Goal: Transaction & Acquisition: Purchase product/service

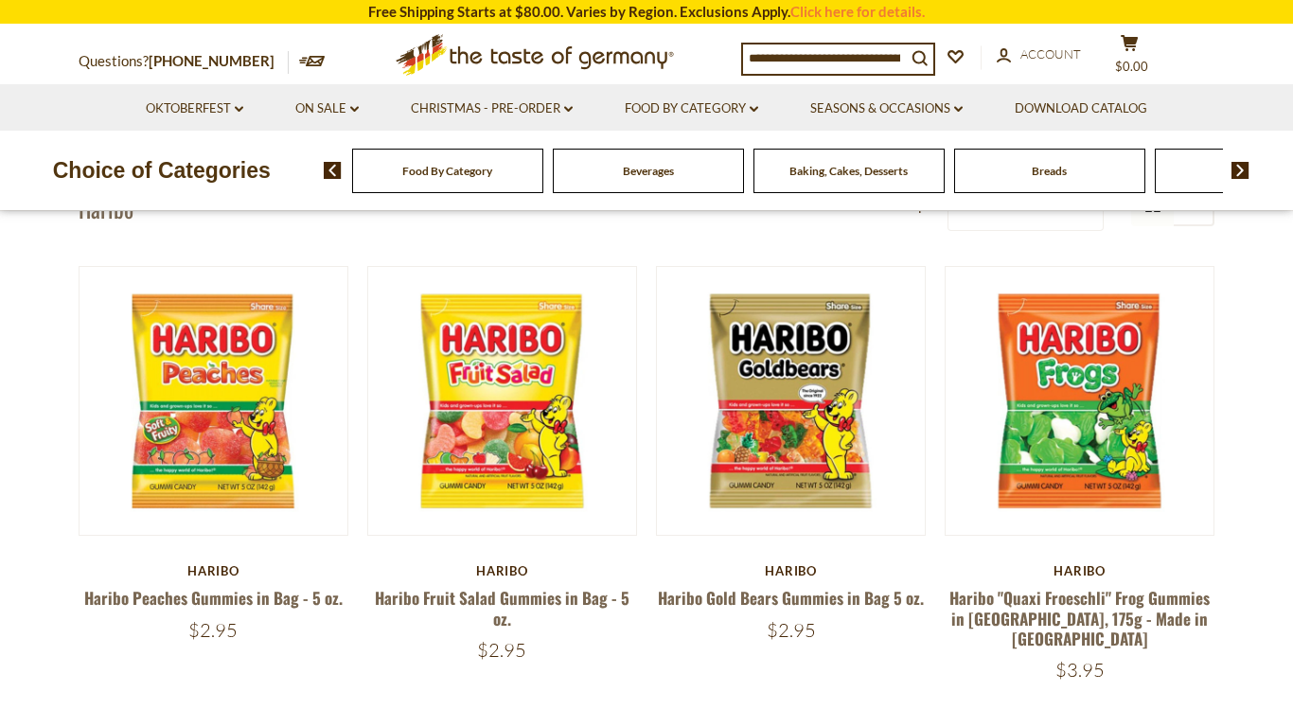
scroll to position [121, 0]
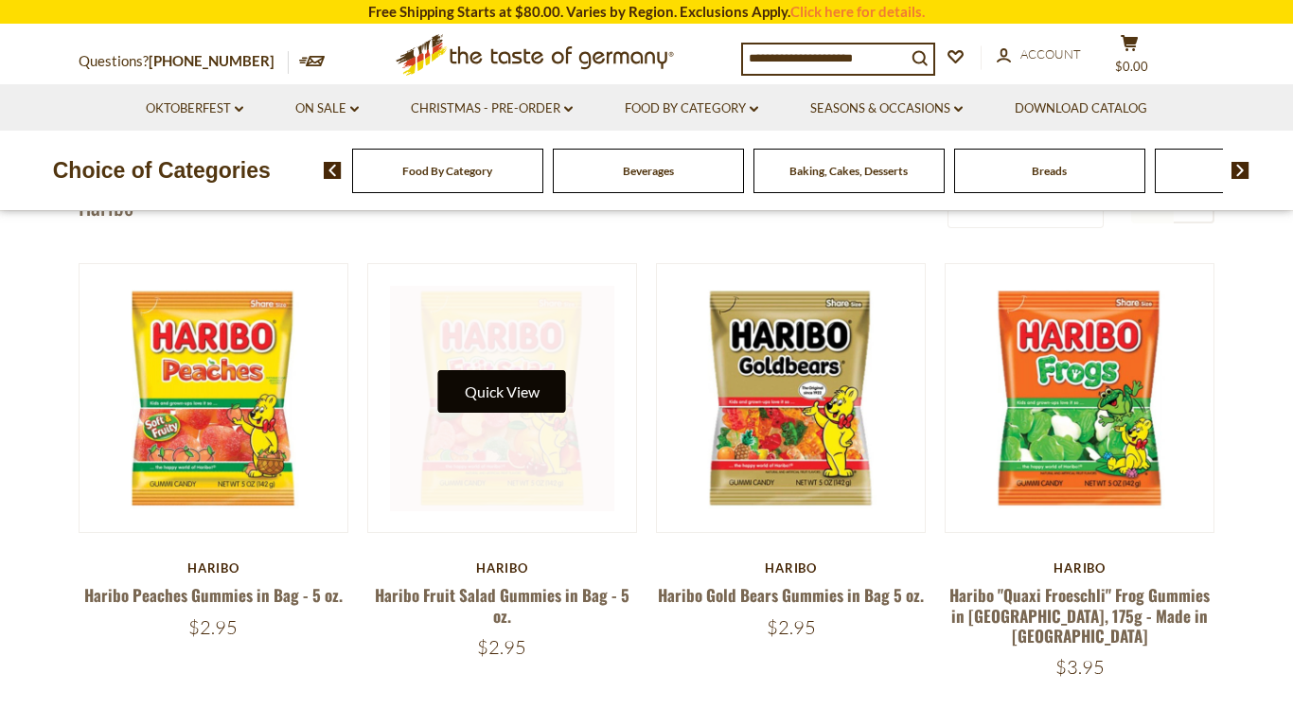
click at [527, 388] on button "Quick View" at bounding box center [502, 391] width 128 height 43
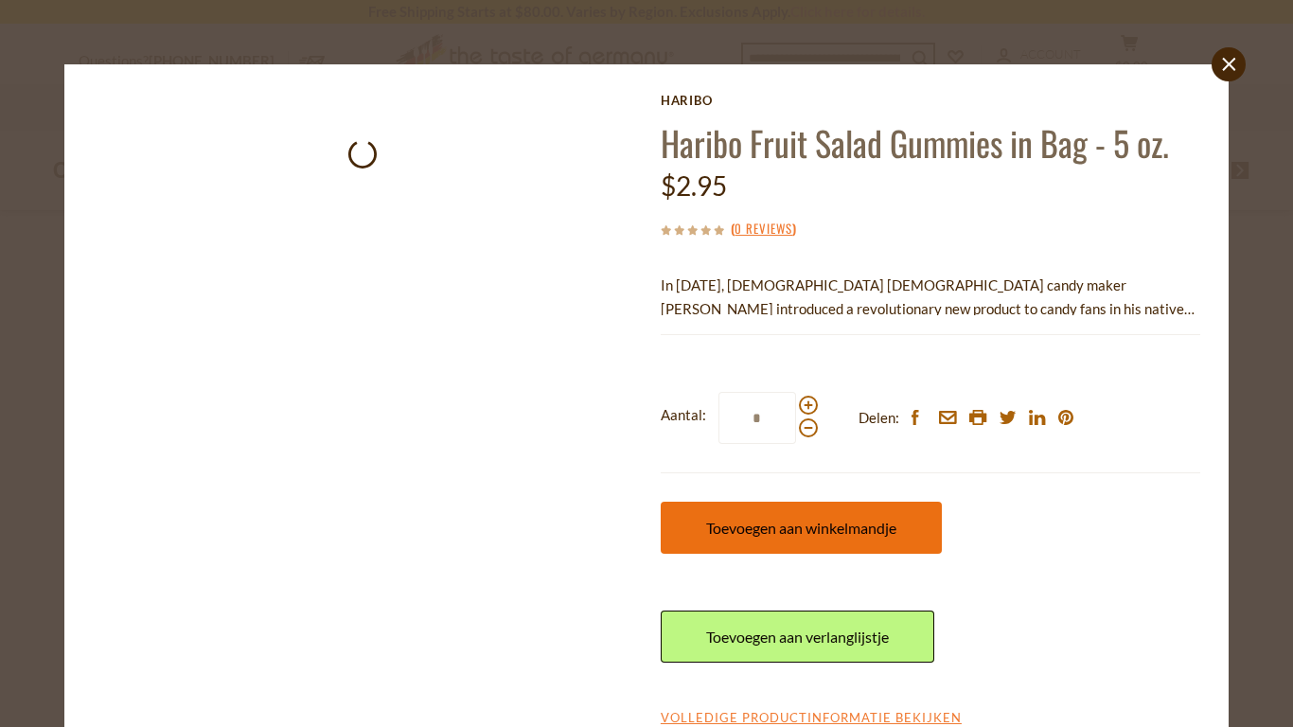
click at [853, 526] on span "Toevoegen aan winkelmandje" at bounding box center [801, 528] width 190 height 18
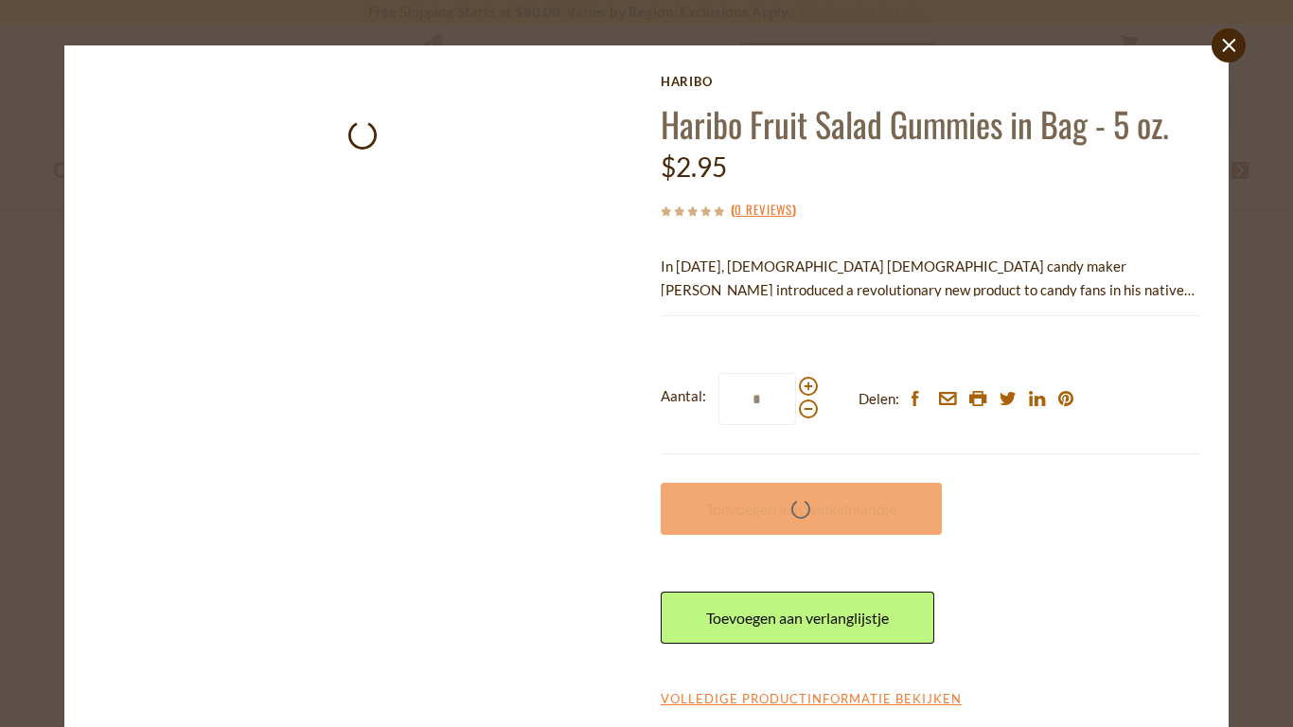
scroll to position [30, 0]
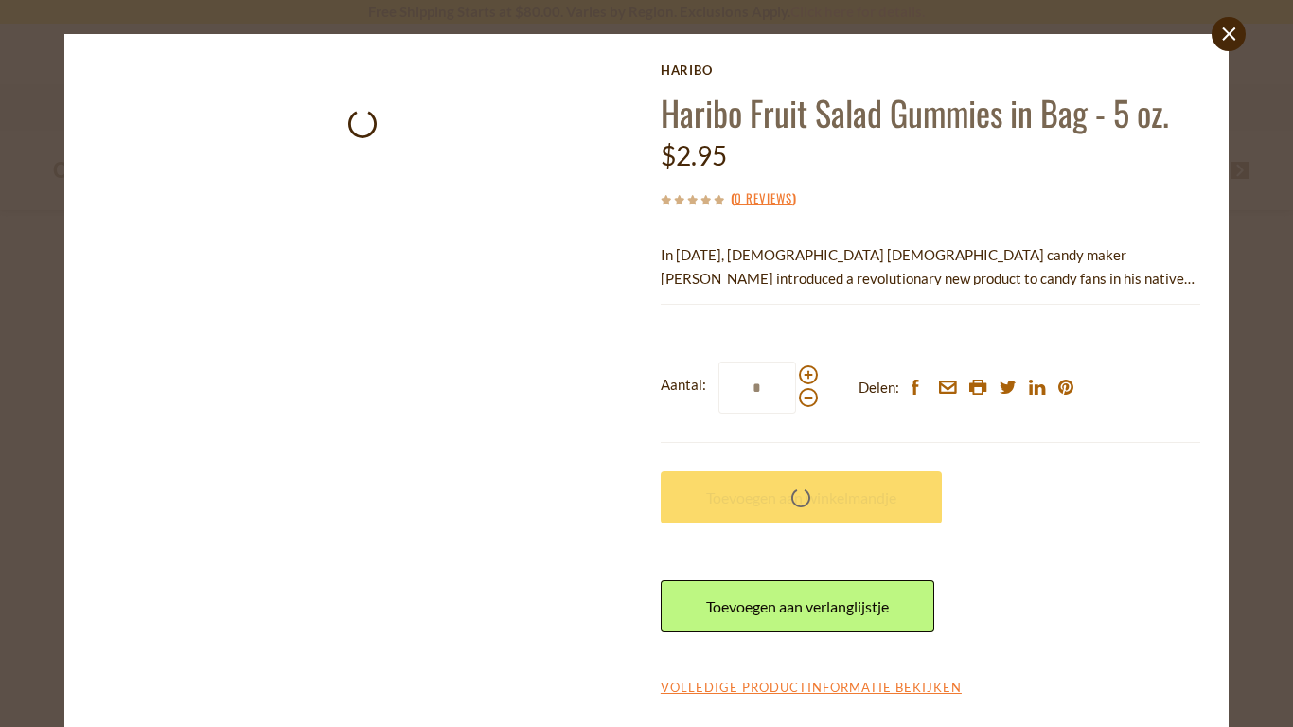
click at [1059, 279] on p "In [DATE], [DEMOGRAPHIC_DATA] [DEMOGRAPHIC_DATA] candy maker [PERSON_NAME] intr…" at bounding box center [930, 266] width 539 height 47
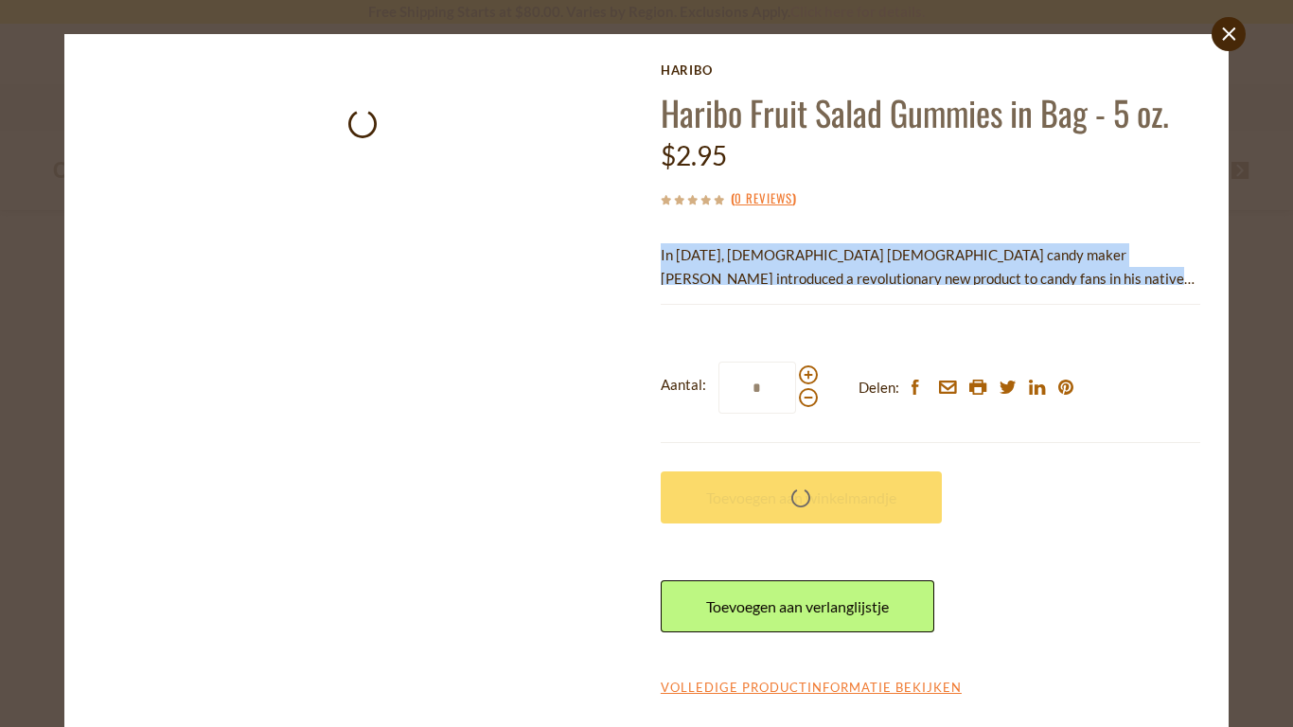
click at [1059, 279] on p "In [DATE], [DEMOGRAPHIC_DATA] [DEMOGRAPHIC_DATA] candy maker [PERSON_NAME] intr…" at bounding box center [930, 266] width 539 height 47
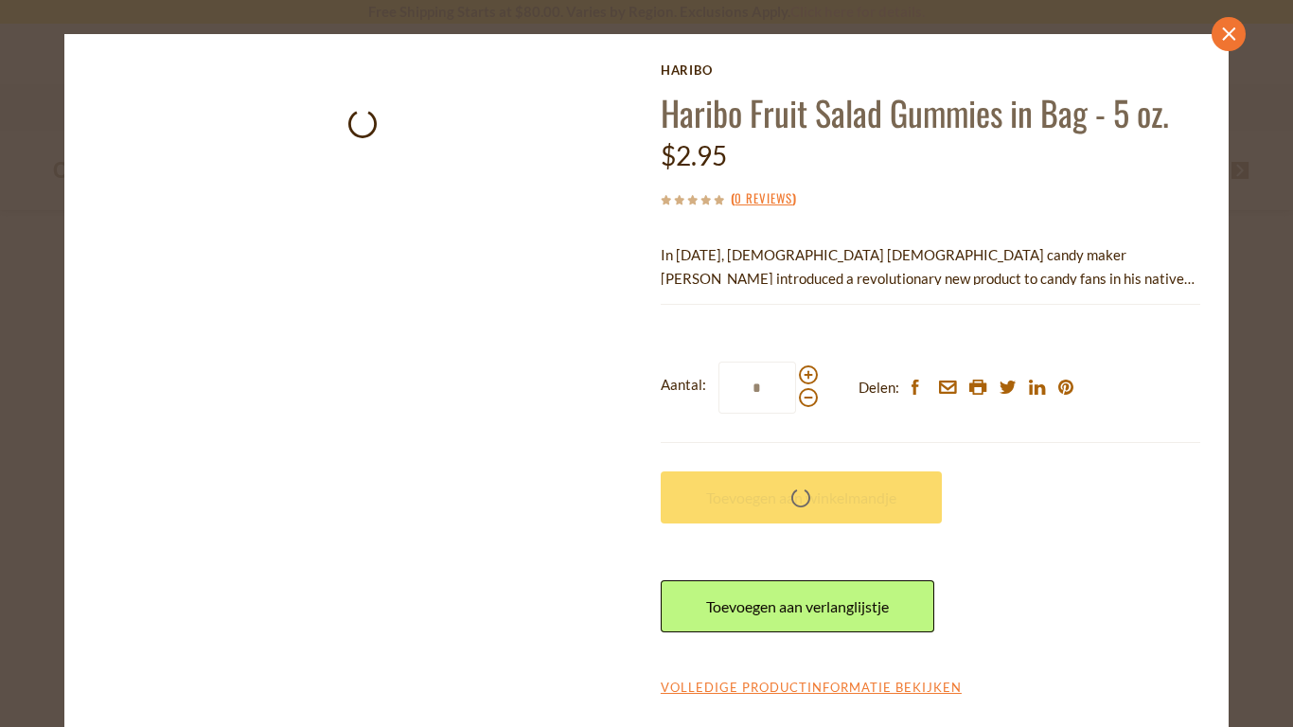
click at [1225, 32] on icon "close" at bounding box center [1228, 34] width 14 height 14
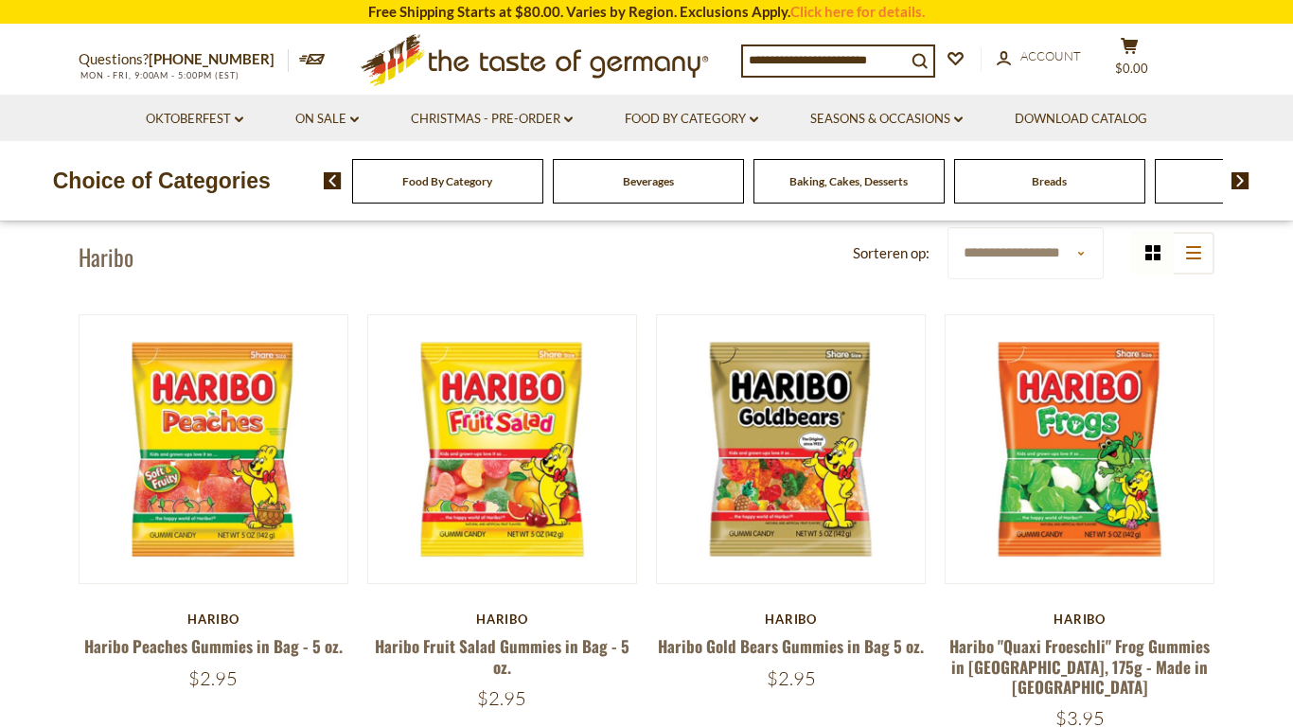
scroll to position [64, 0]
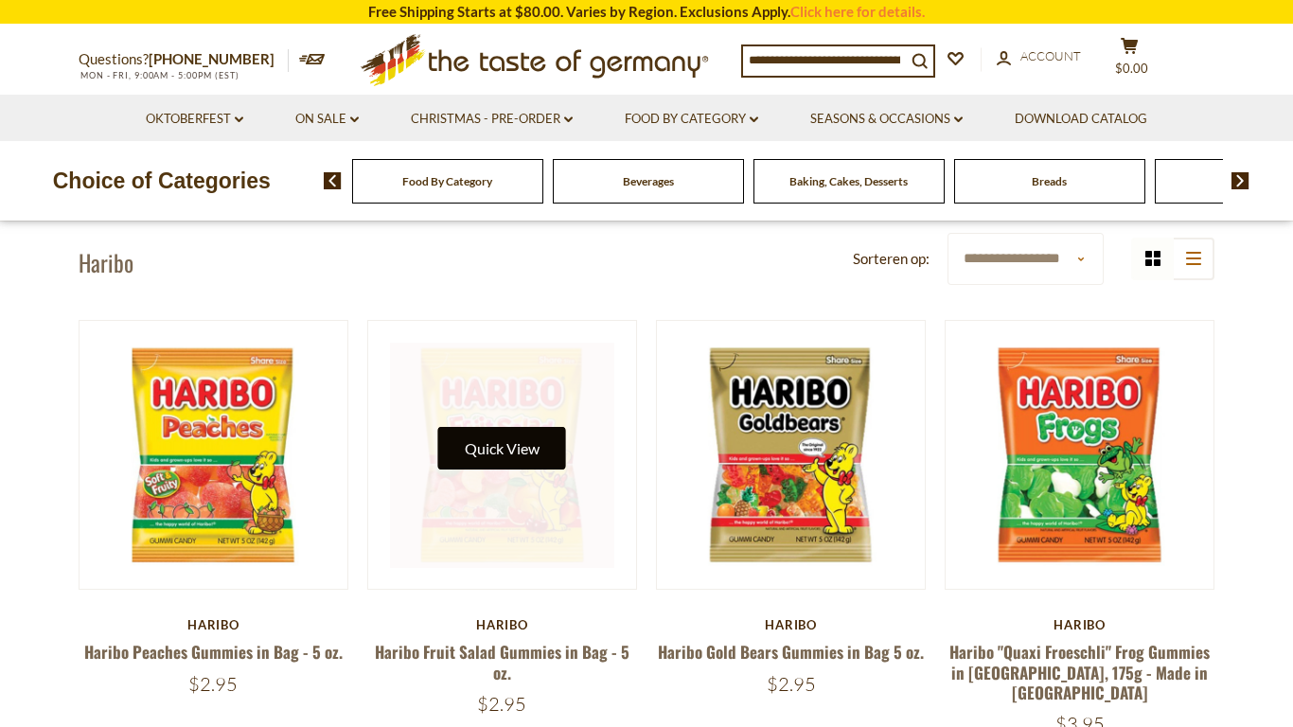
click at [517, 456] on button "Quick View" at bounding box center [502, 448] width 128 height 43
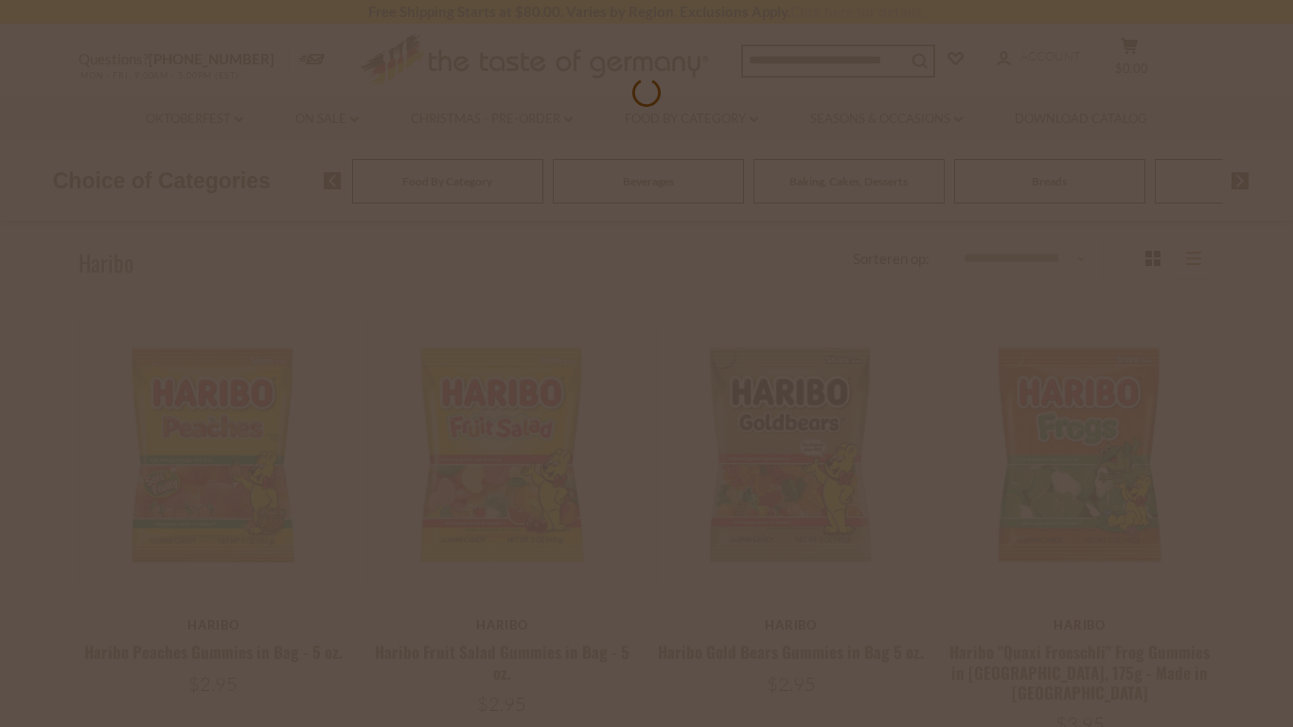
click at [5, 419] on div at bounding box center [646, 363] width 1293 height 727
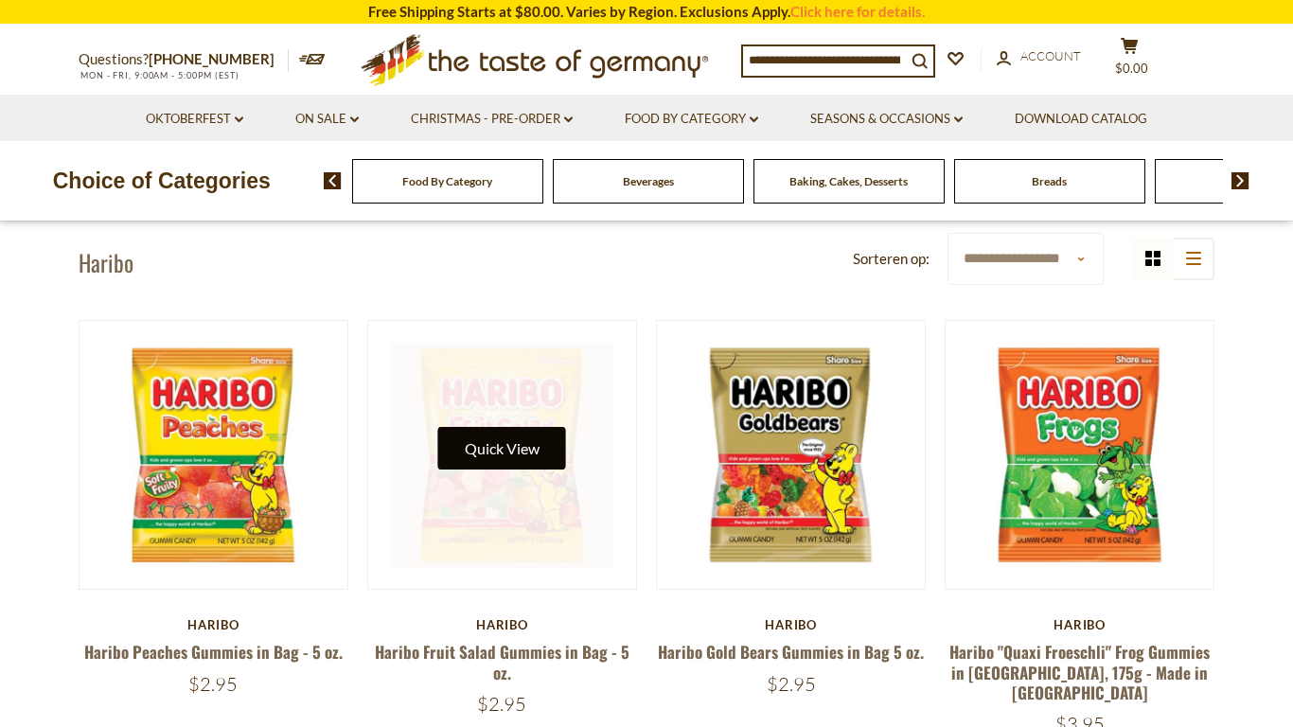
click at [498, 438] on button "Quick View" at bounding box center [502, 448] width 128 height 43
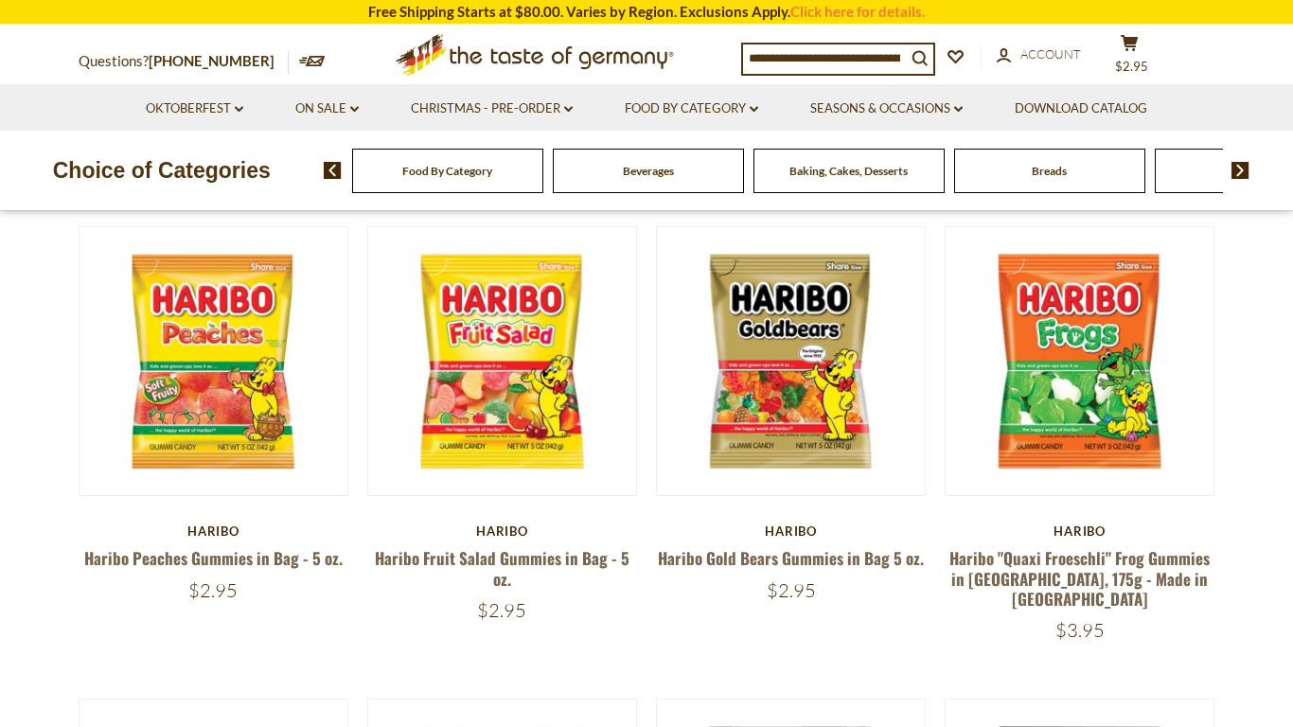
scroll to position [165, 0]
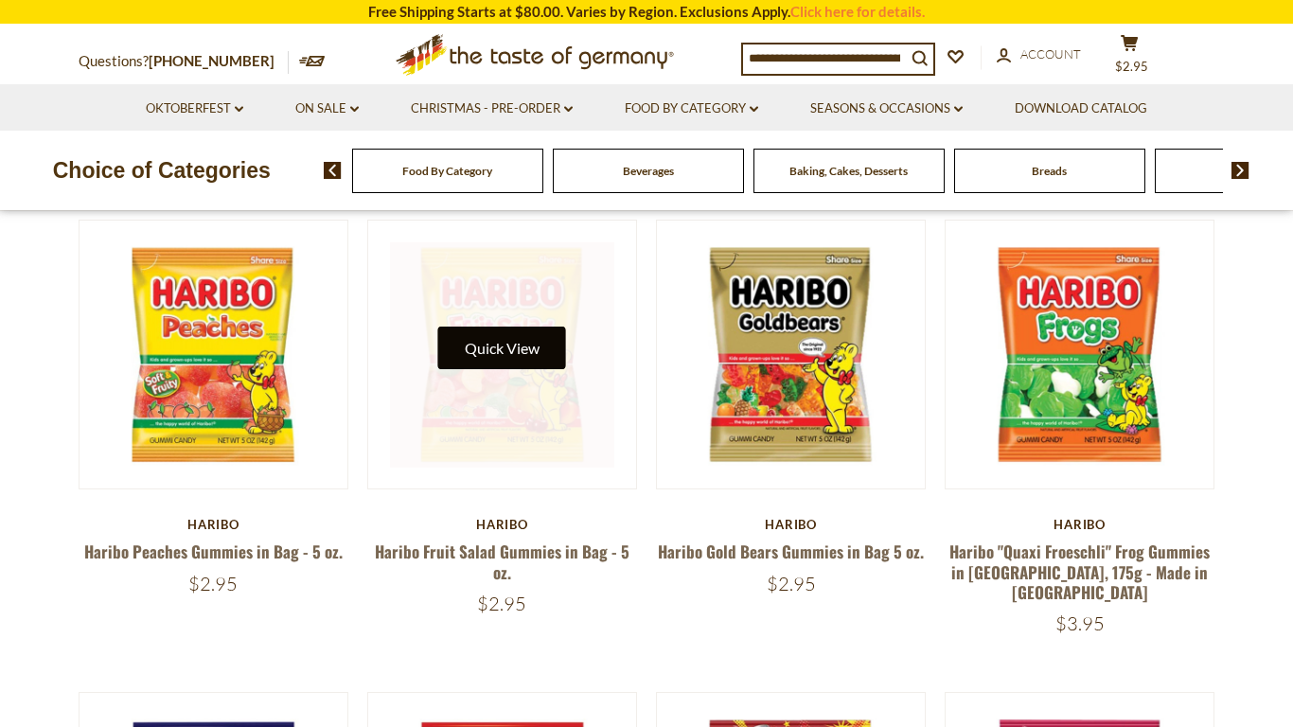
click at [513, 357] on button "Quick View" at bounding box center [502, 348] width 128 height 43
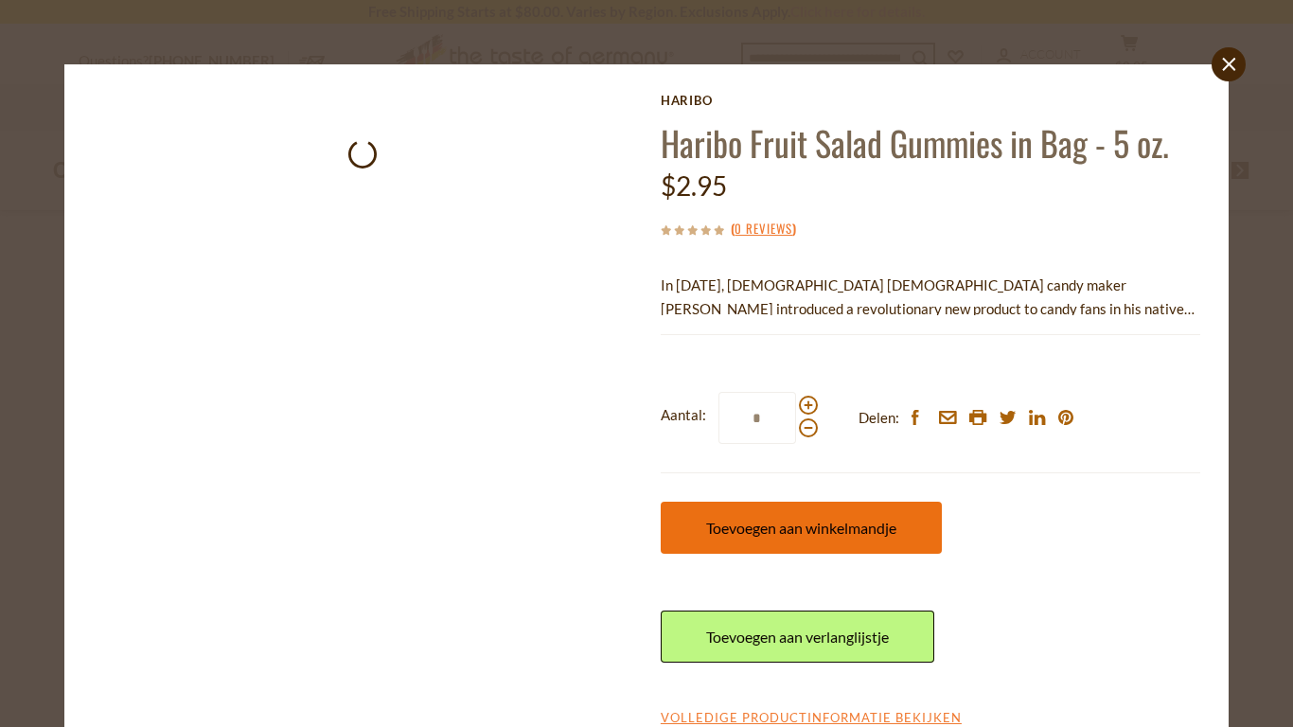
click at [774, 528] on span "Toevoegen aan winkelmandje" at bounding box center [801, 528] width 190 height 18
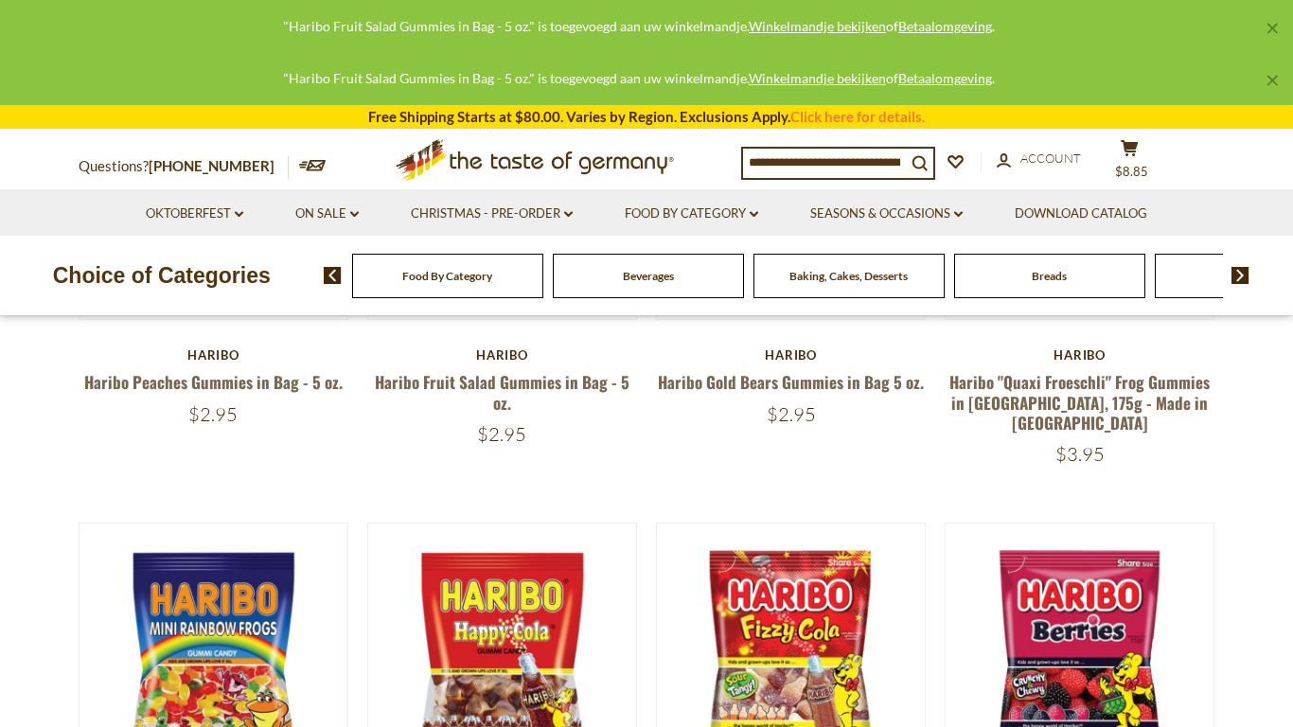
scroll to position [332, 0]
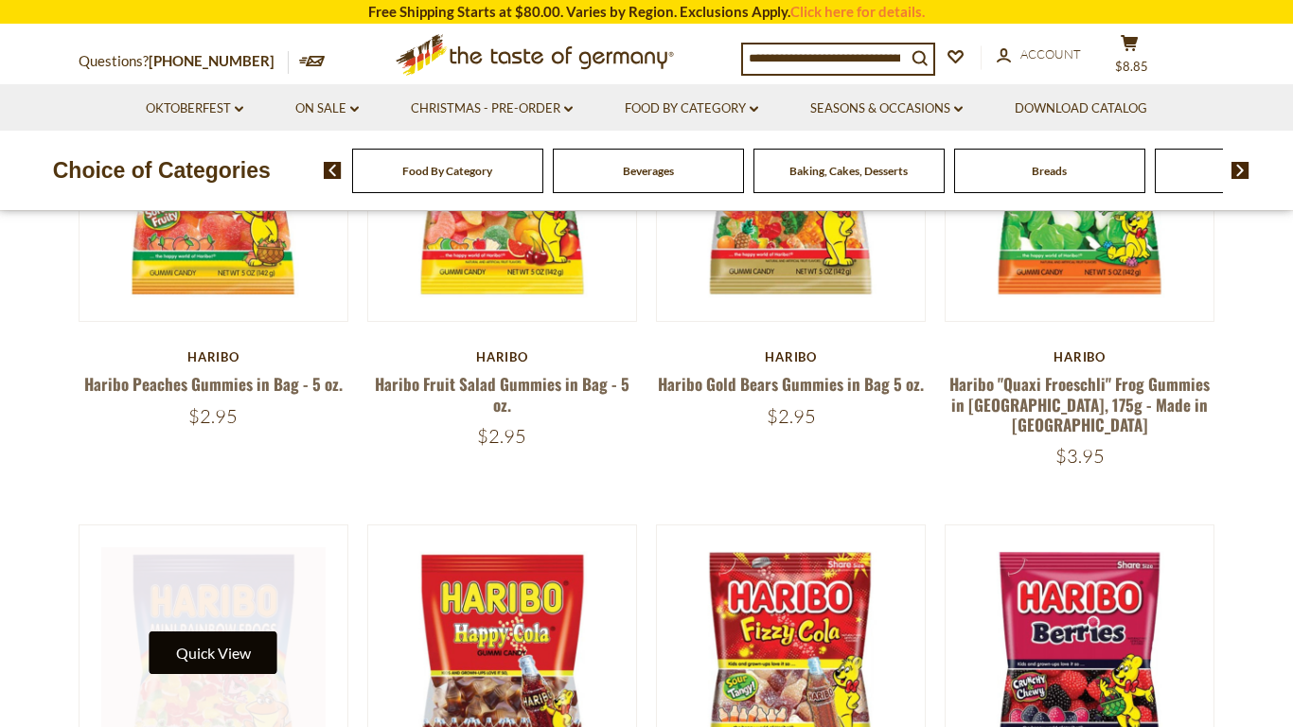
click at [230, 631] on button "Quick View" at bounding box center [214, 652] width 128 height 43
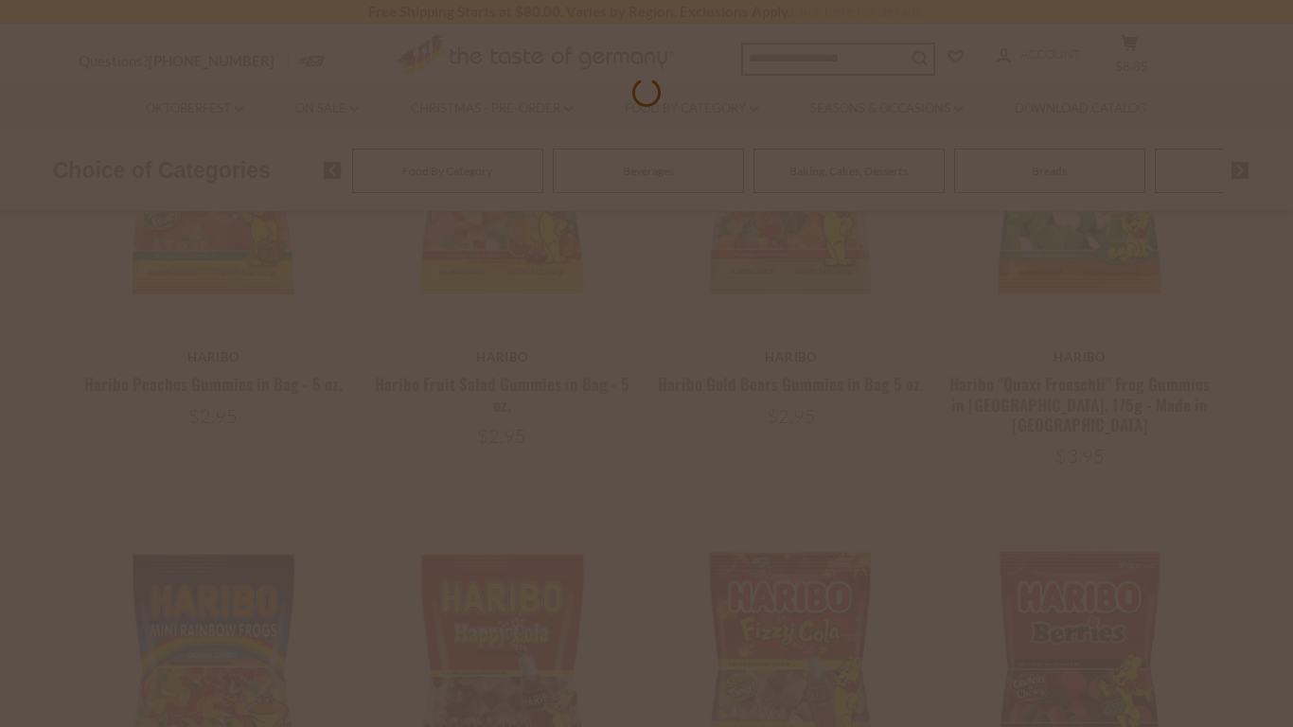
click at [54, 357] on div at bounding box center [646, 363] width 1293 height 727
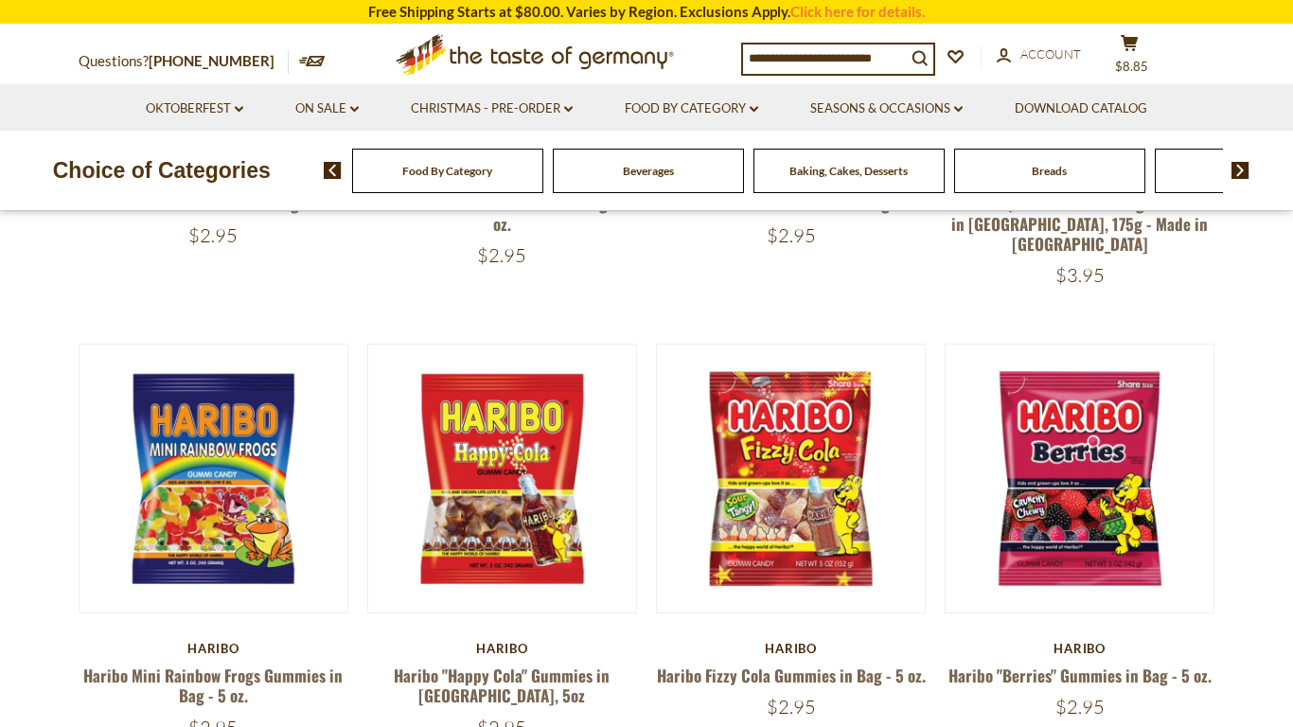
scroll to position [522, 0]
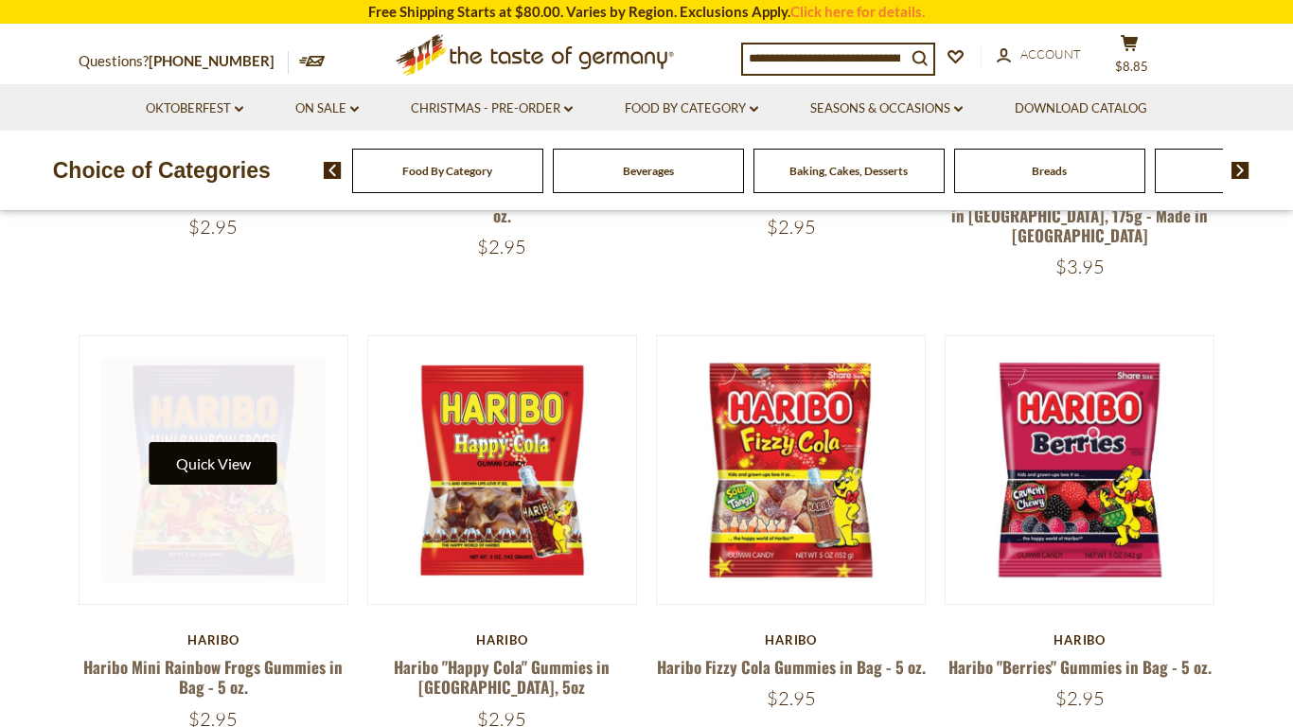
click at [218, 445] on button "Quick View" at bounding box center [214, 463] width 128 height 43
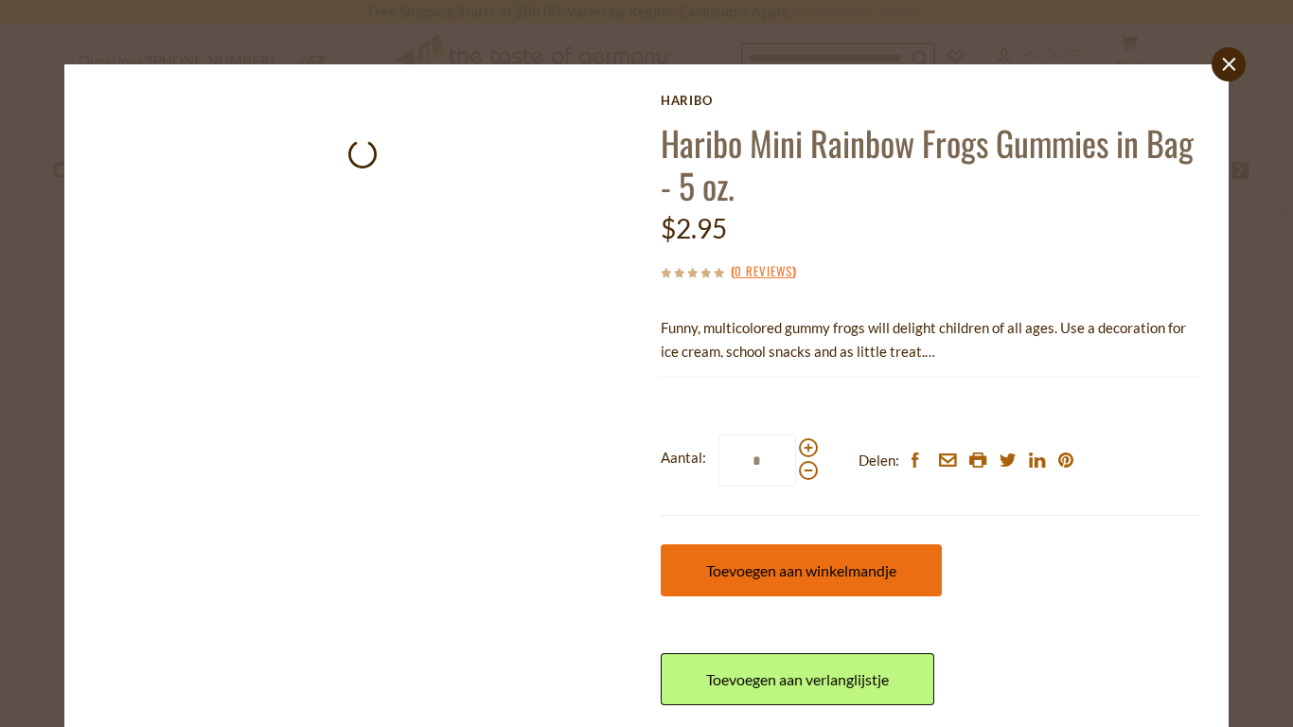
click at [820, 548] on button "Toevoegen aan winkelmandje" at bounding box center [801, 570] width 281 height 52
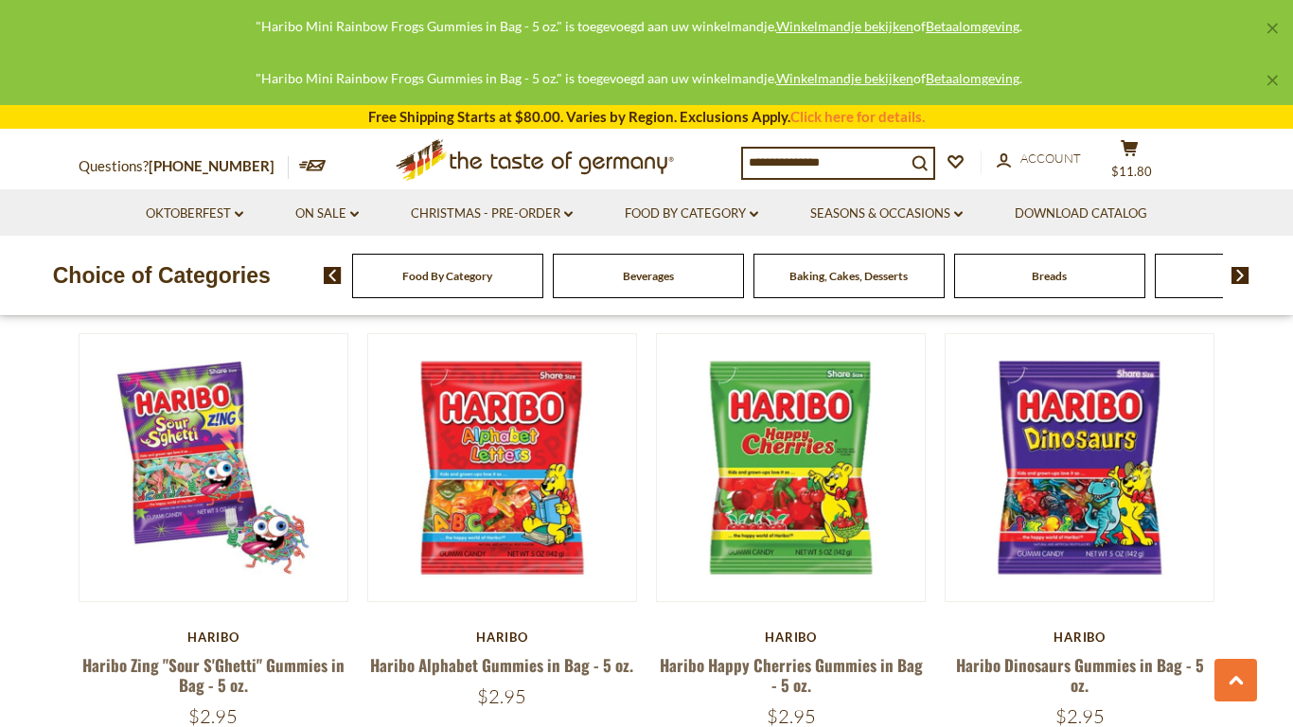
scroll to position [1001, 0]
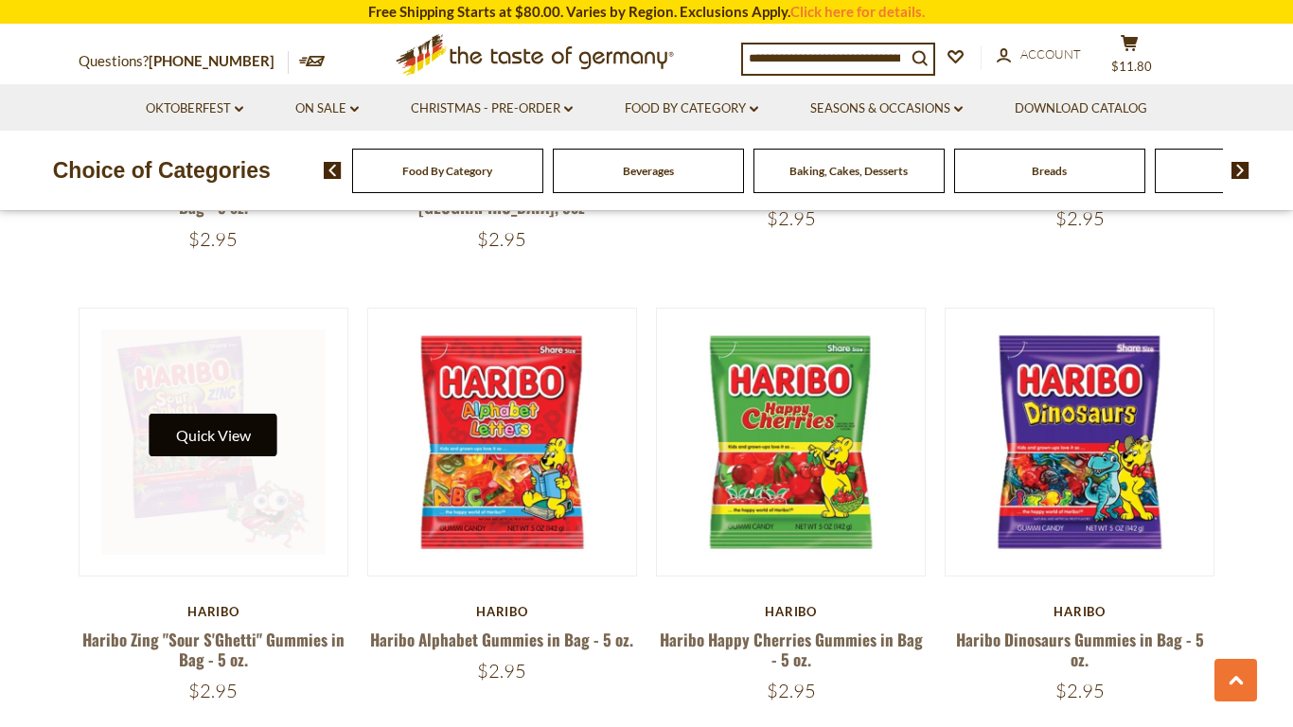
click at [221, 422] on button "Quick View" at bounding box center [214, 435] width 128 height 43
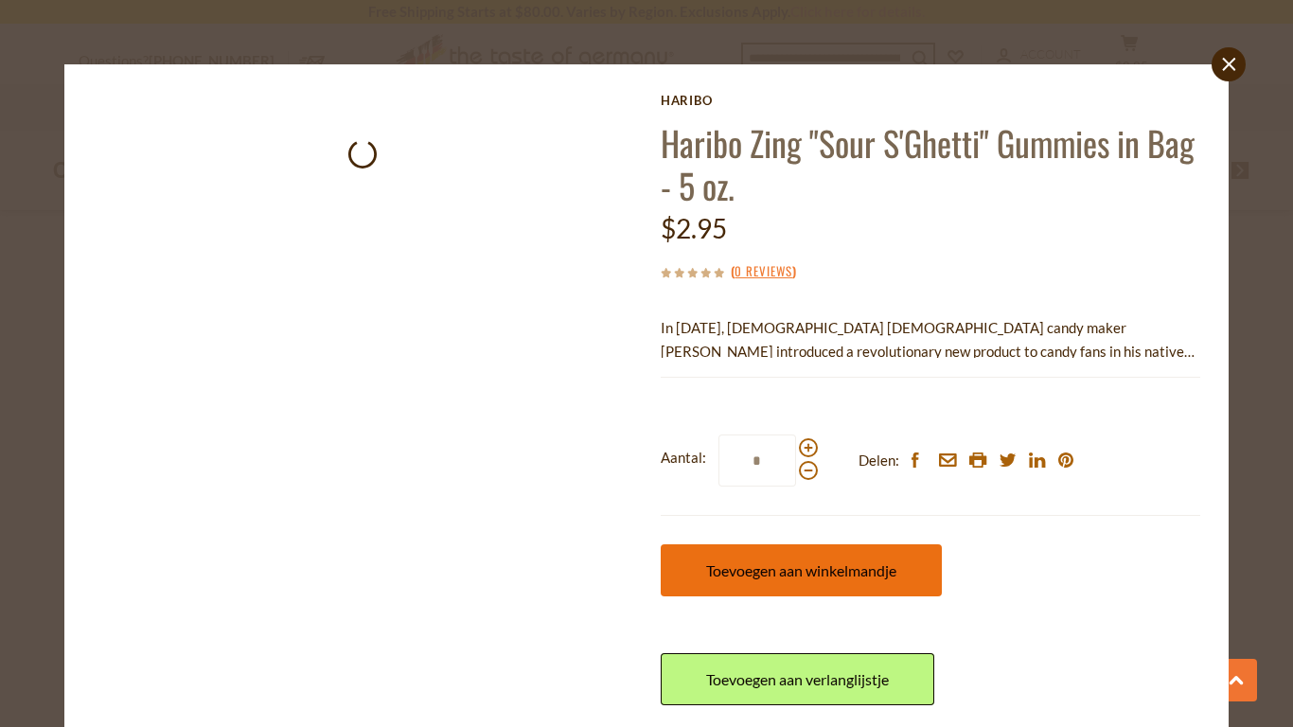
click at [827, 564] on span "Toevoegen aan winkelmandje" at bounding box center [801, 570] width 190 height 18
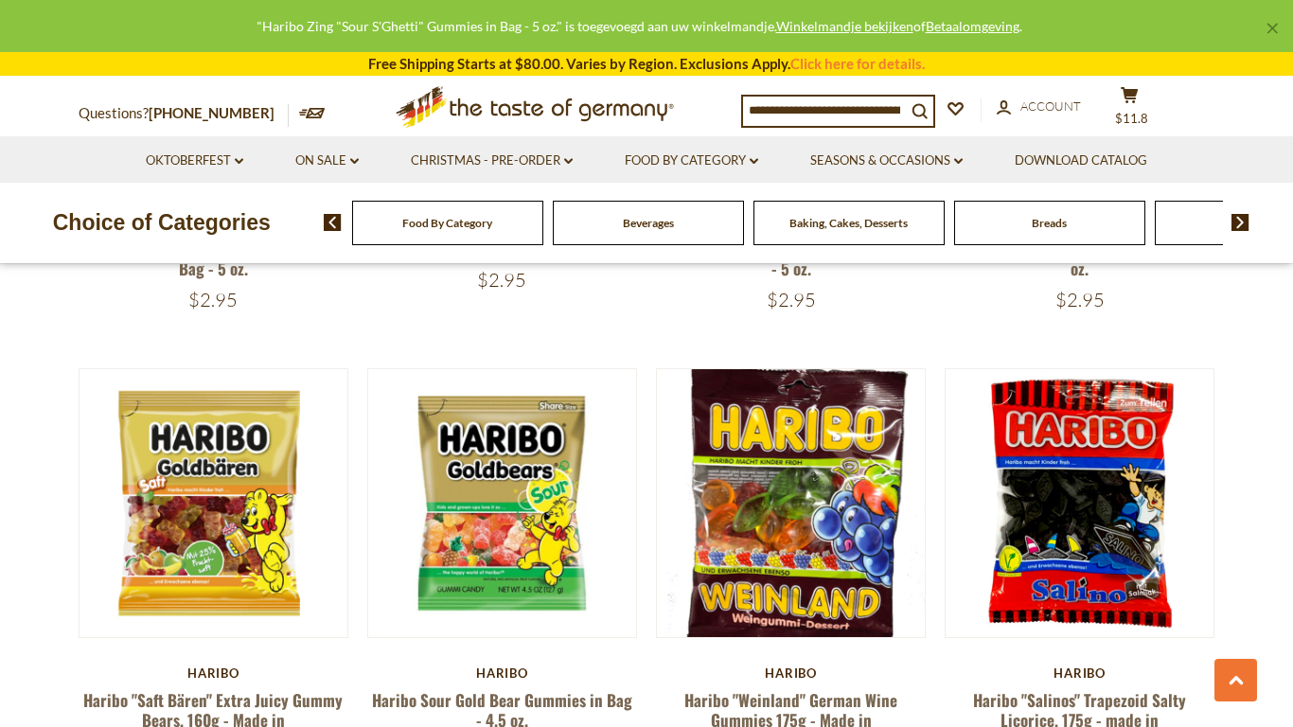
scroll to position [1394, 0]
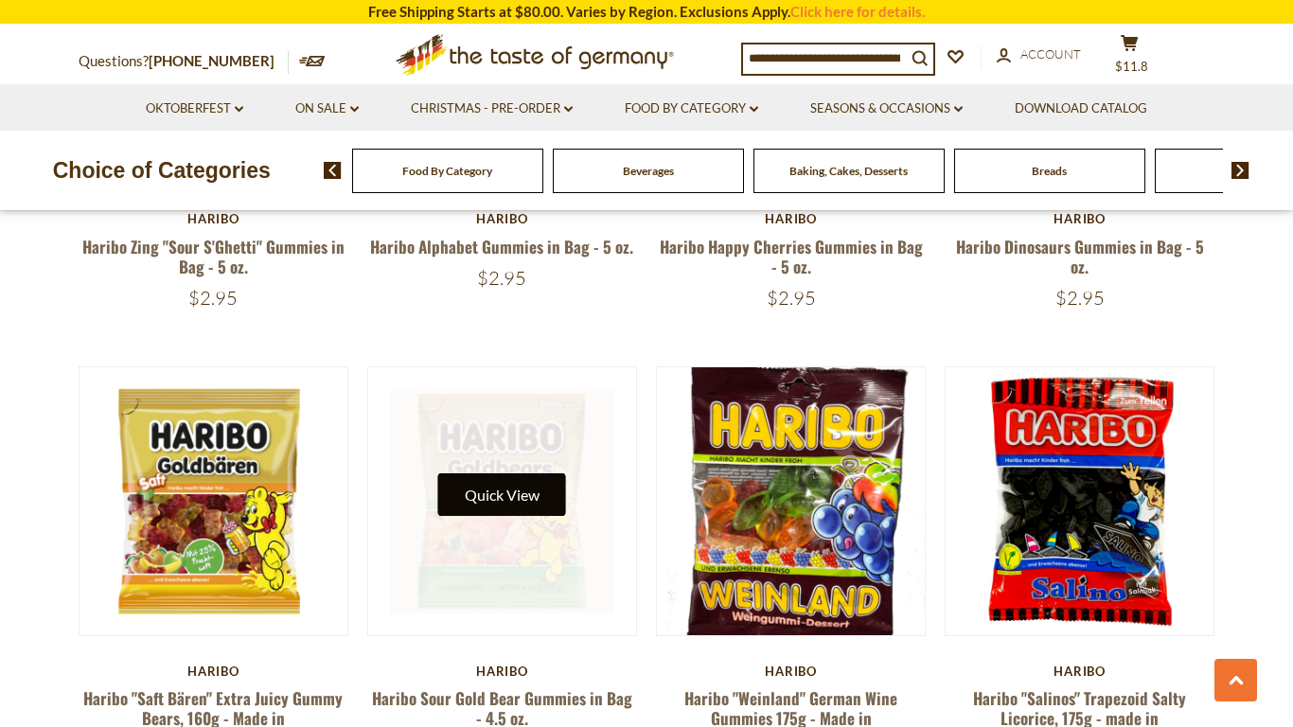
click at [474, 473] on button "Quick View" at bounding box center [502, 494] width 128 height 43
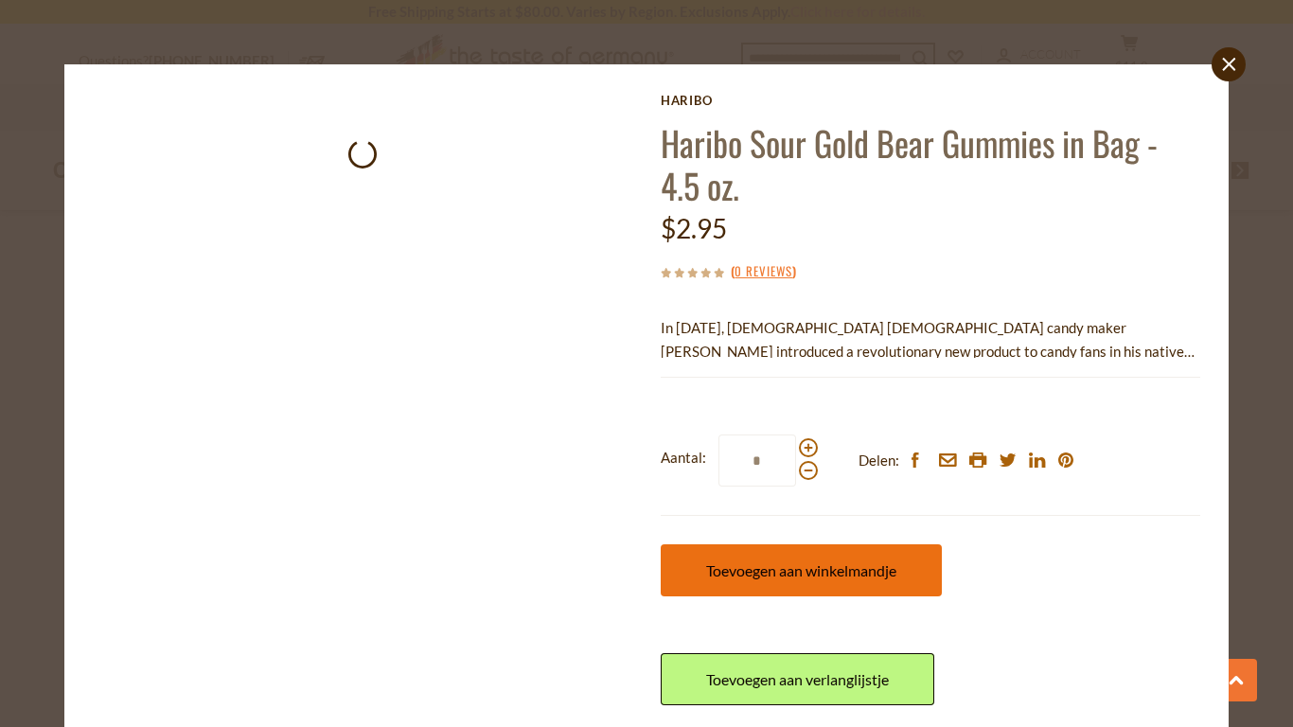
click at [731, 561] on span "Toevoegen aan winkelmandje" at bounding box center [801, 570] width 190 height 18
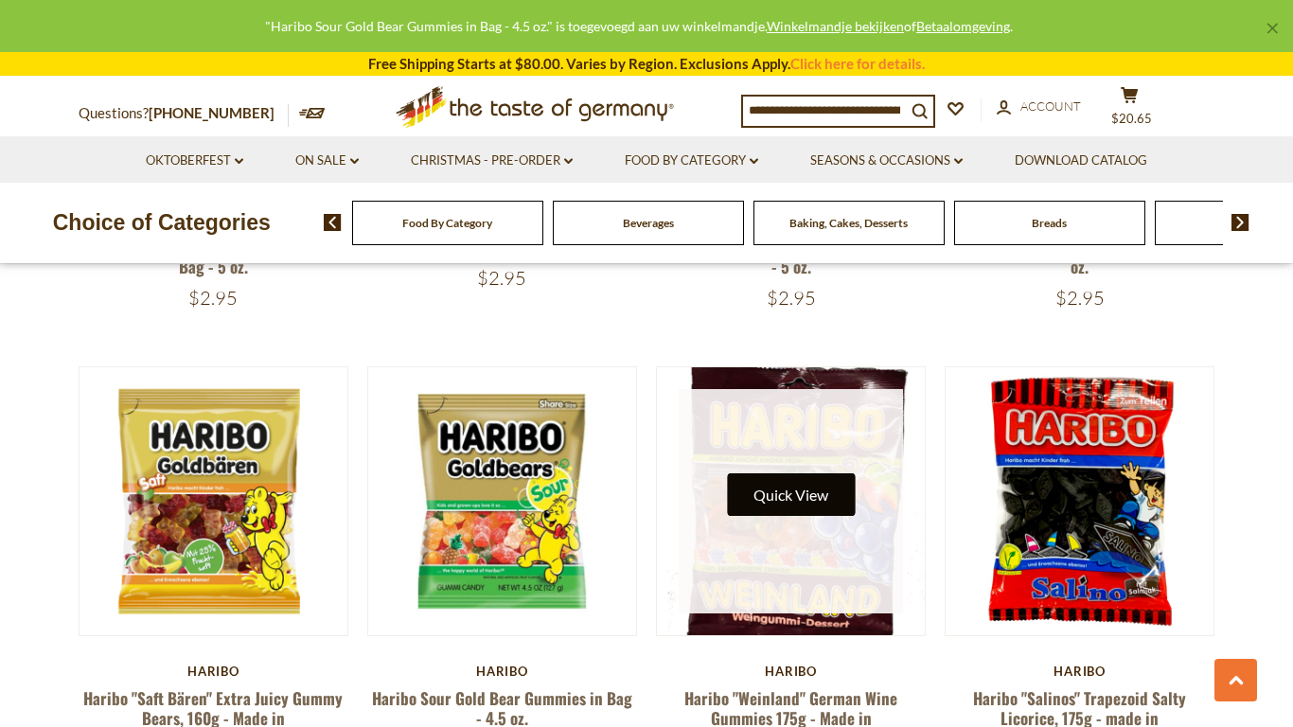
click at [789, 474] on button "Quick View" at bounding box center [791, 494] width 128 height 43
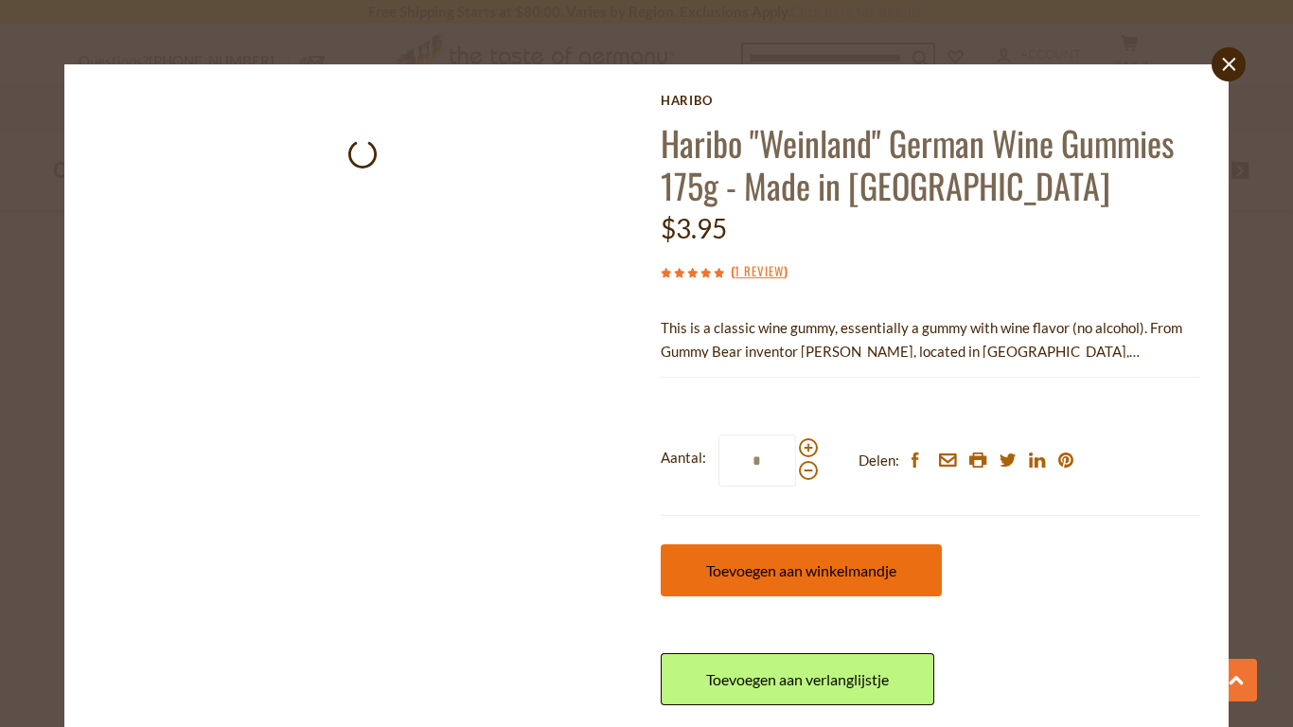
click at [737, 558] on button "Toevoegen aan winkelmandje" at bounding box center [801, 570] width 281 height 52
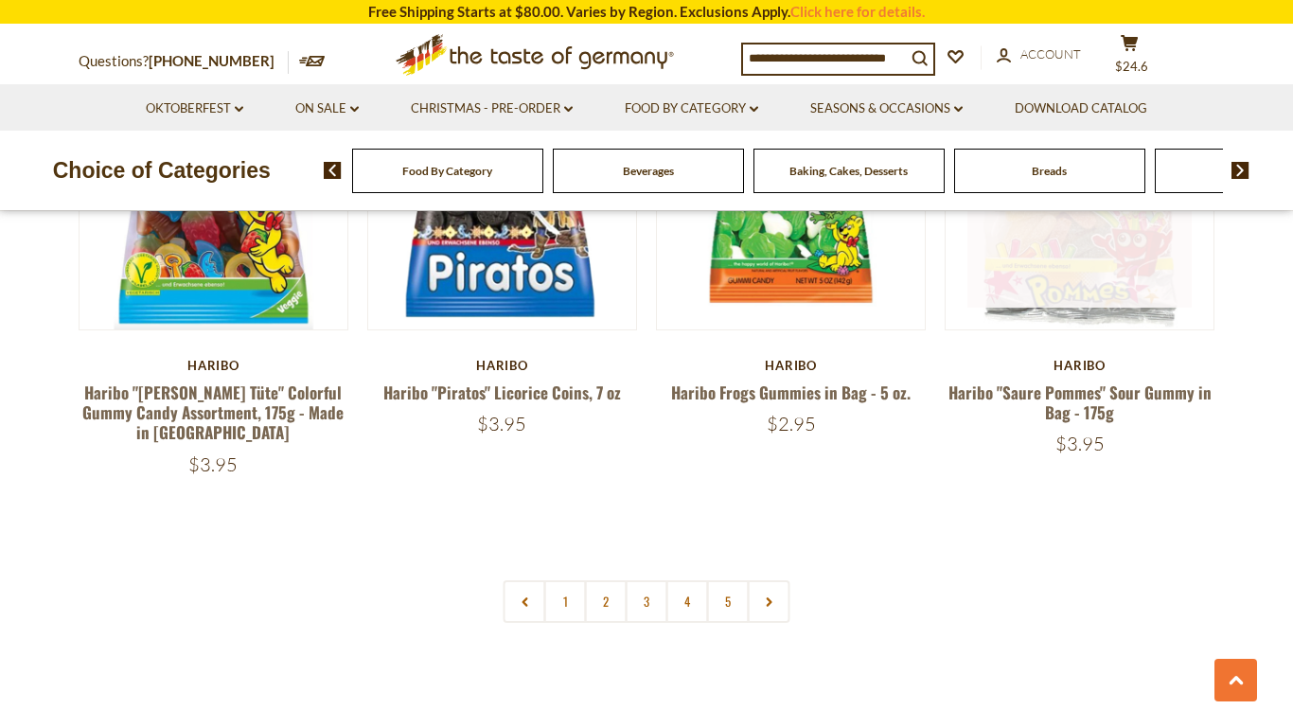
scroll to position [4070, 0]
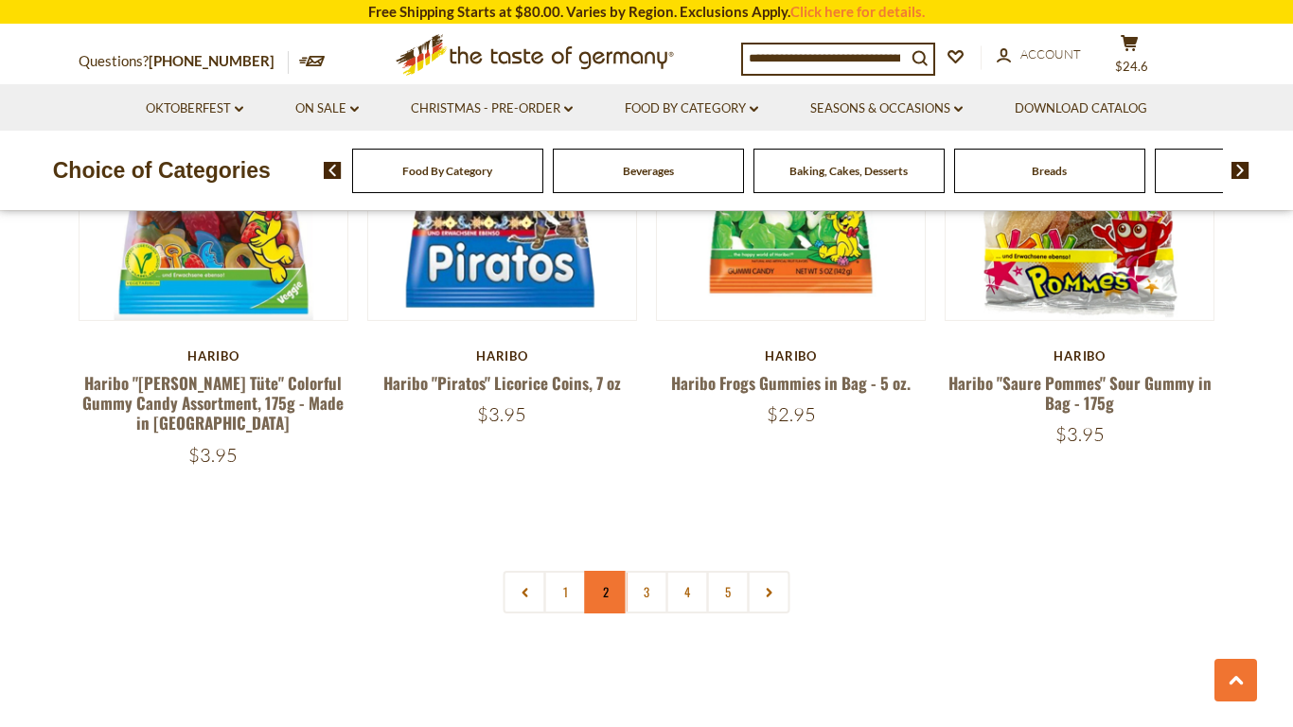
click at [595, 571] on link "2" at bounding box center [606, 592] width 43 height 43
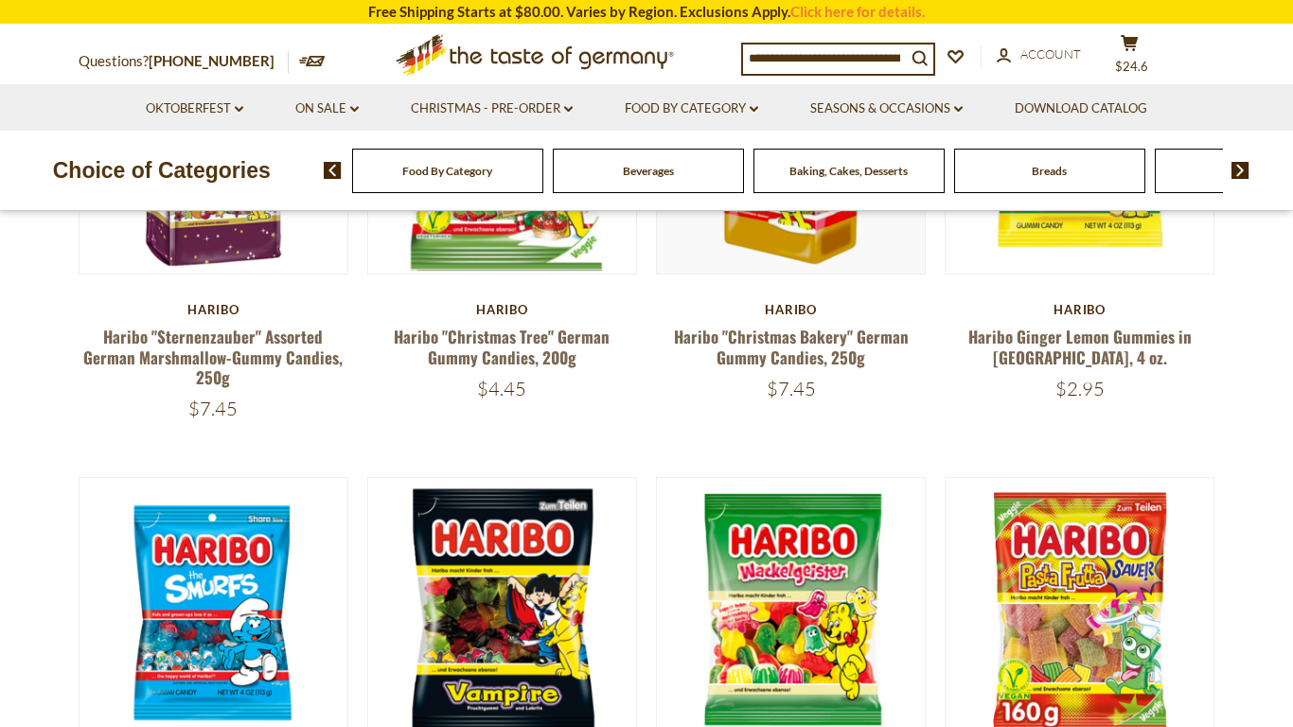
scroll to position [395, 0]
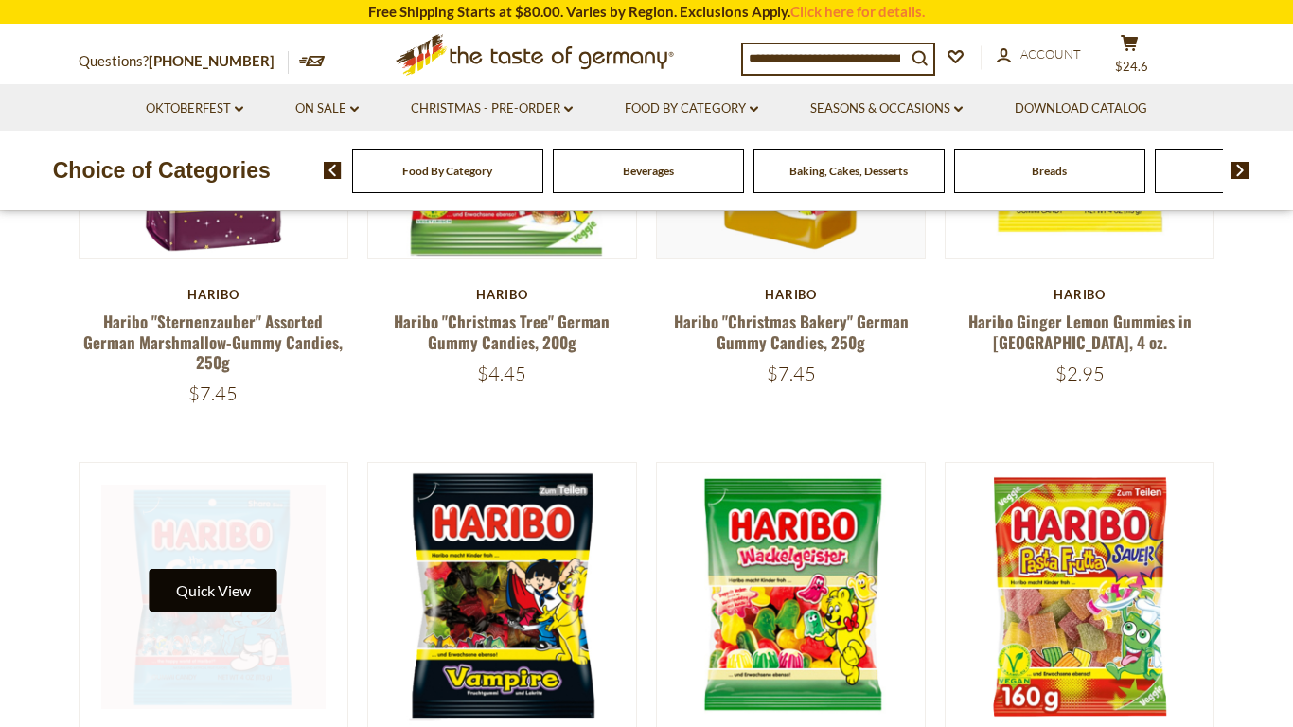
click at [218, 598] on button "Quick View" at bounding box center [214, 590] width 128 height 43
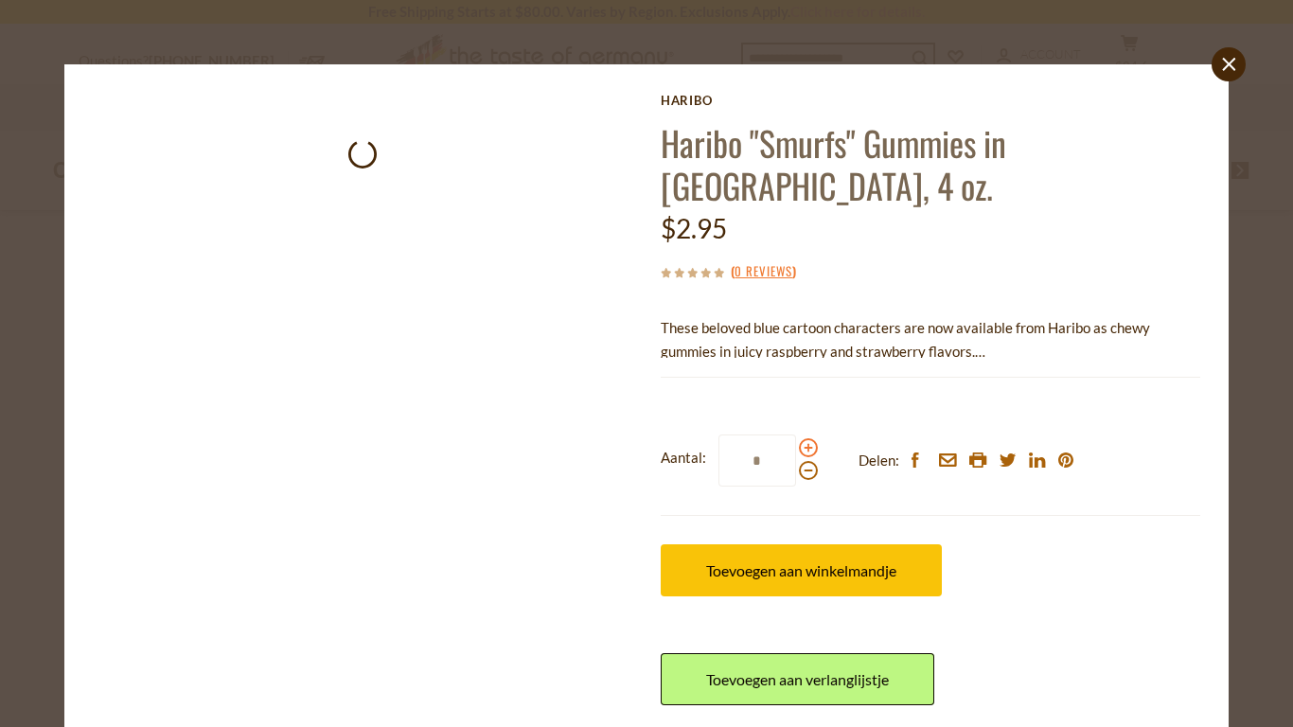
click at [808, 438] on span at bounding box center [808, 447] width 19 height 19
click at [796, 434] on input "*" at bounding box center [757, 460] width 78 height 52
click at [808, 438] on span at bounding box center [808, 447] width 19 height 19
click at [796, 434] on input "*" at bounding box center [757, 460] width 78 height 52
type input "*"
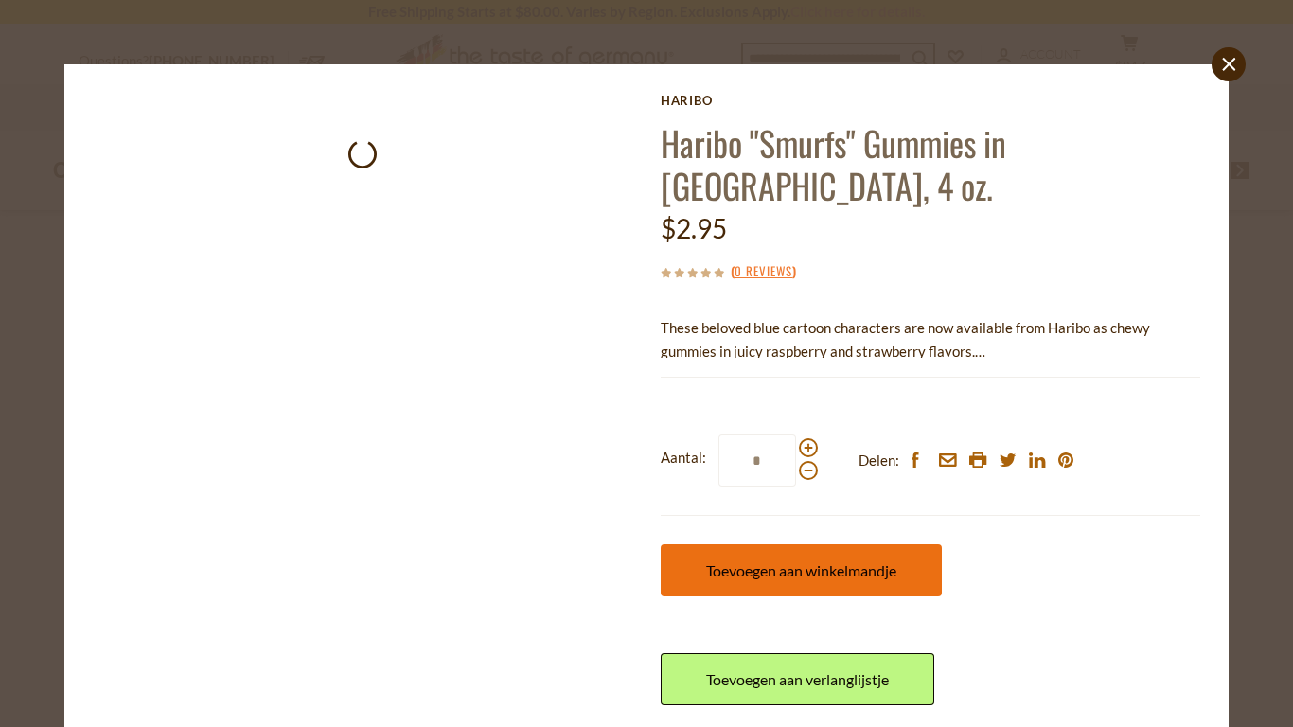
click at [777, 561] on span "Toevoegen aan winkelmandje" at bounding box center [801, 570] width 190 height 18
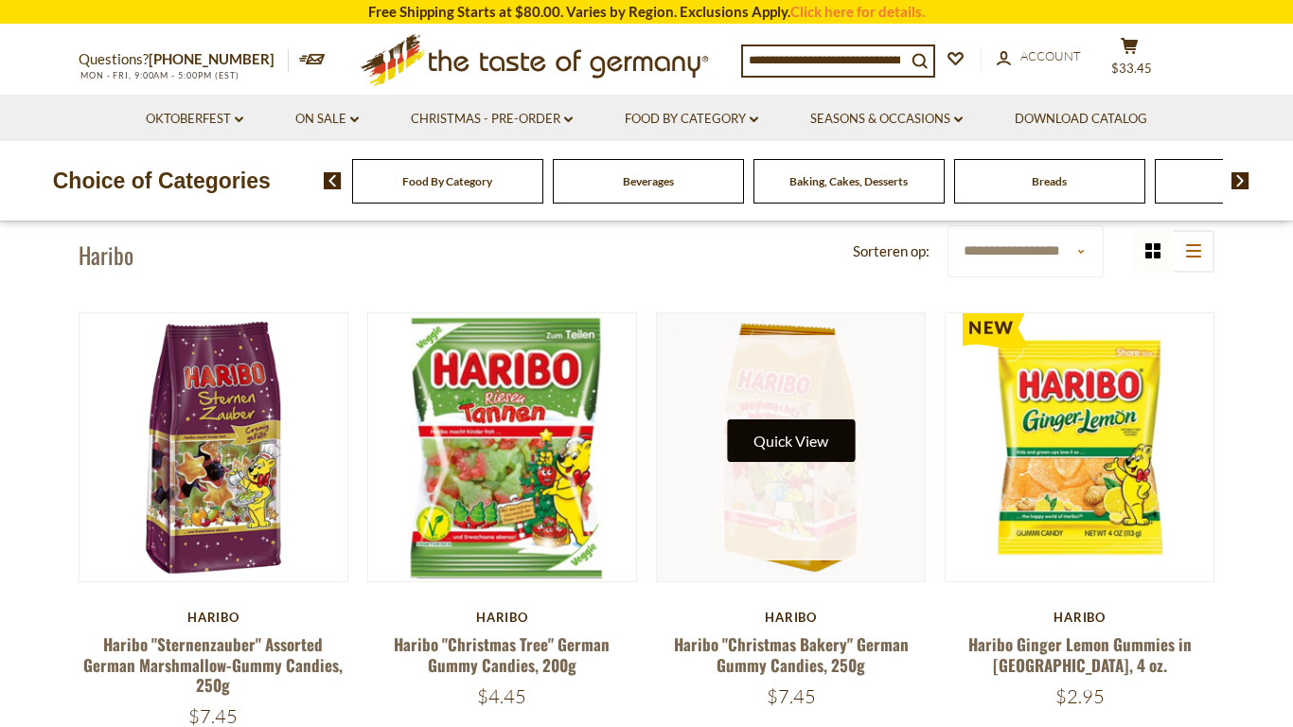
scroll to position [0, 0]
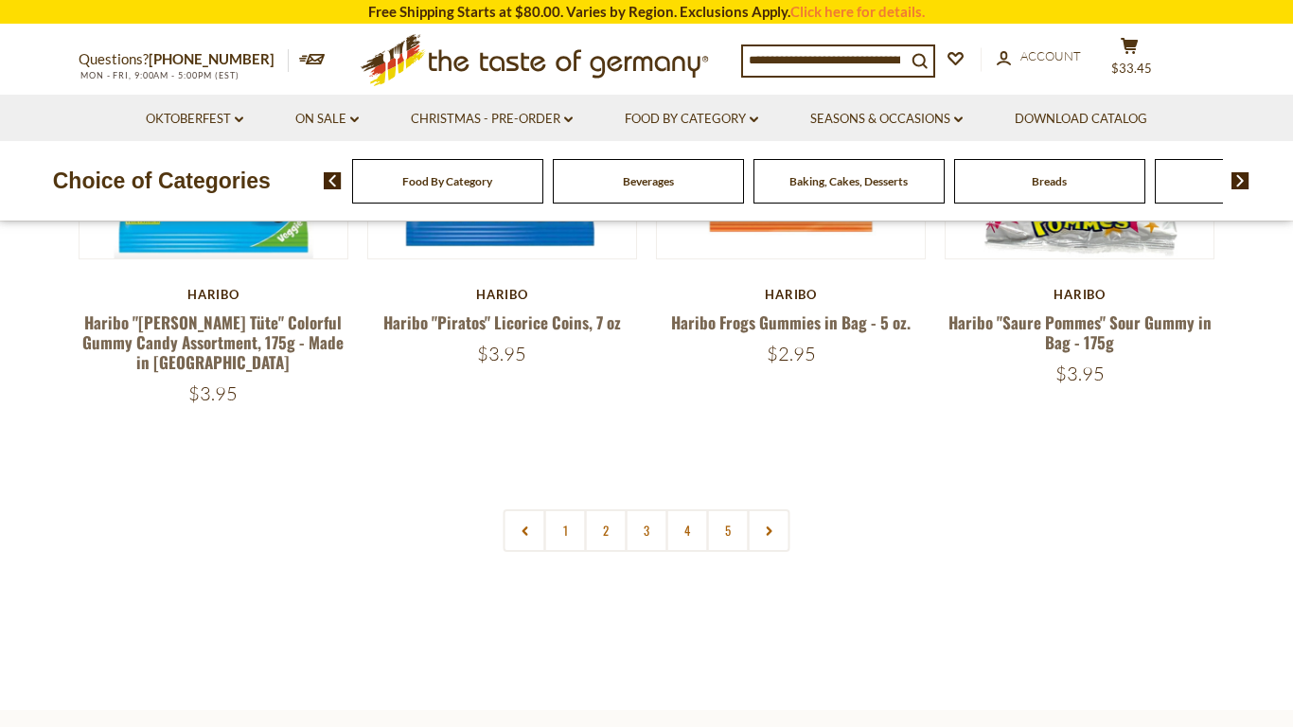
scroll to position [4061, 0]
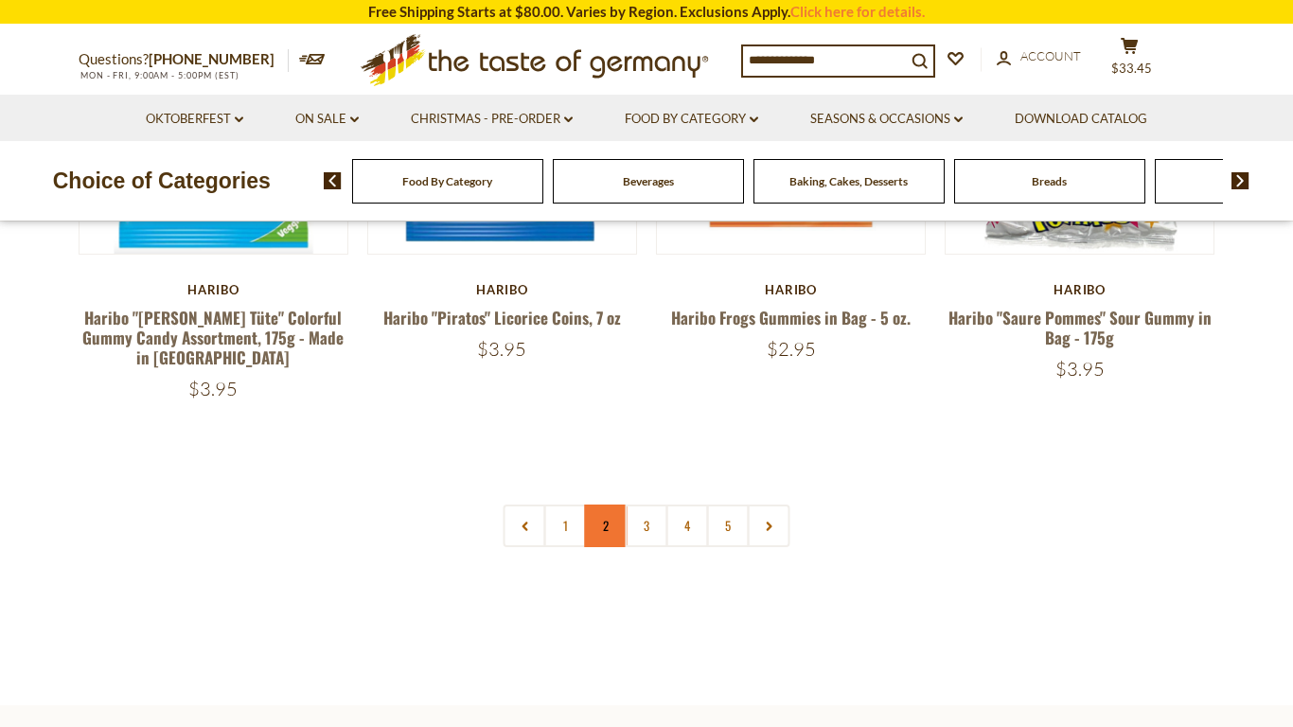
click at [601, 504] on link "2" at bounding box center [606, 525] width 43 height 43
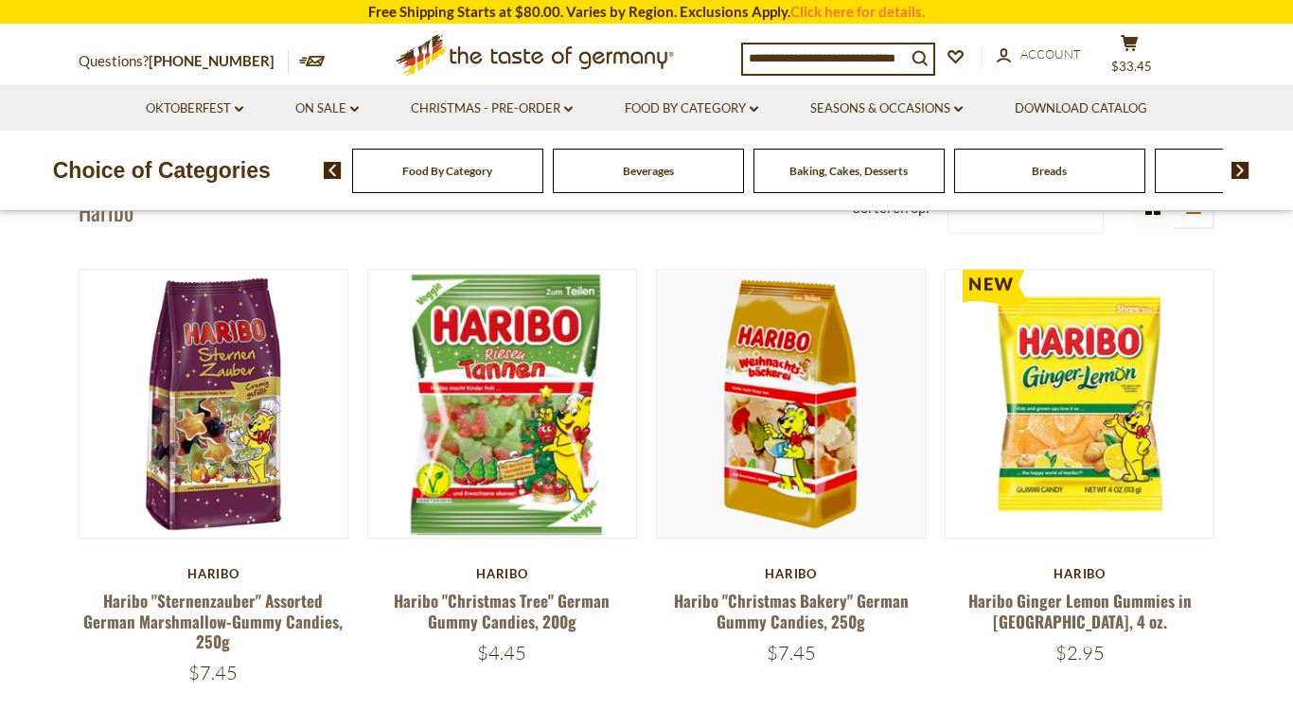
scroll to position [0, 0]
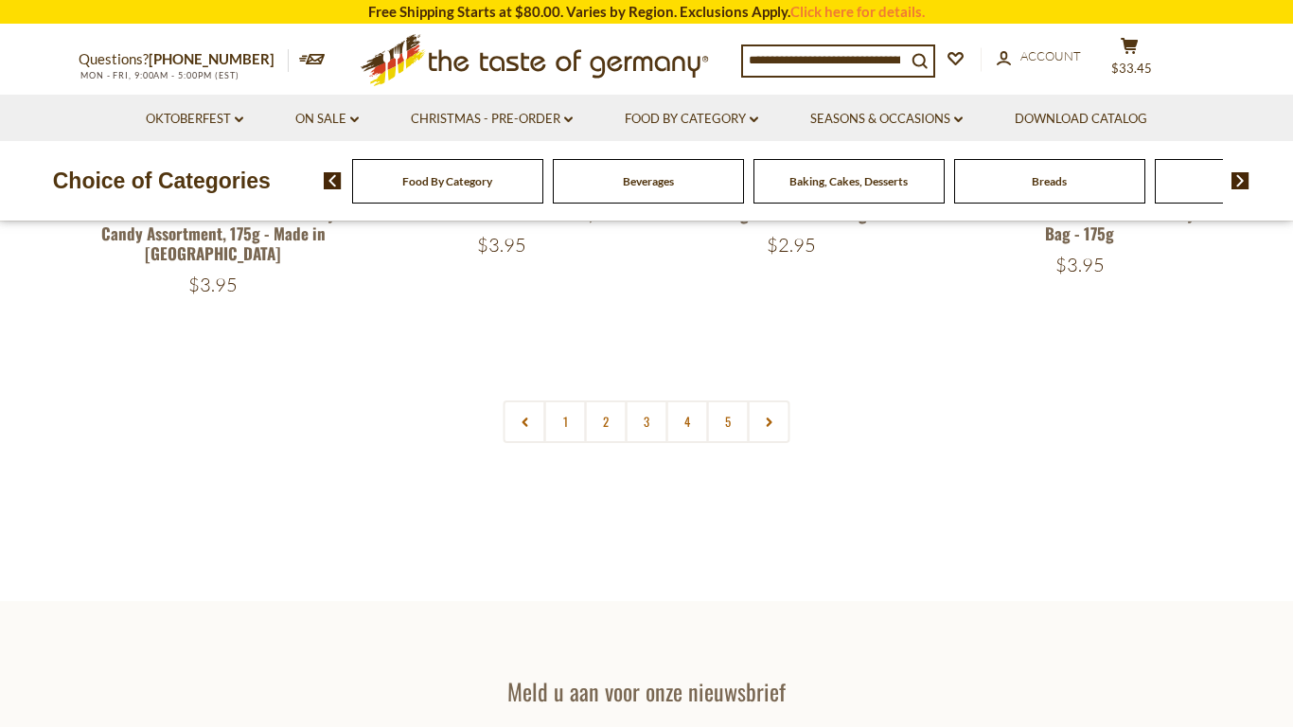
scroll to position [4164, 0]
click at [610, 402] on link "2" at bounding box center [606, 423] width 43 height 43
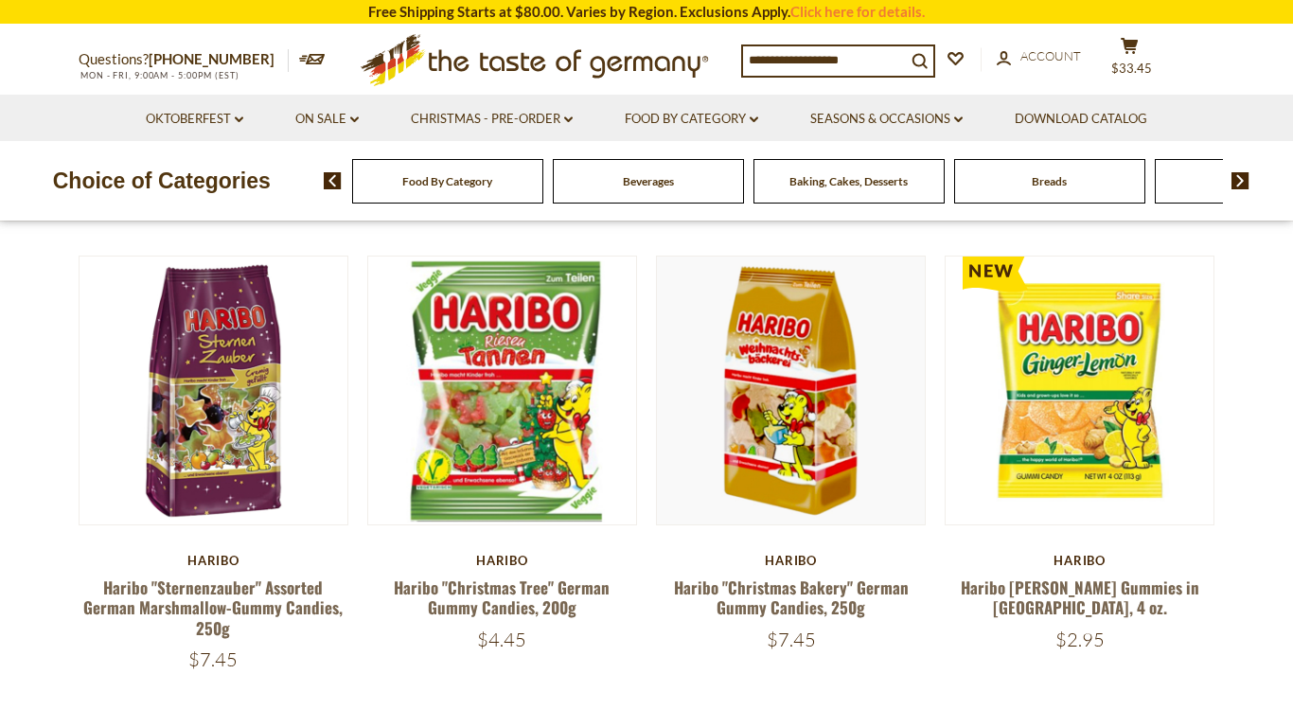
scroll to position [57, 0]
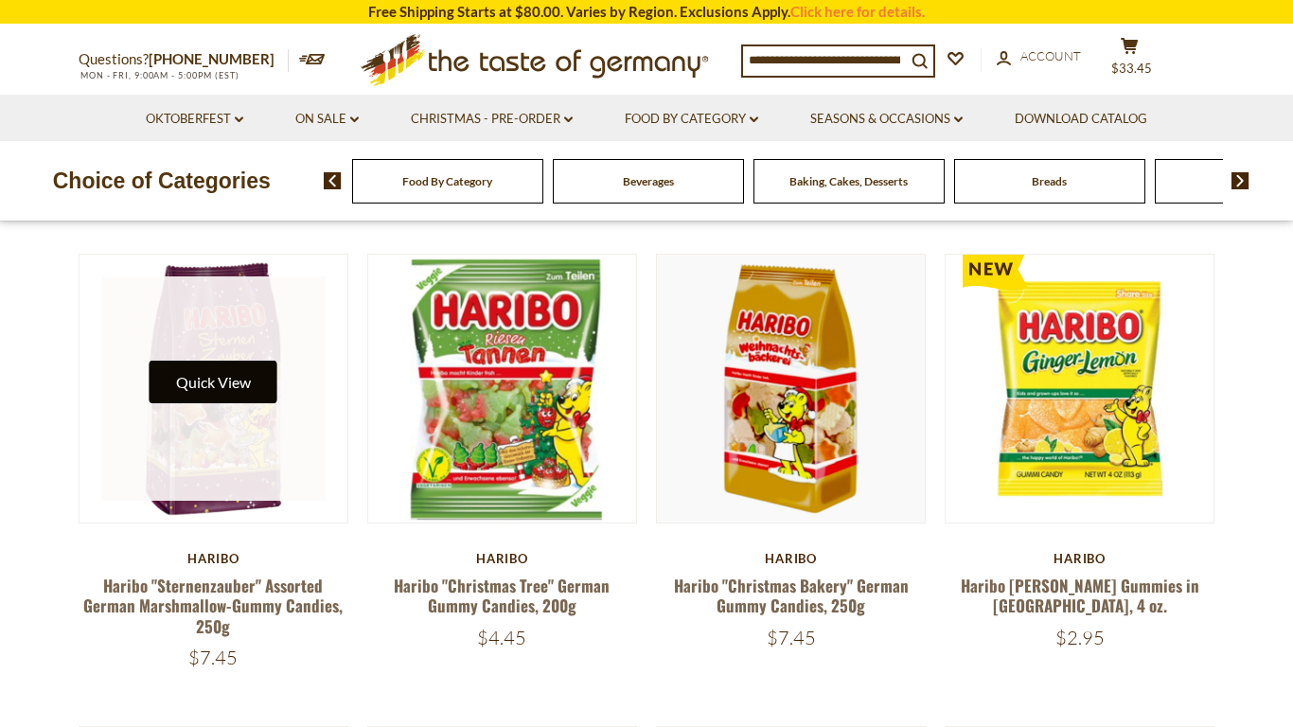
click at [201, 392] on button "Quick View" at bounding box center [214, 382] width 128 height 43
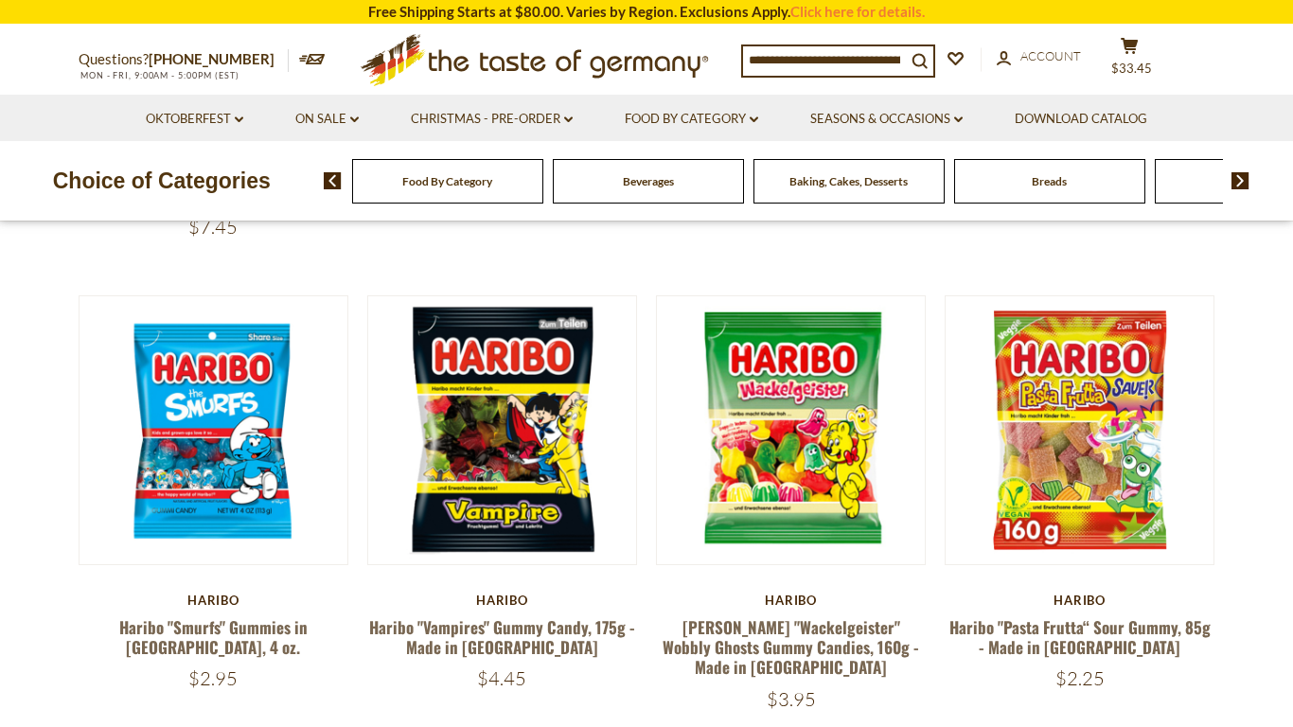
scroll to position [0, 0]
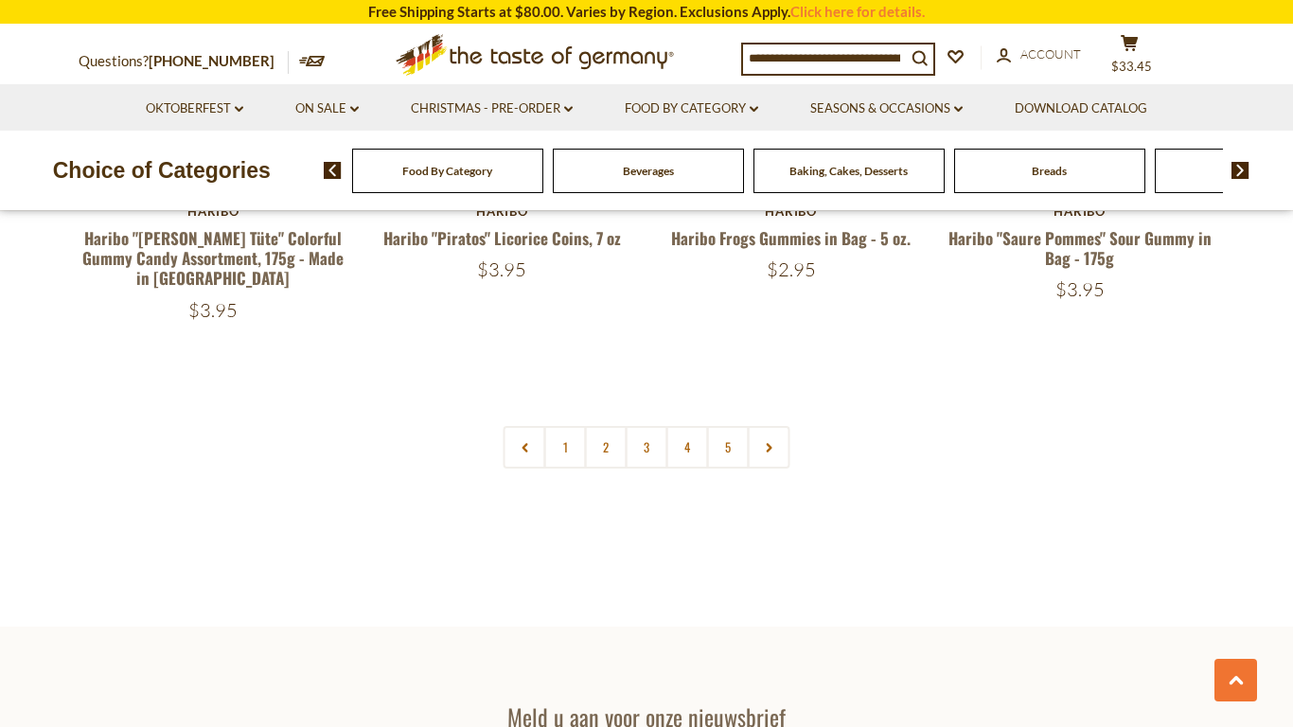
scroll to position [4216, 0]
click at [610, 425] on link "2" at bounding box center [606, 446] width 43 height 43
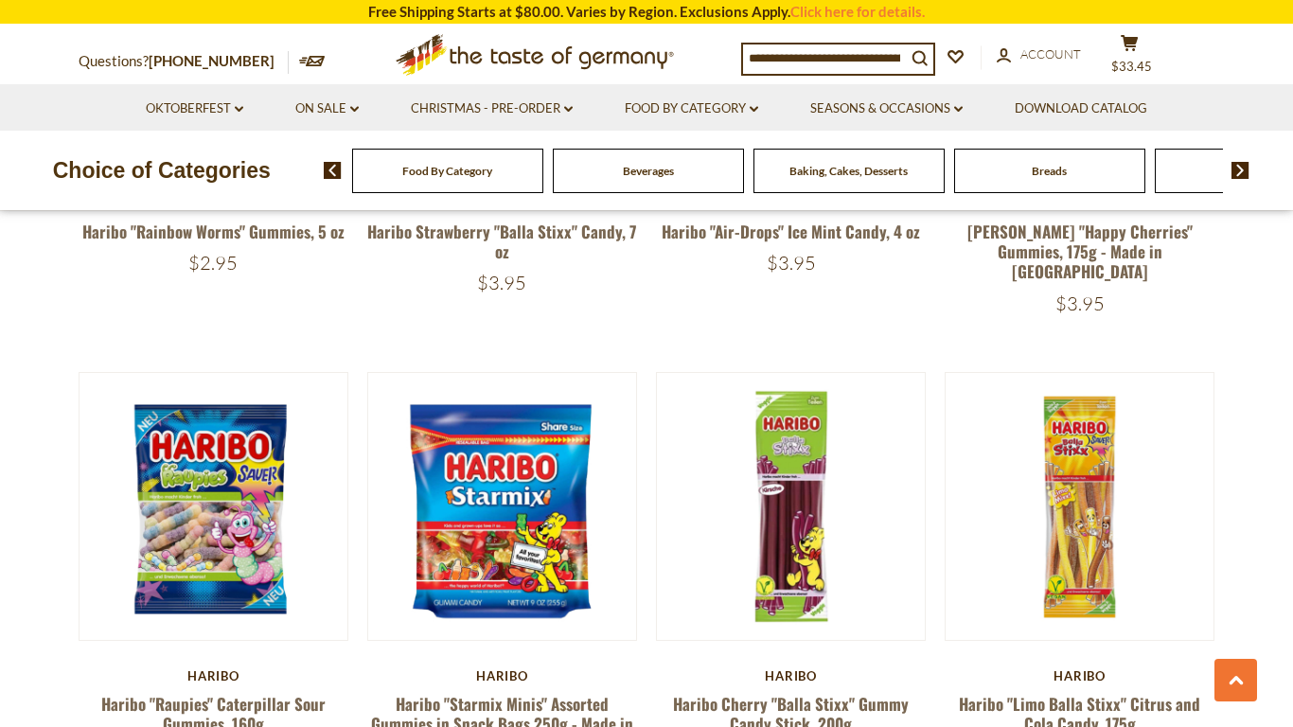
scroll to position [2826, 0]
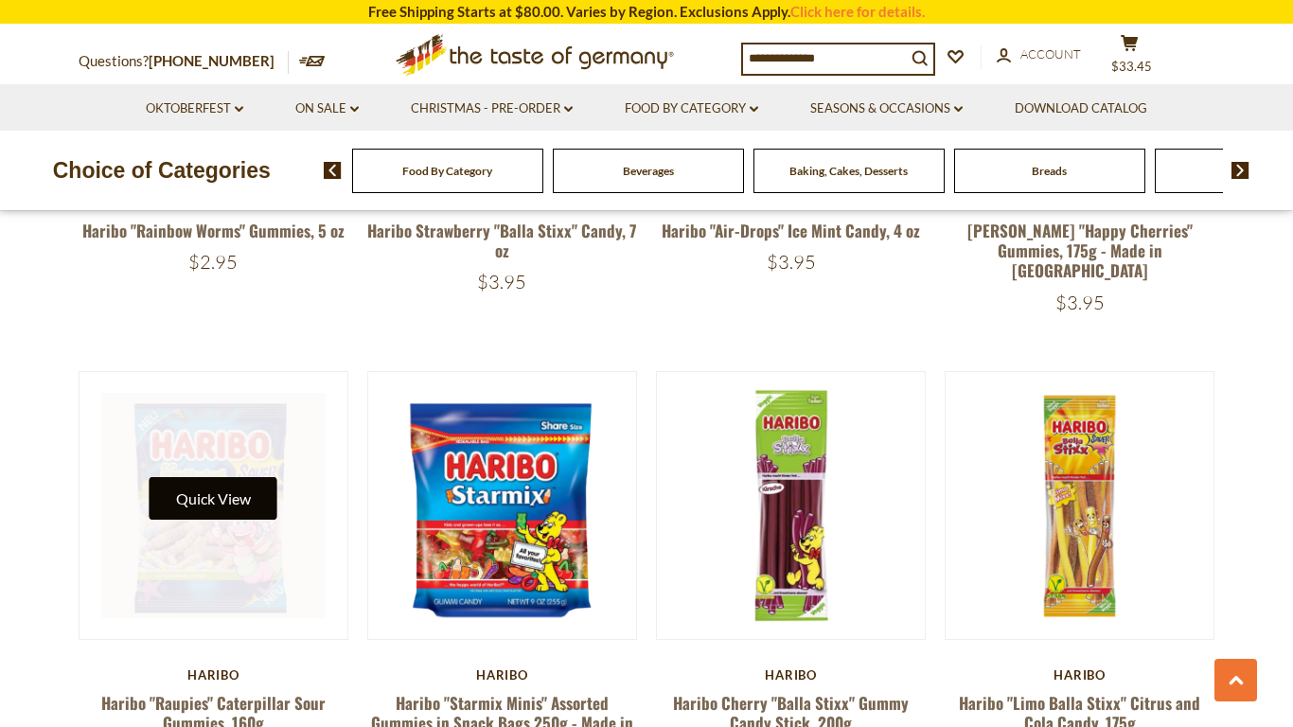
click at [223, 477] on button "Quick View" at bounding box center [214, 498] width 128 height 43
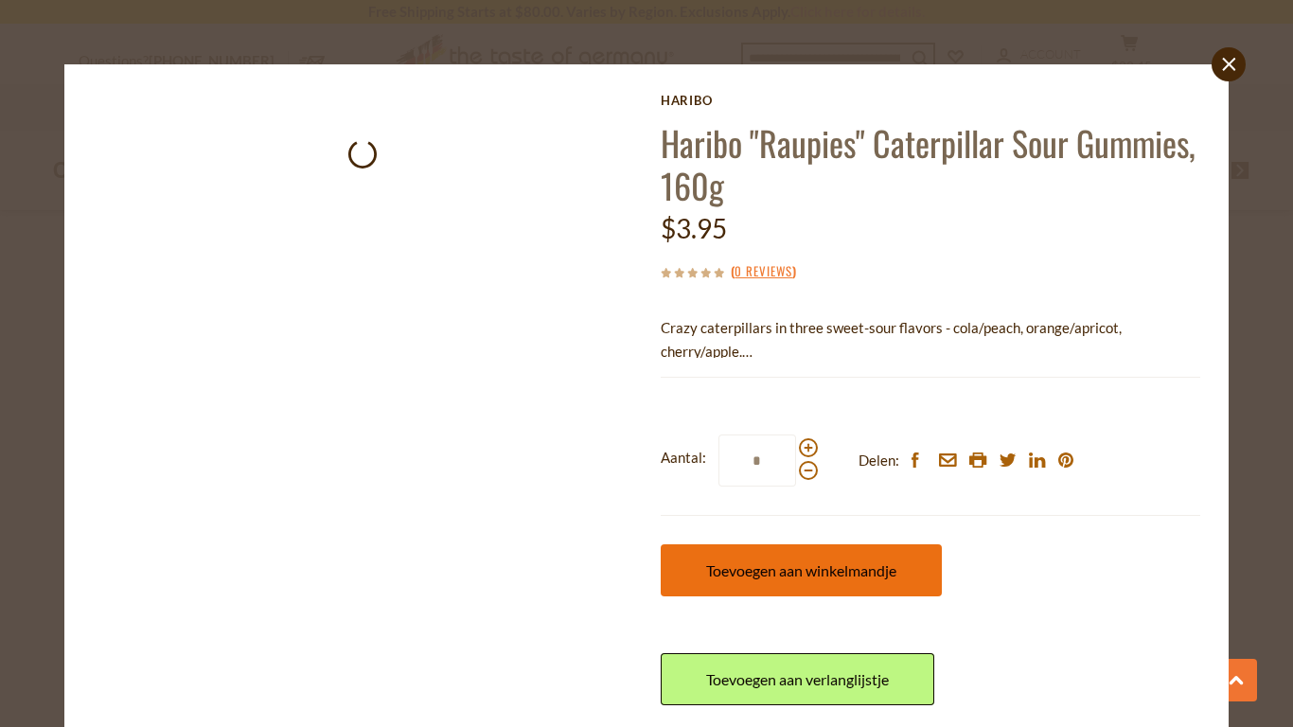
click at [787, 558] on button "Toevoegen aan winkelmandje" at bounding box center [801, 570] width 281 height 52
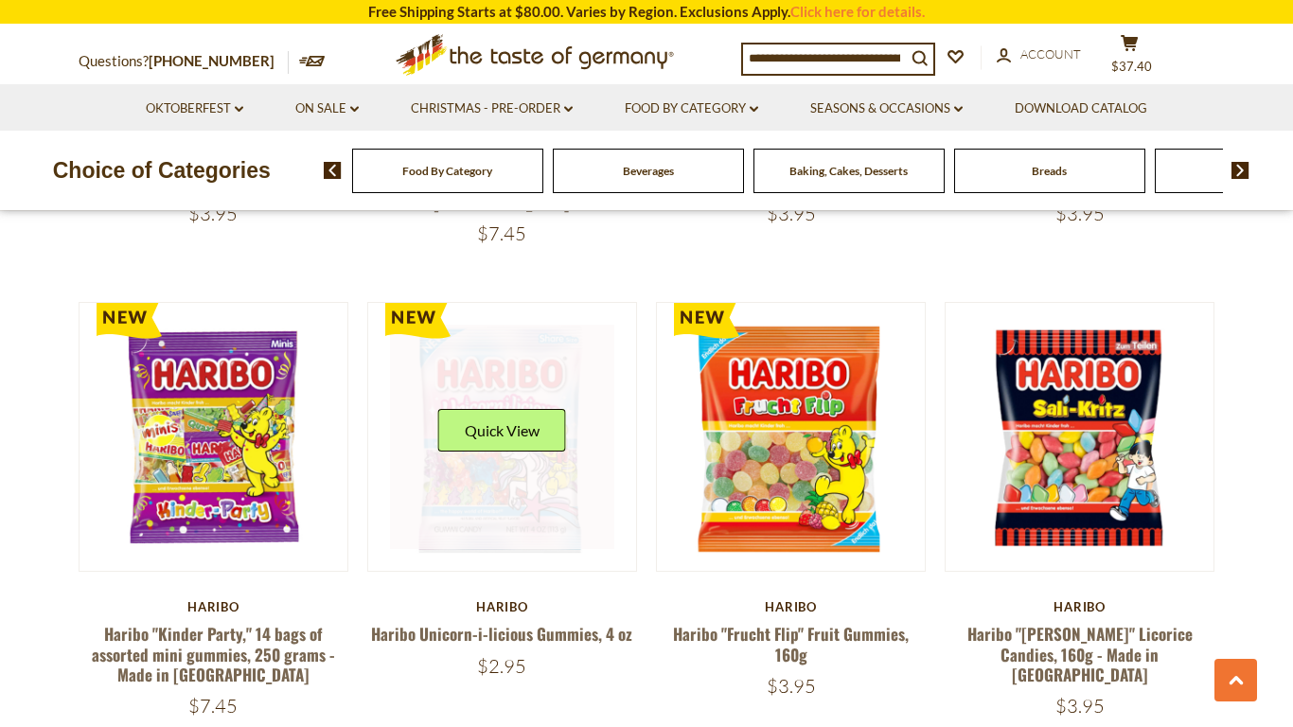
scroll to position [3364, 0]
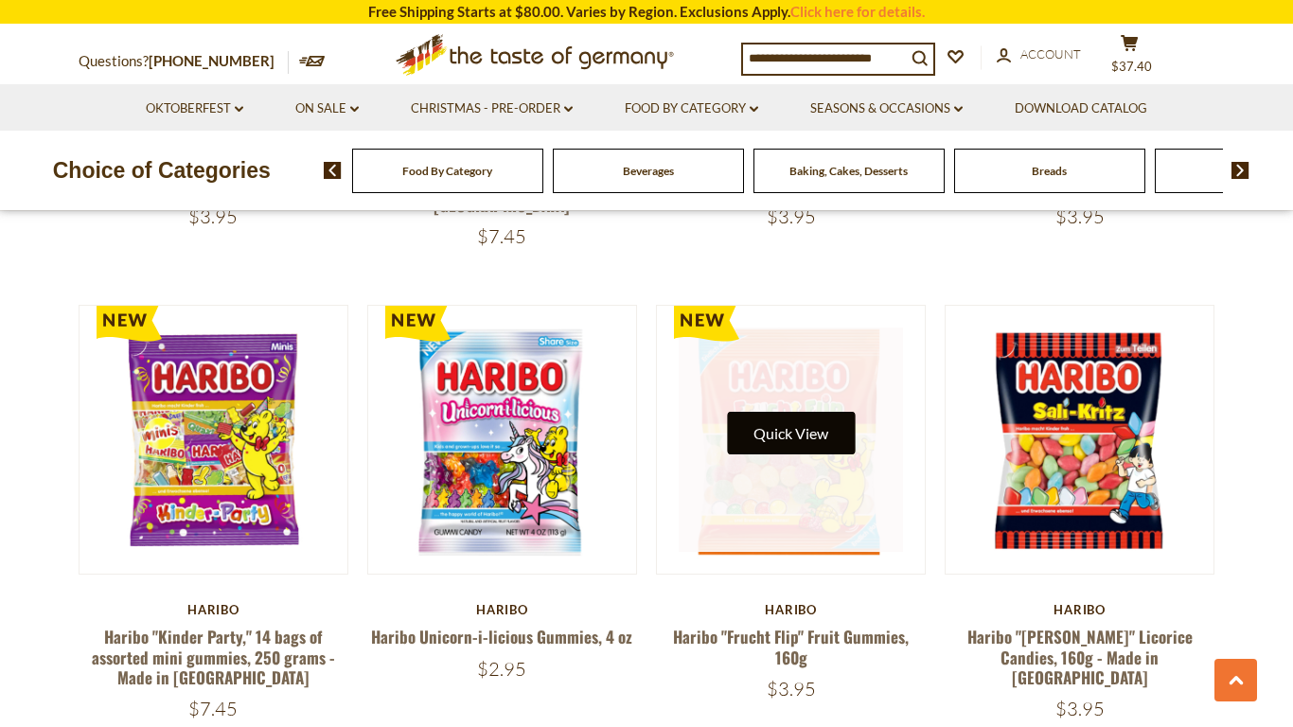
click at [790, 412] on button "Quick View" at bounding box center [791, 433] width 128 height 43
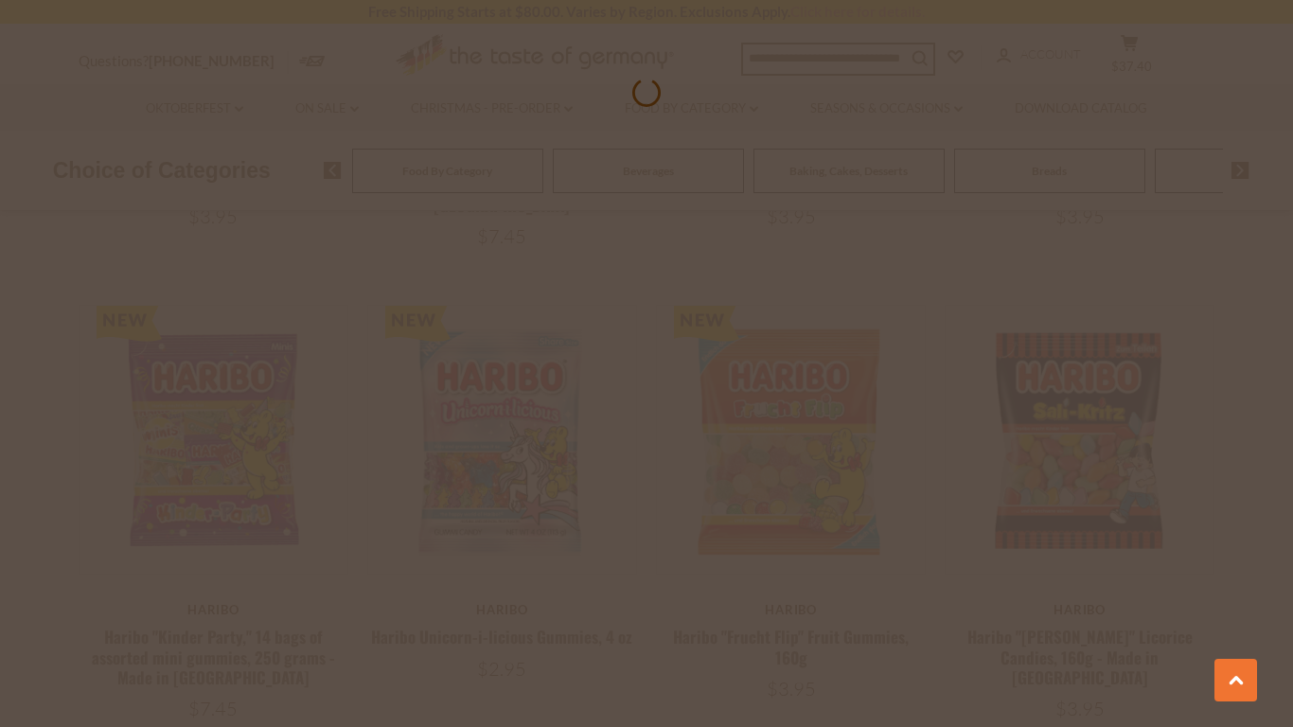
click at [0, 325] on div at bounding box center [646, 363] width 1293 height 727
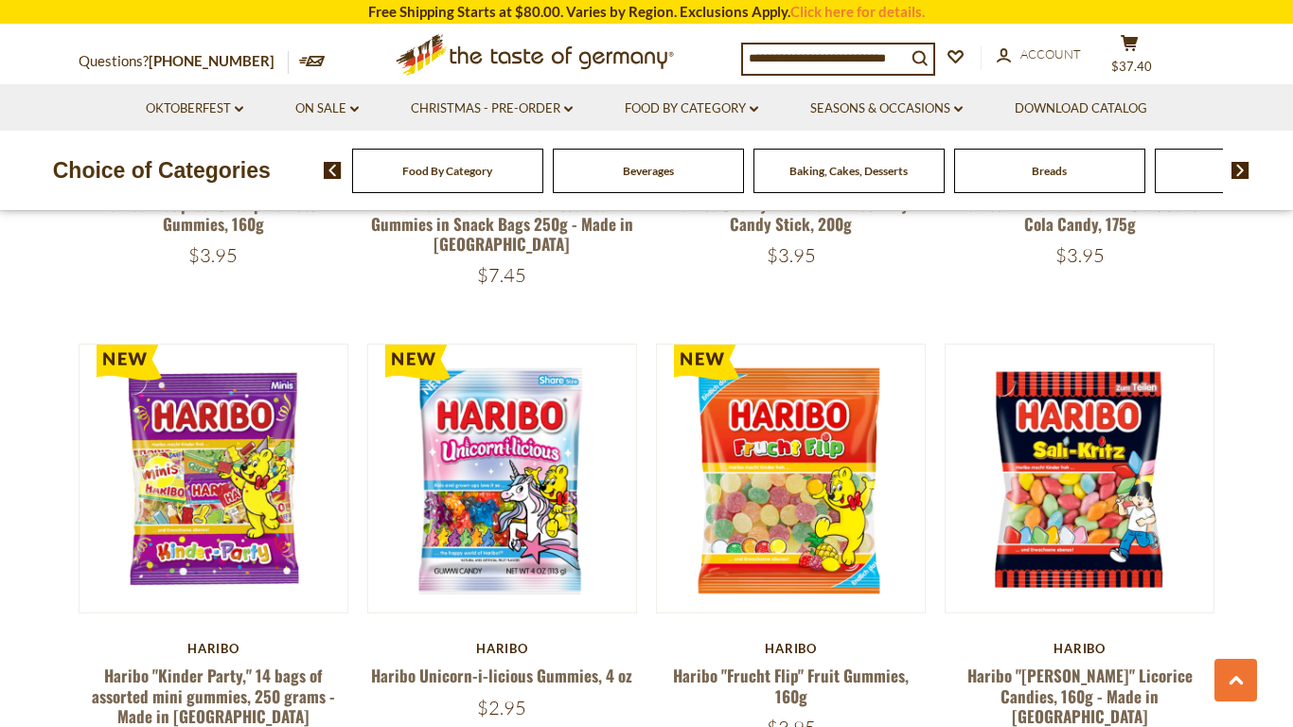
scroll to position [3323, 0]
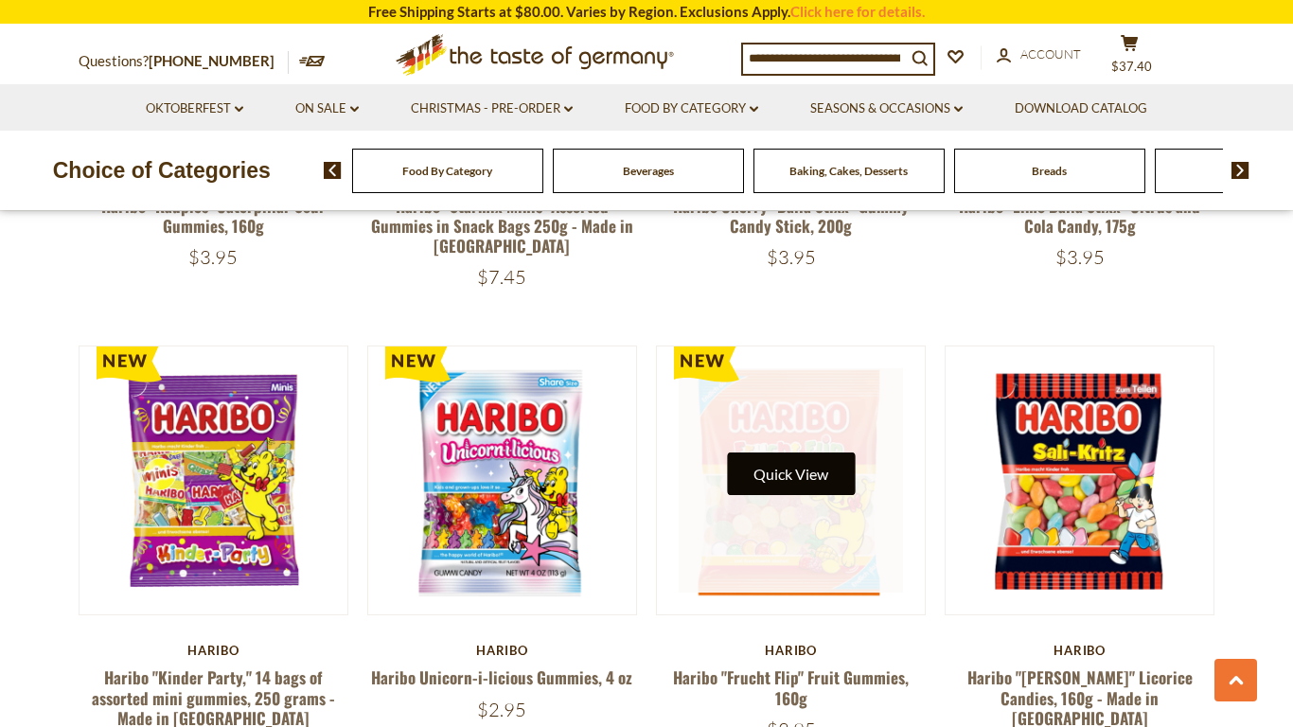
click at [789, 452] on button "Quick View" at bounding box center [791, 473] width 128 height 43
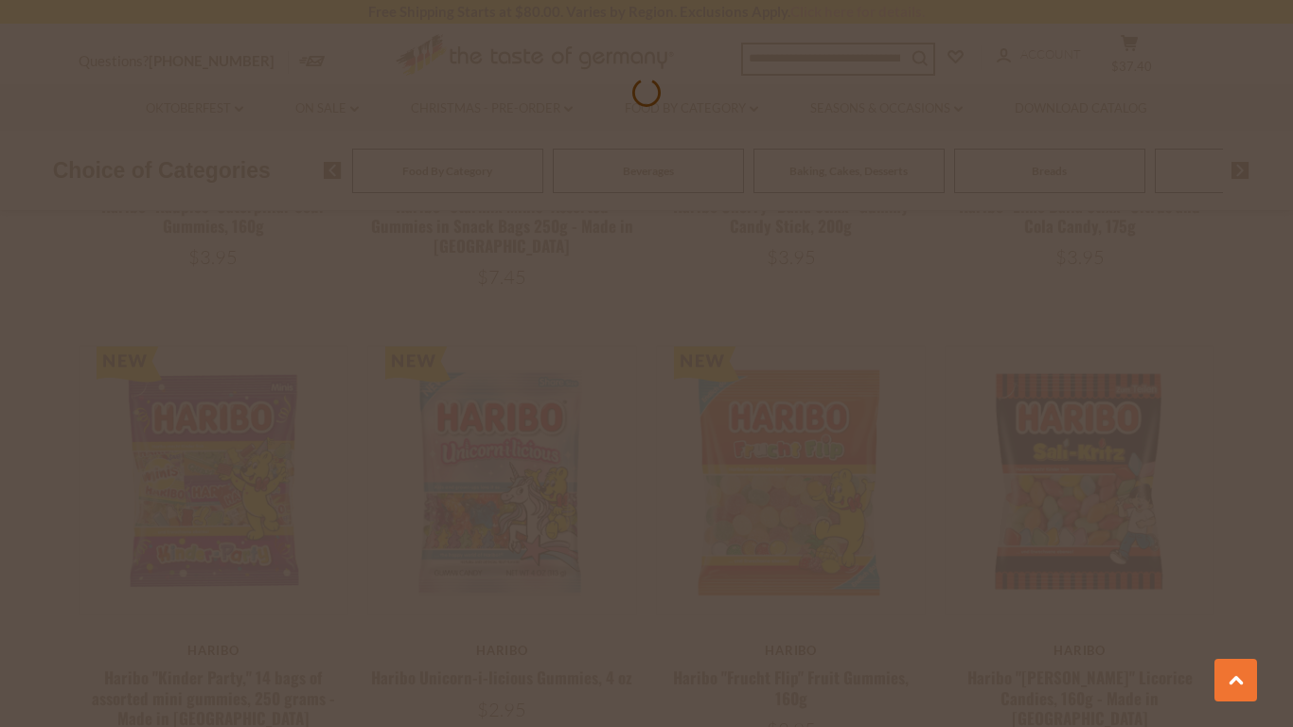
click at [0, 504] on div at bounding box center [646, 363] width 1293 height 727
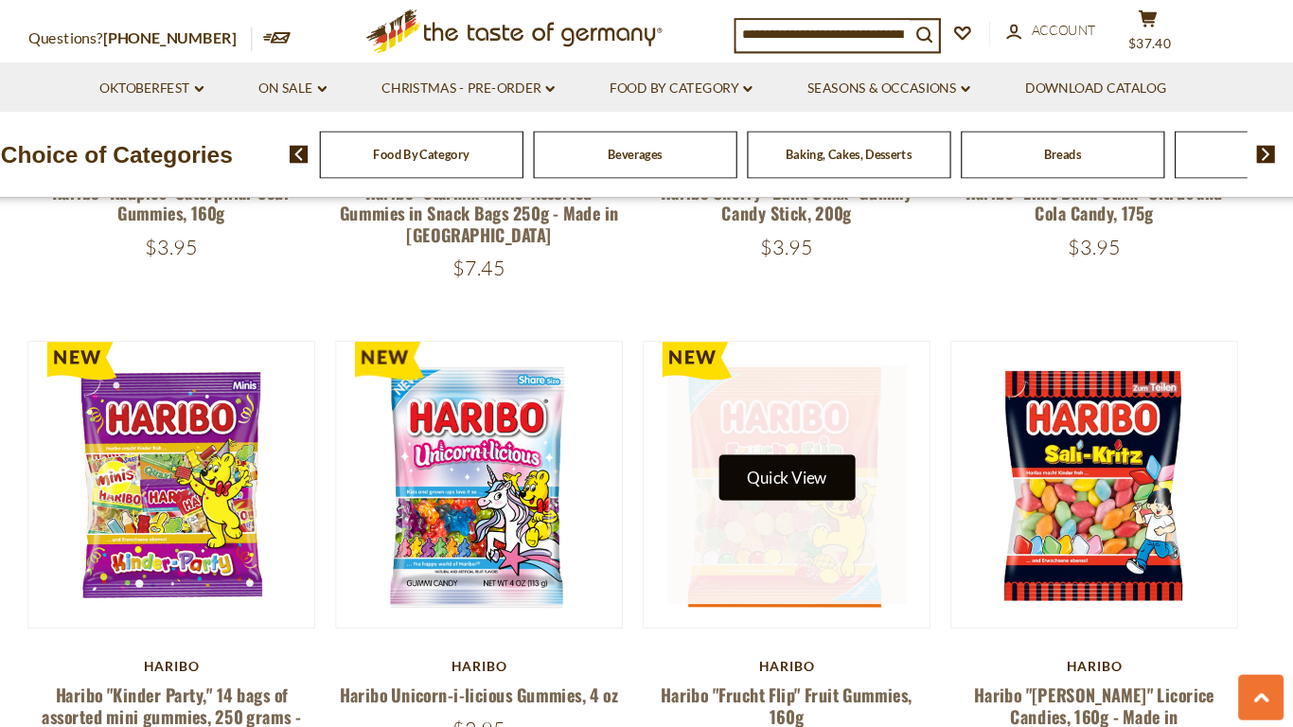
click at [776, 452] on button "Quick View" at bounding box center [791, 473] width 128 height 43
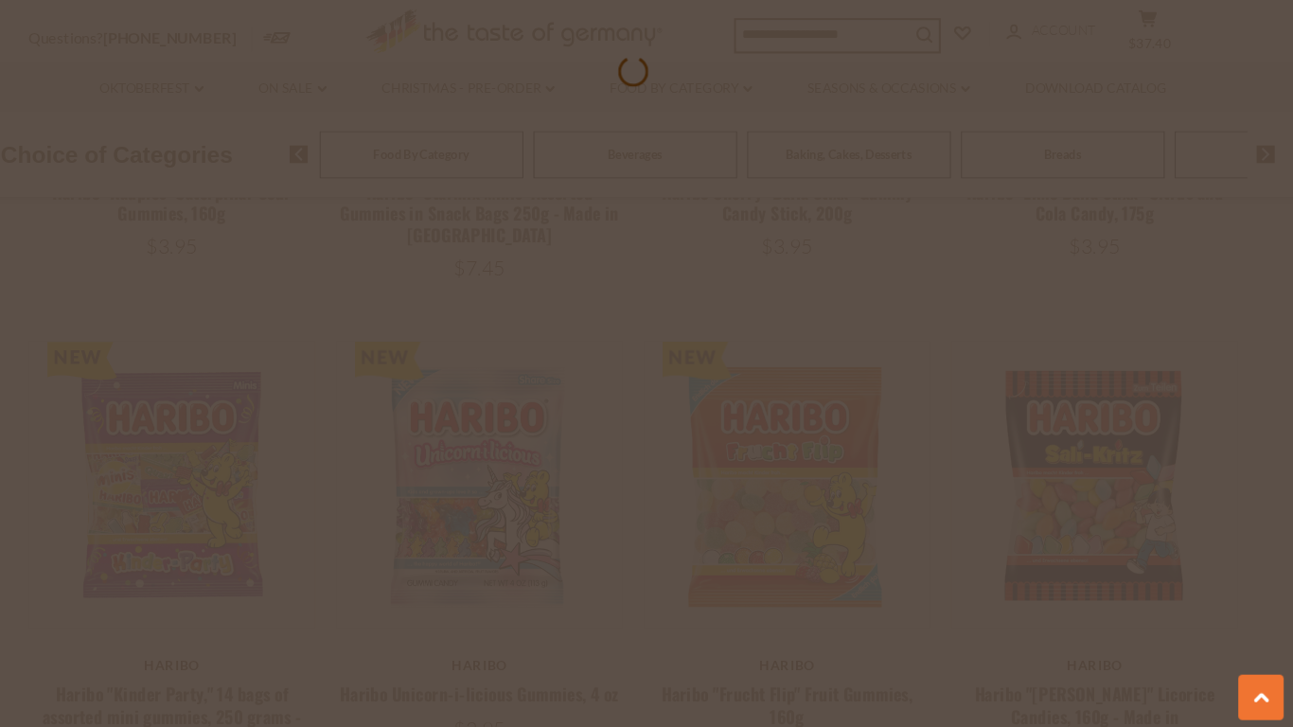
click at [943, 256] on div at bounding box center [646, 363] width 1293 height 727
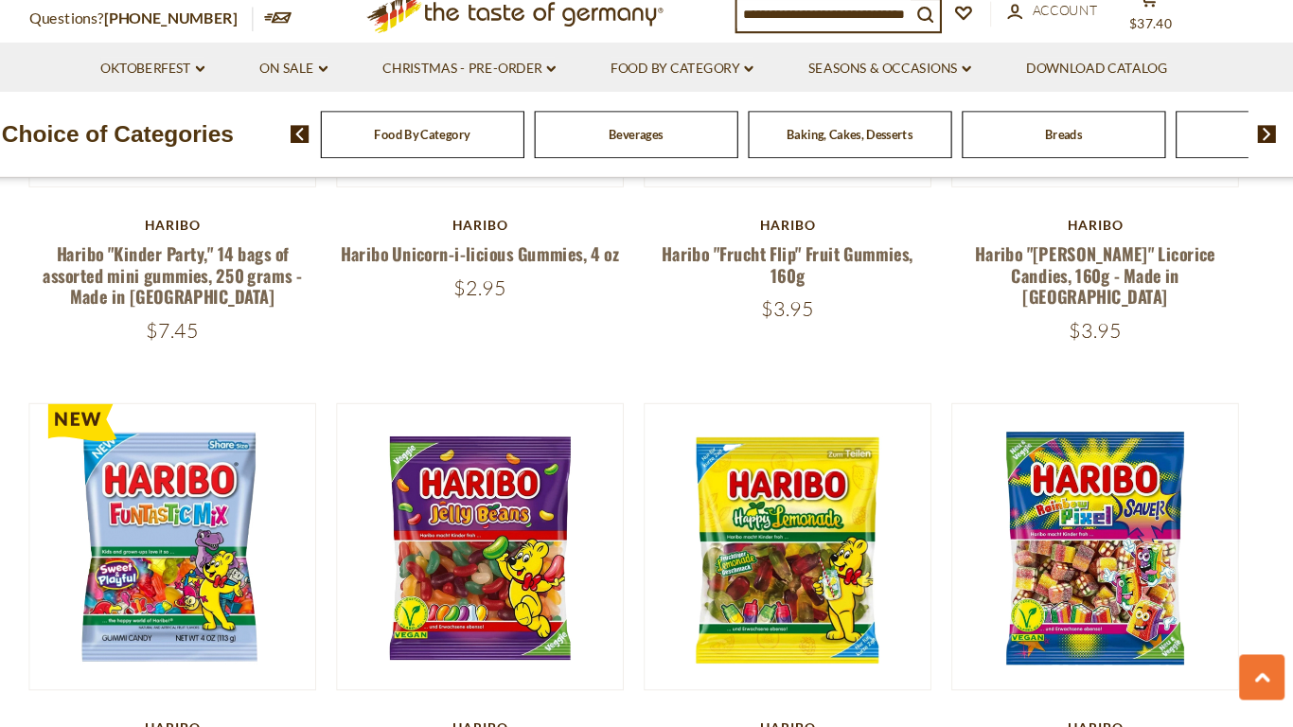
scroll to position [3719, 0]
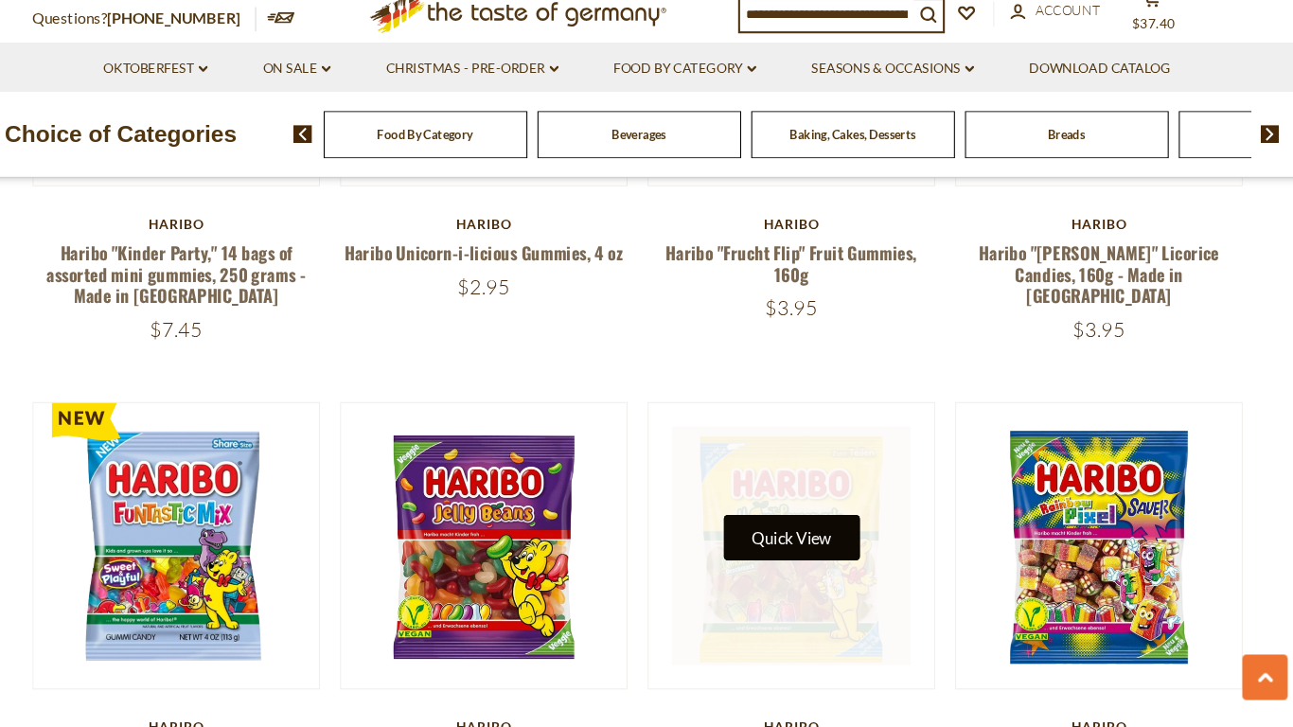
click at [798, 528] on button "Quick View" at bounding box center [791, 549] width 128 height 43
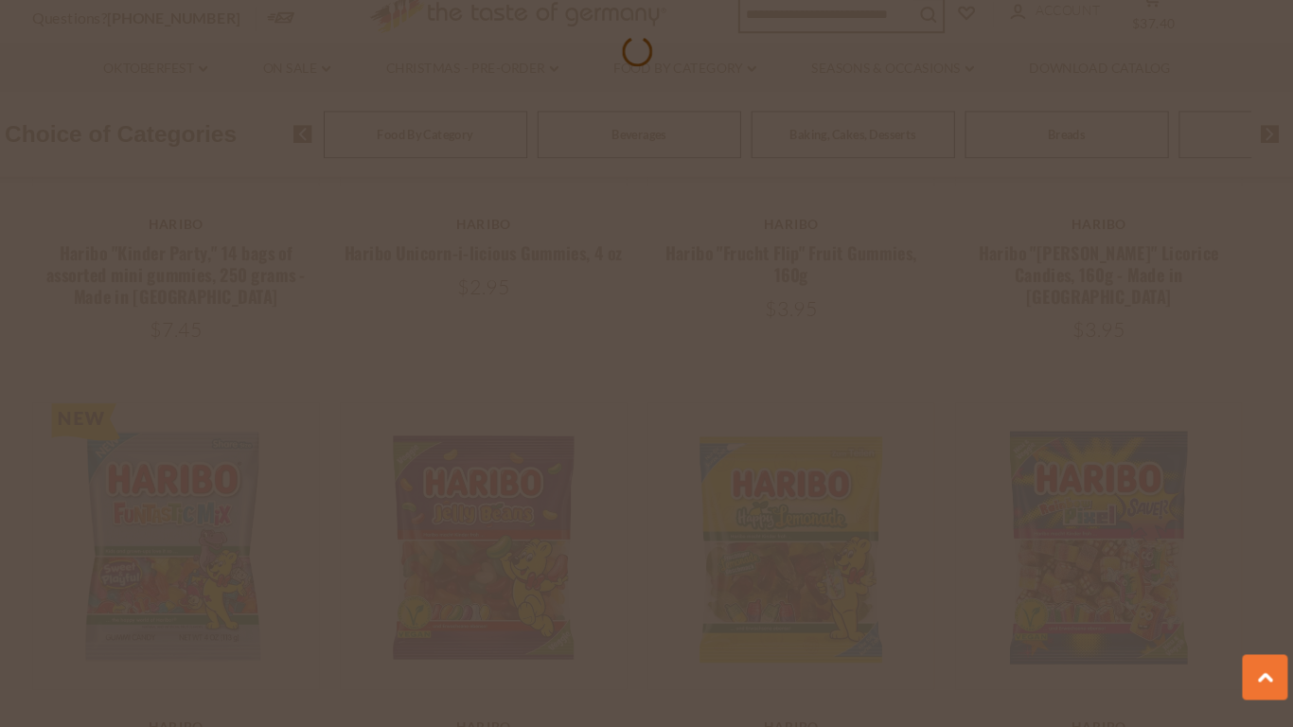
click at [829, 330] on div at bounding box center [646, 363] width 1293 height 727
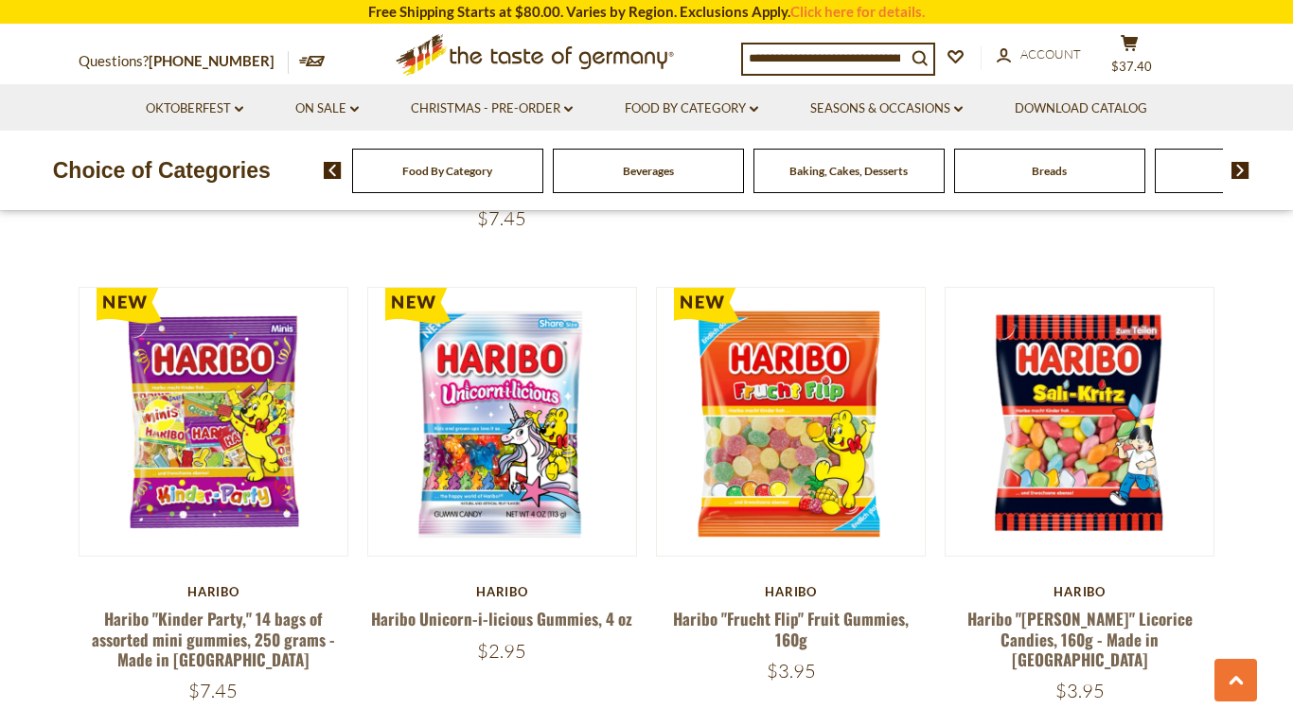
scroll to position [3381, 0]
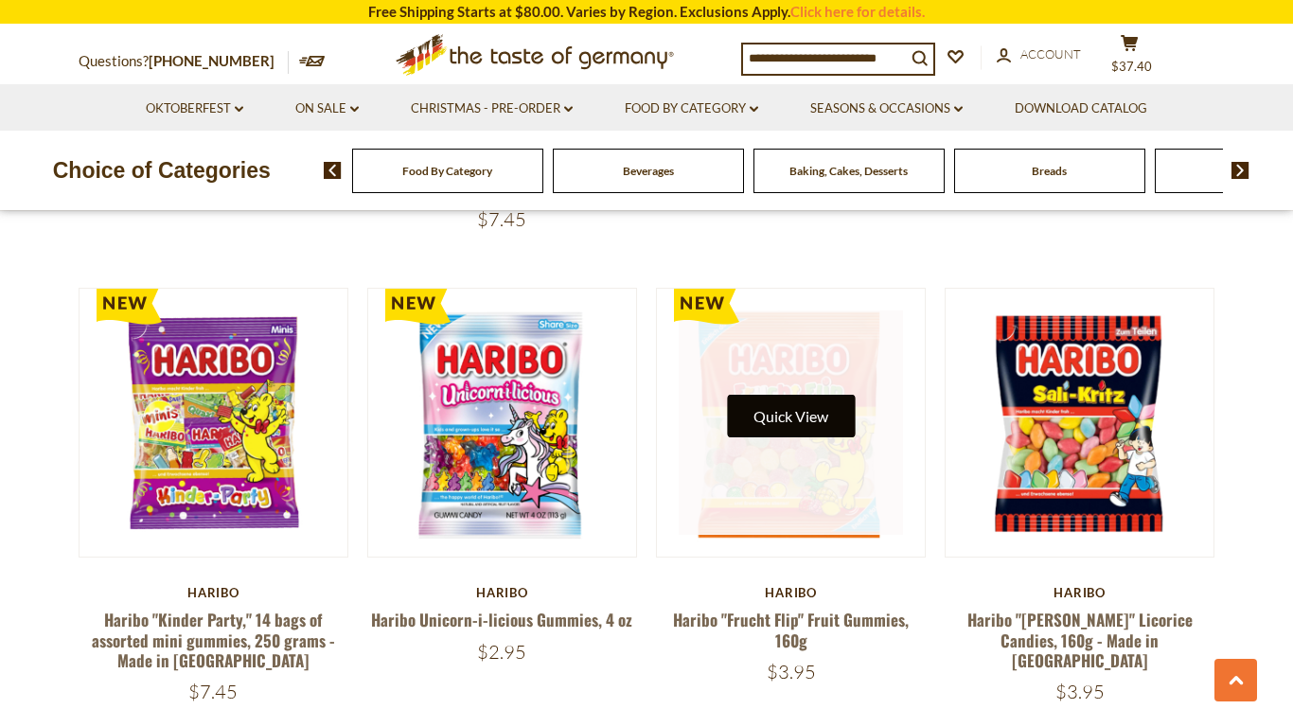
click at [778, 395] on button "Quick View" at bounding box center [791, 416] width 128 height 43
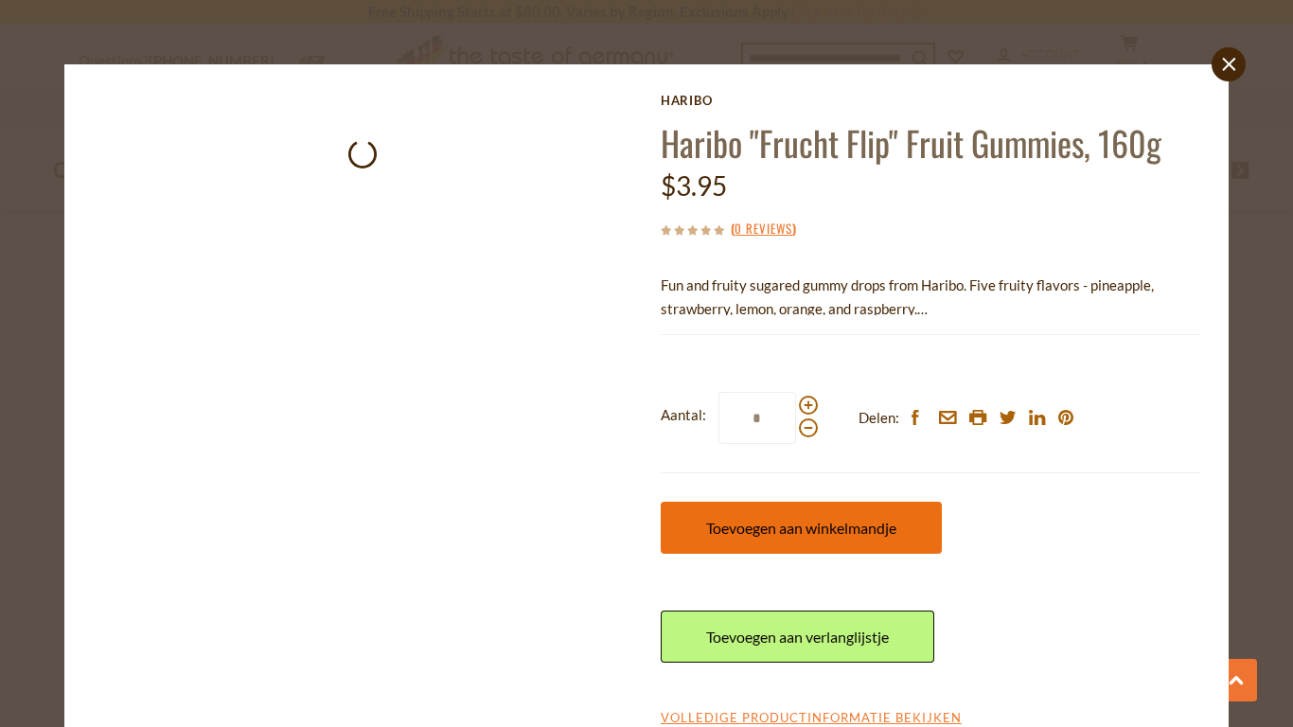
click at [798, 523] on span "Toevoegen aan winkelmandje" at bounding box center [801, 528] width 190 height 18
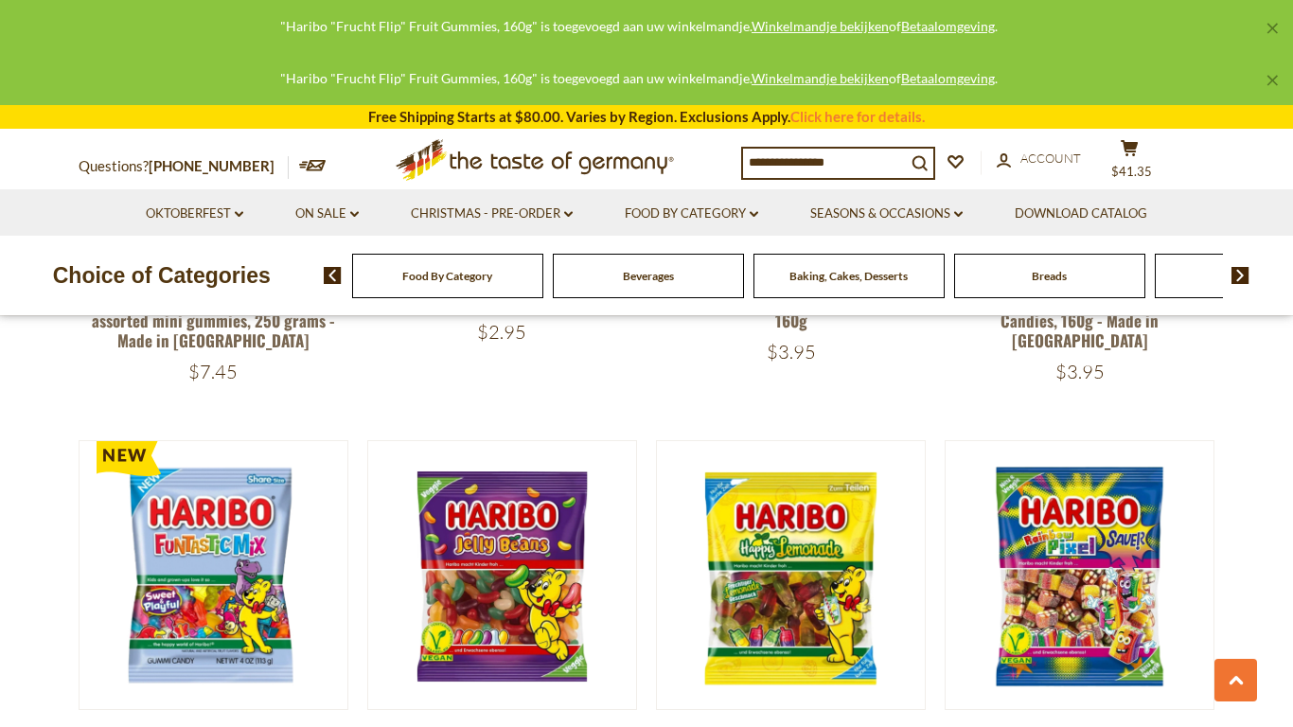
scroll to position [3708, 0]
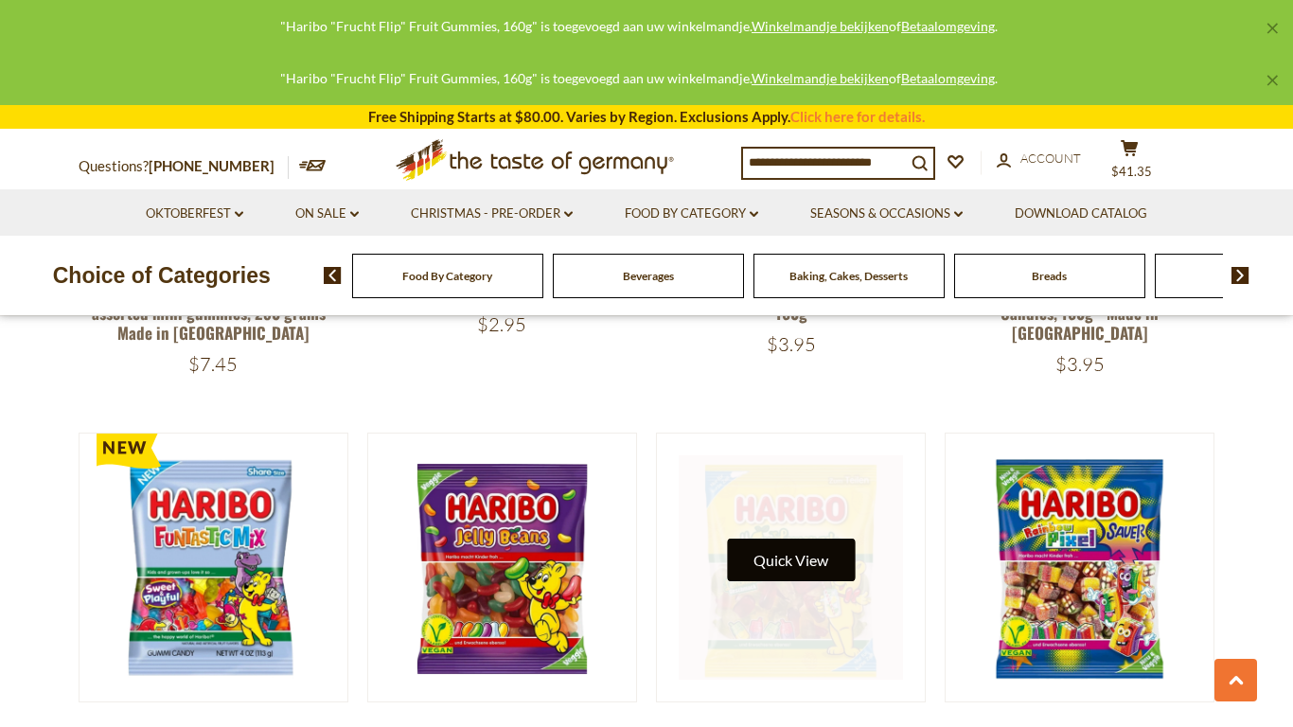
click at [788, 539] on button "Quick View" at bounding box center [791, 560] width 128 height 43
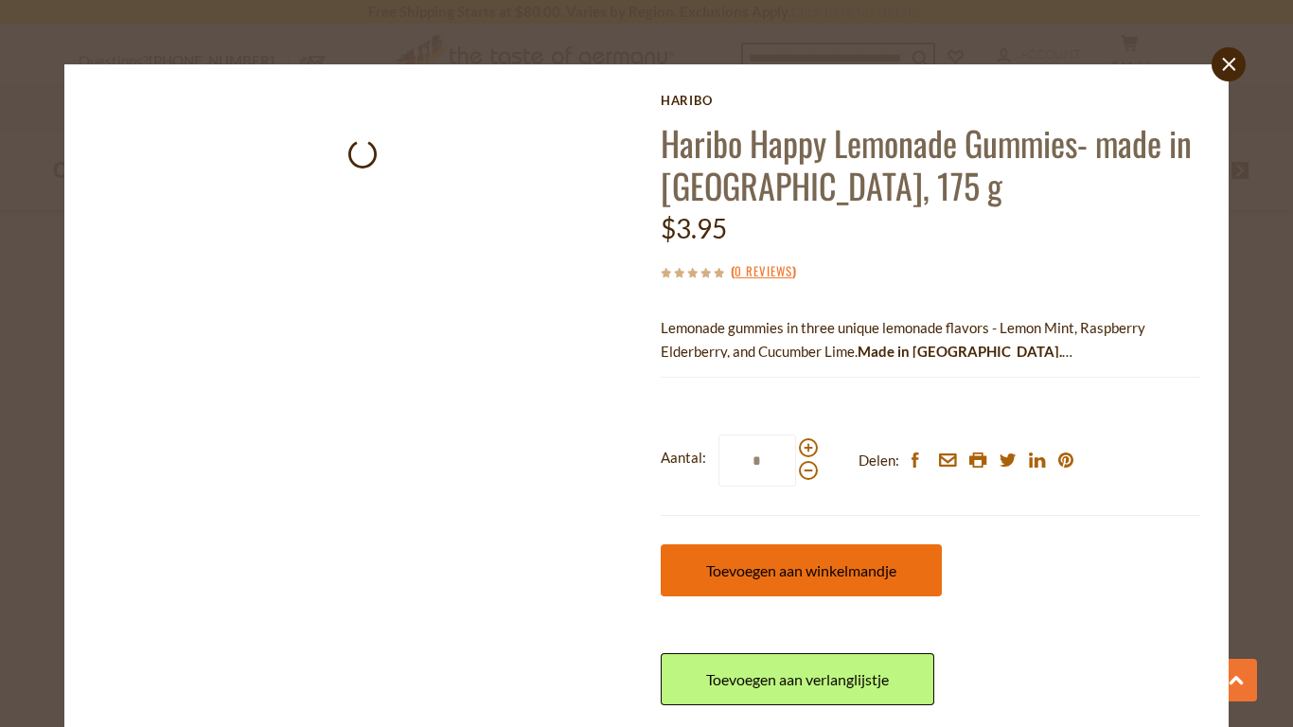
click at [767, 558] on button "Toevoegen aan winkelmandje" at bounding box center [801, 570] width 281 height 52
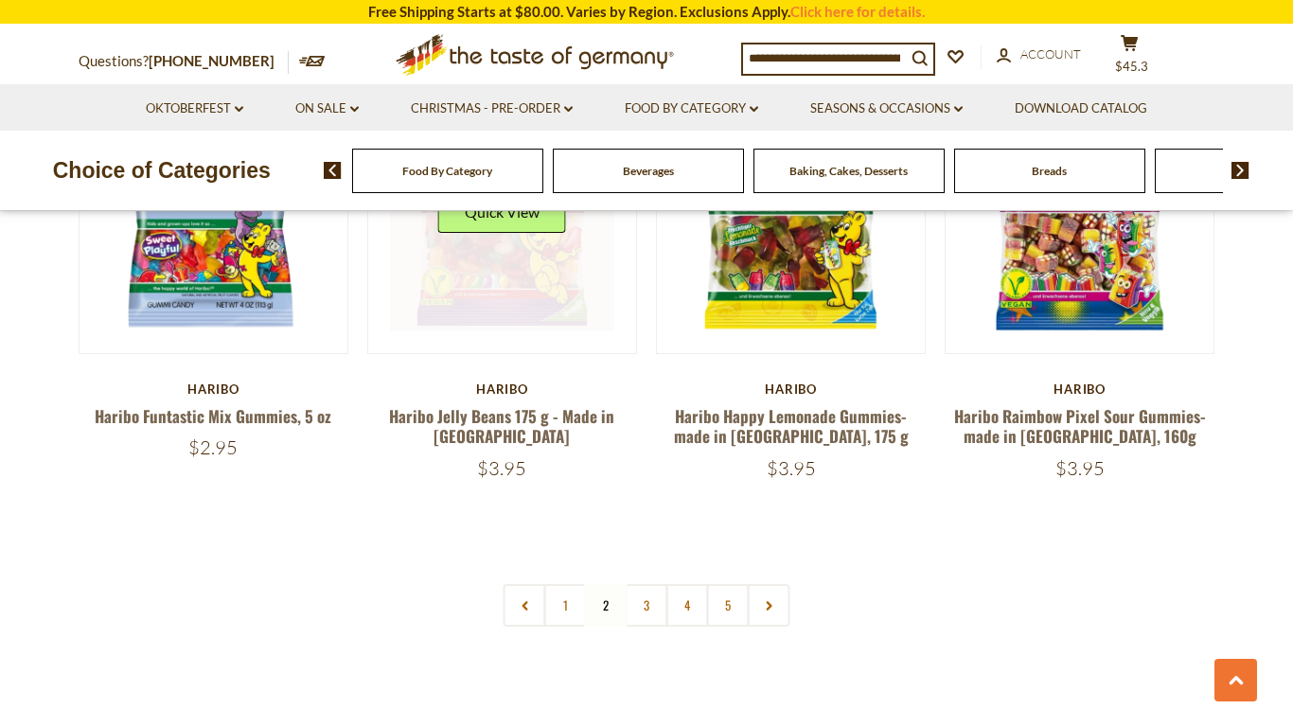
scroll to position [4062, 0]
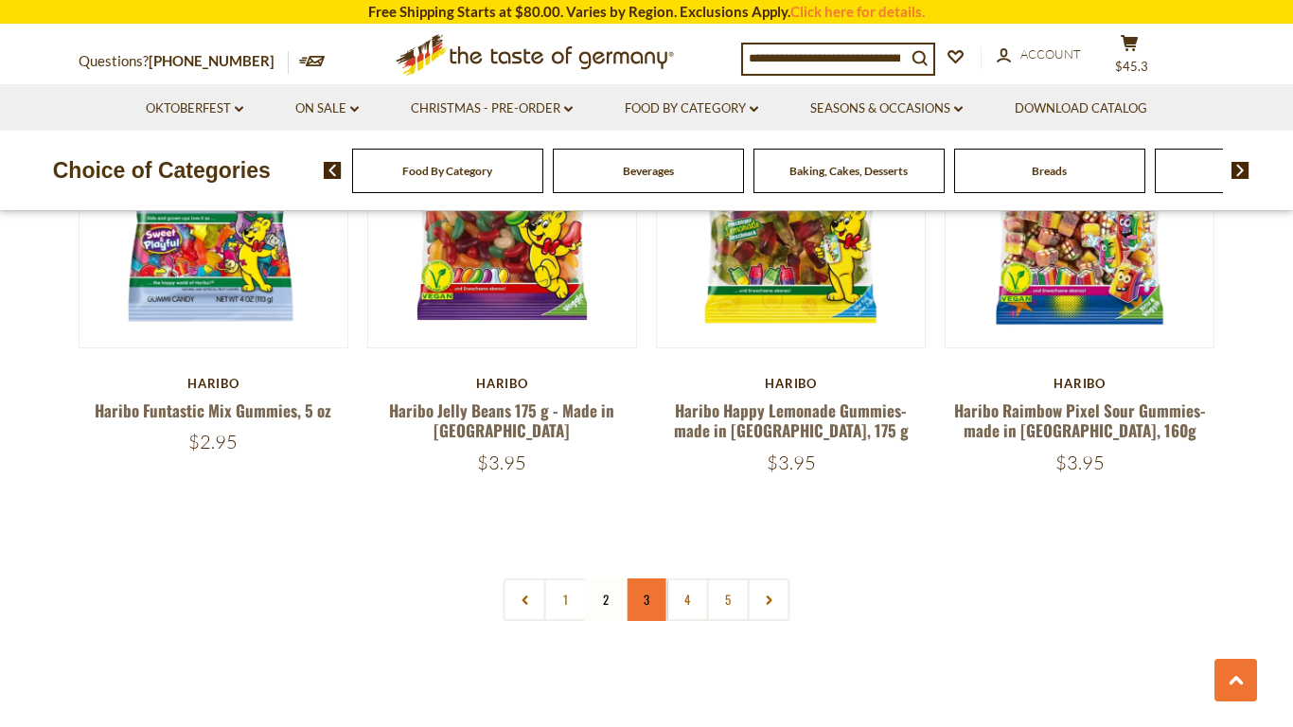
click at [639, 578] on link "3" at bounding box center [647, 599] width 43 height 43
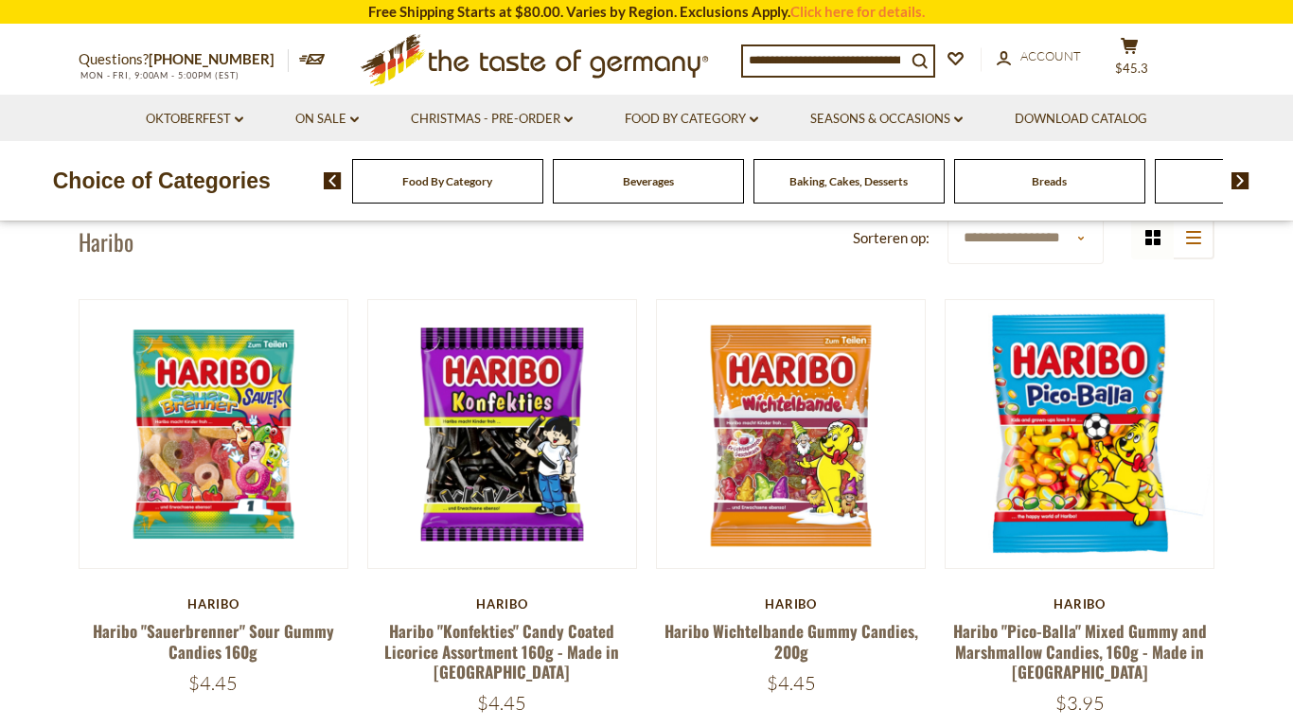
scroll to position [0, 0]
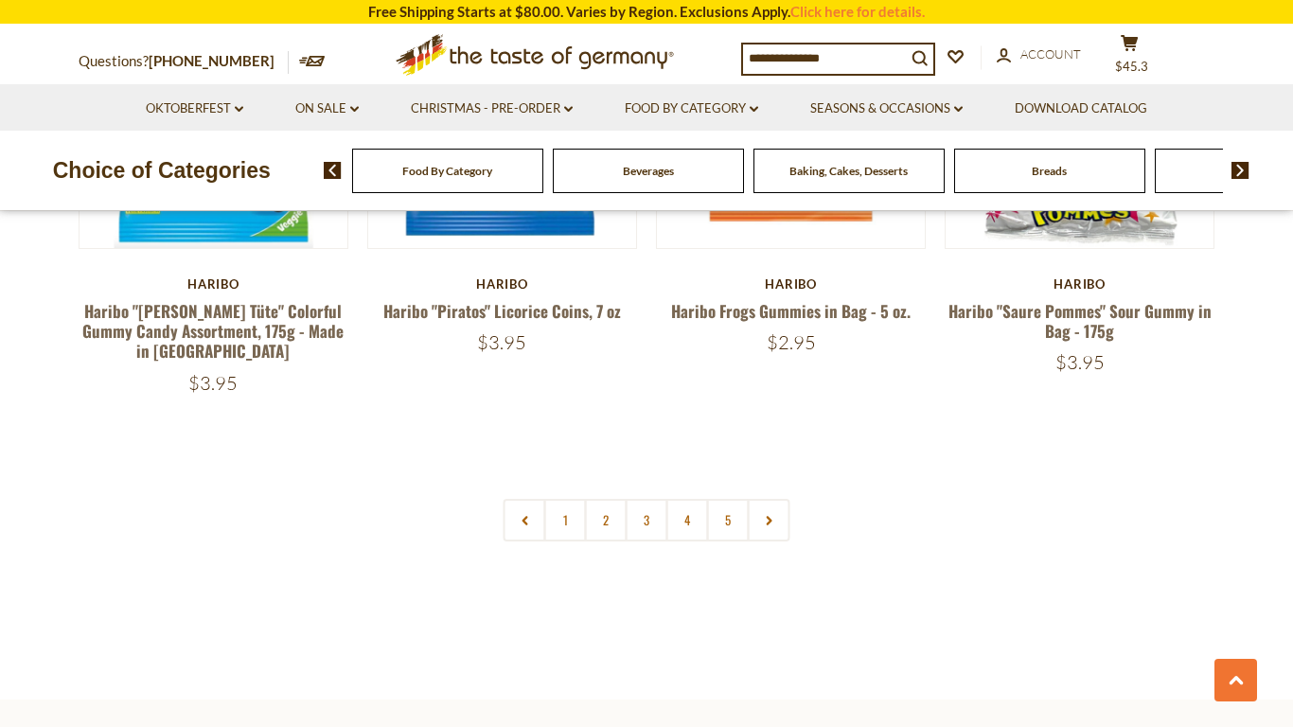
scroll to position [4151, 0]
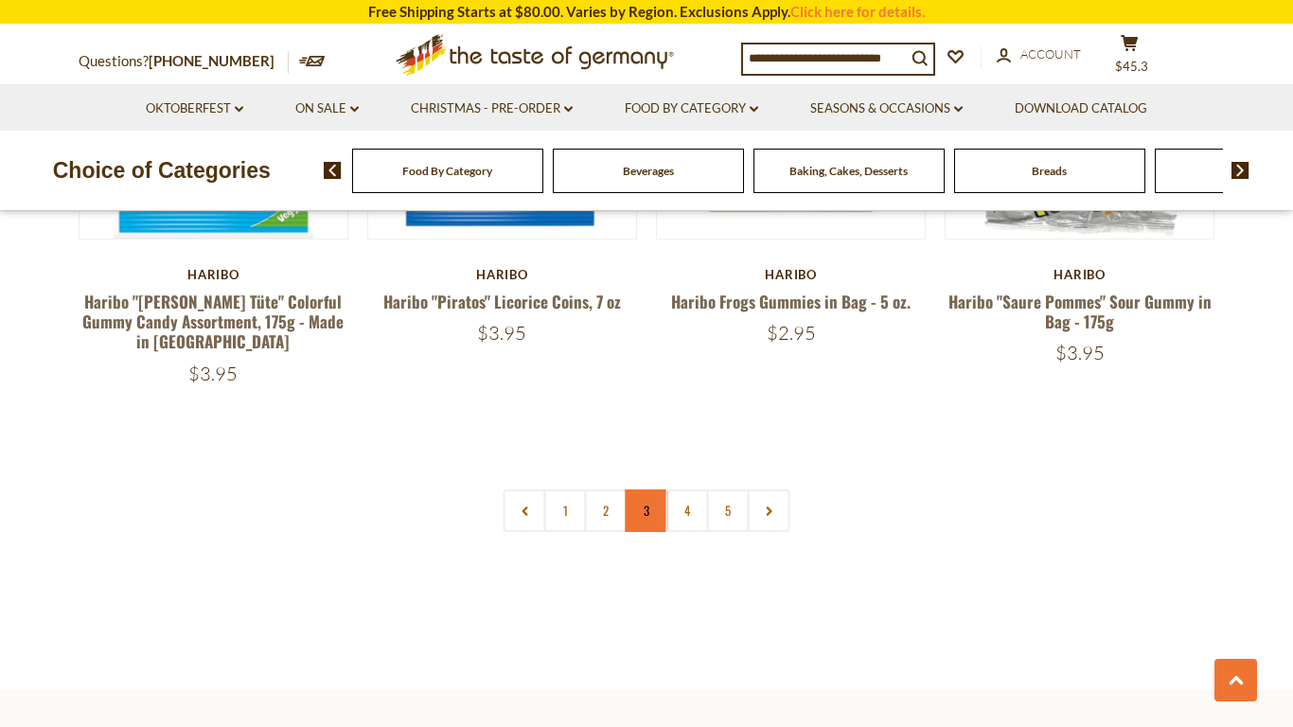
click at [645, 489] on link "3" at bounding box center [647, 510] width 43 height 43
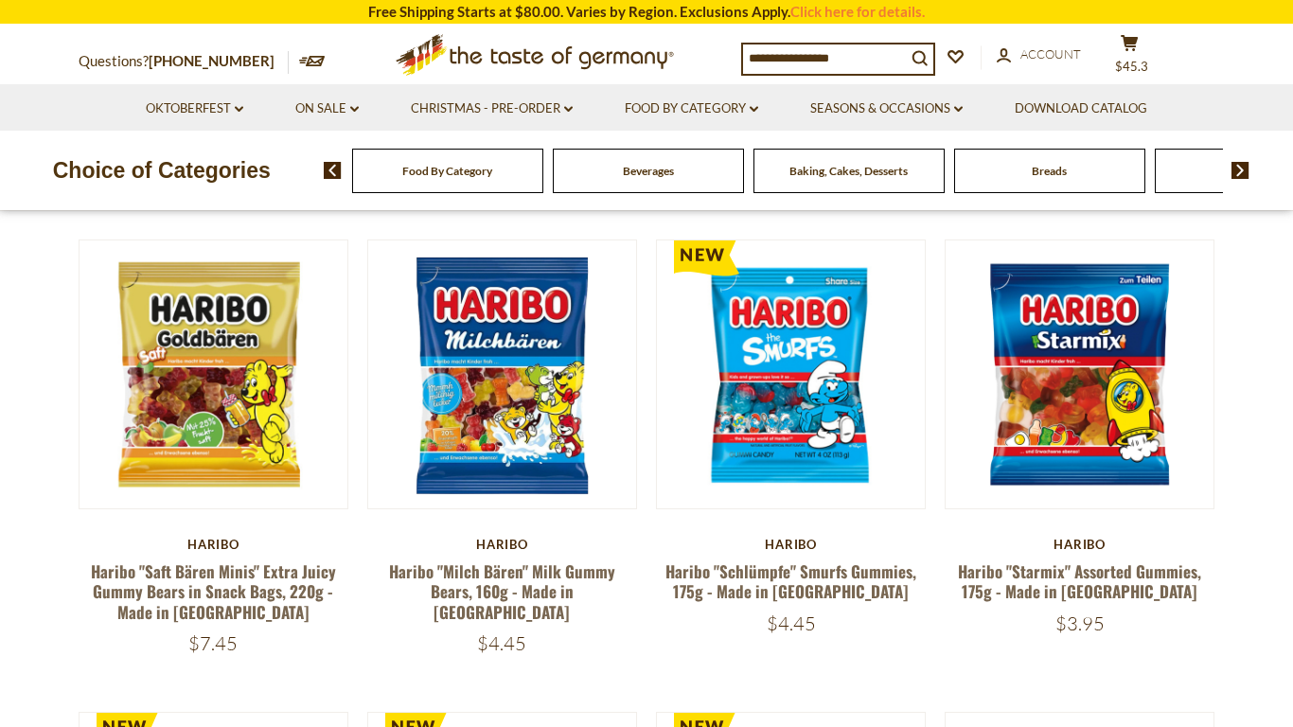
scroll to position [661, 0]
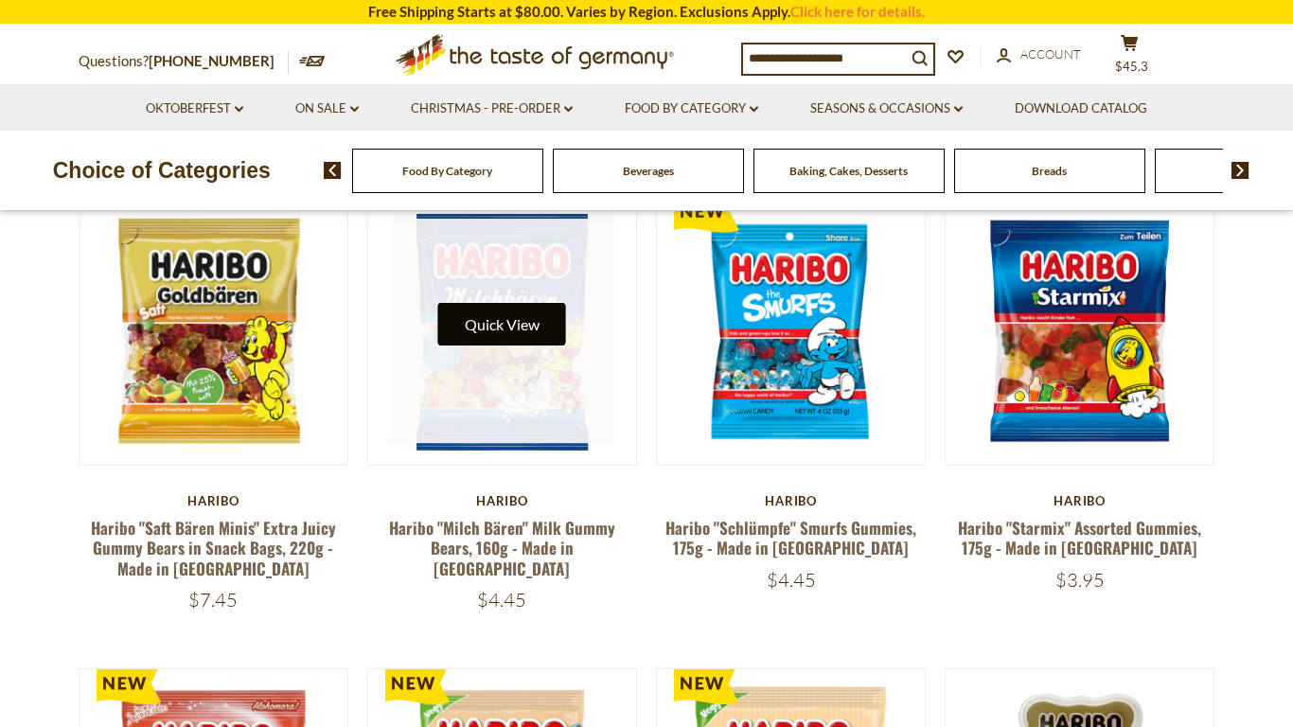
click at [495, 312] on button "Quick View" at bounding box center [502, 324] width 128 height 43
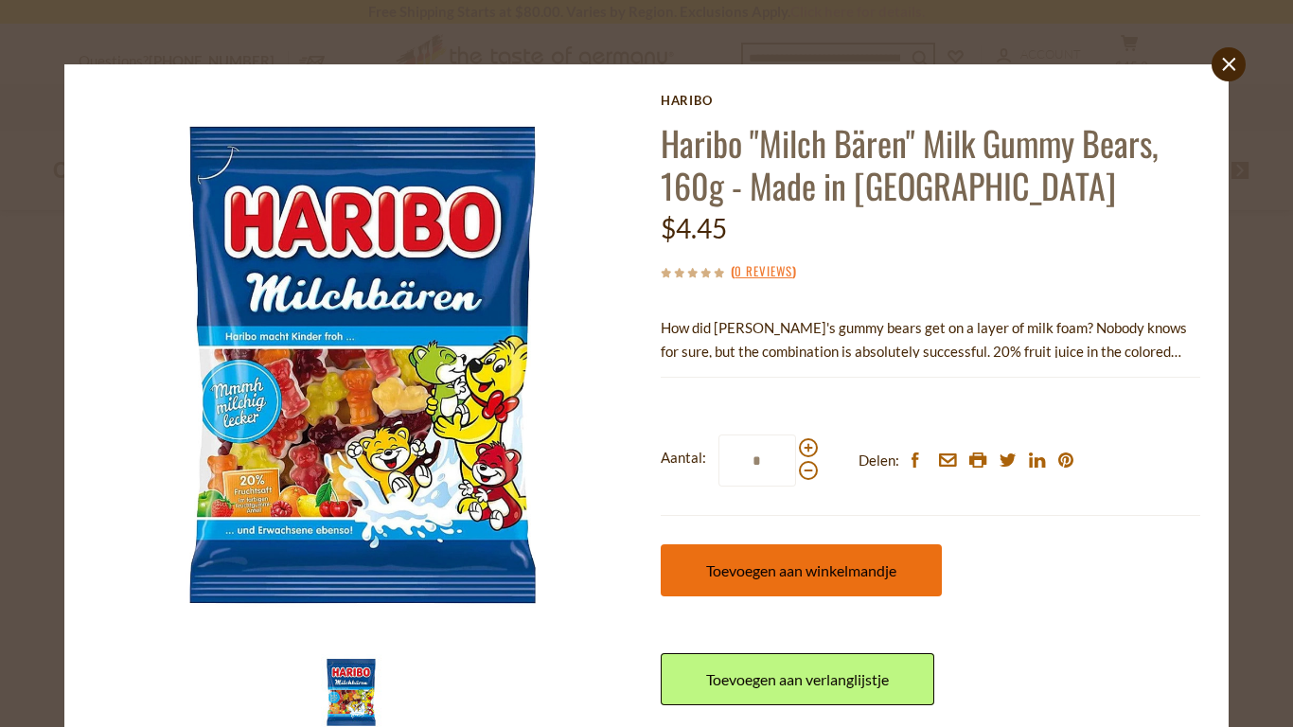
click at [771, 565] on span "Toevoegen aan winkelmandje" at bounding box center [801, 570] width 190 height 18
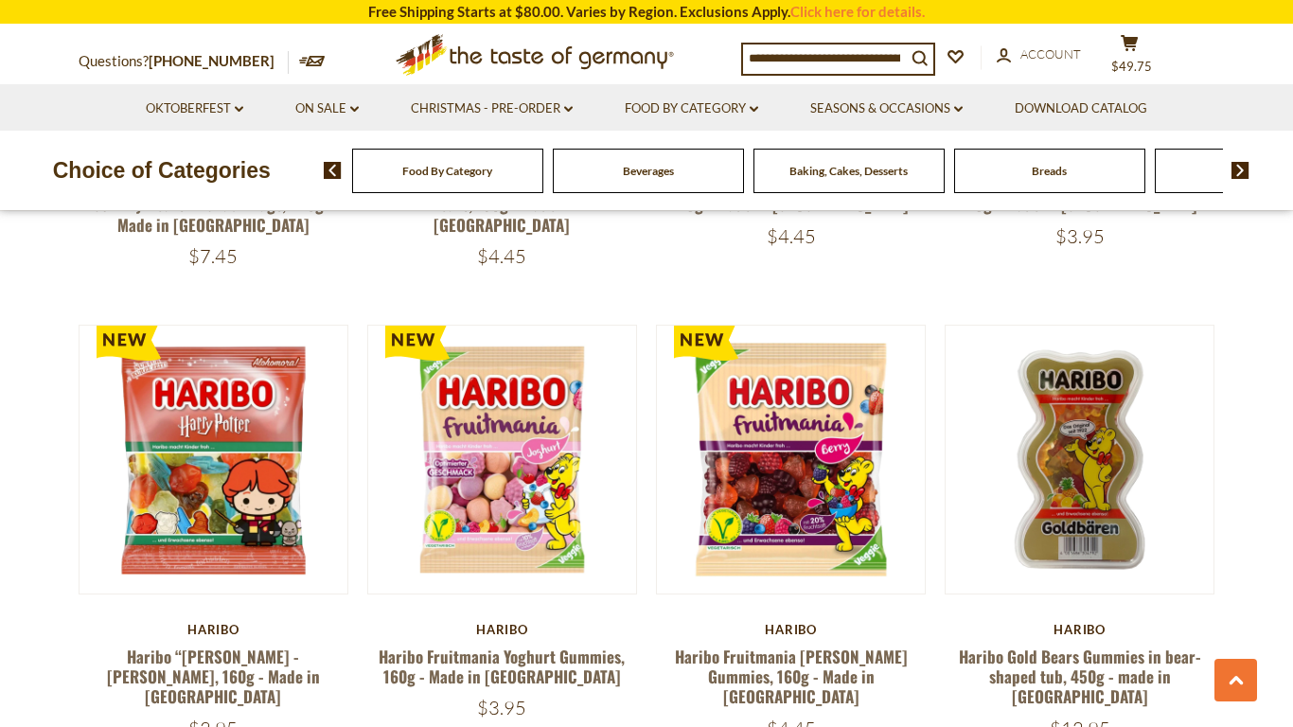
scroll to position [1018, 0]
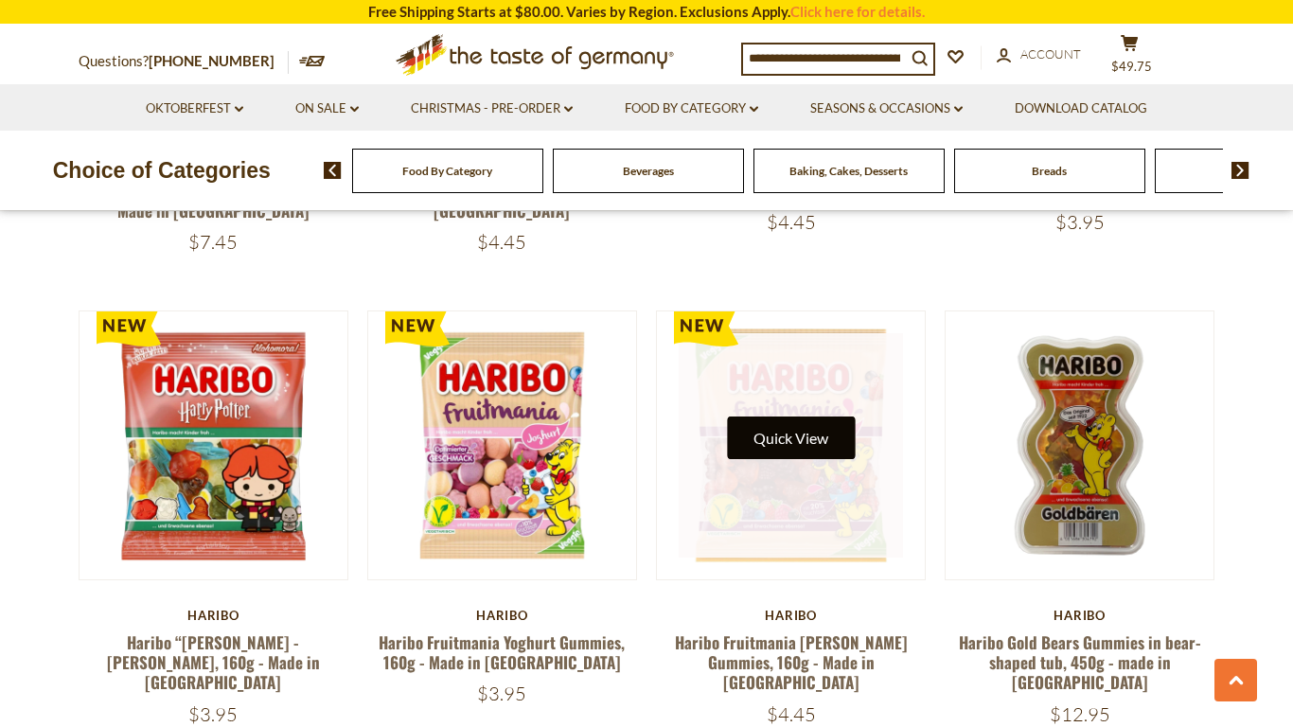
click at [799, 448] on button "Quick View" at bounding box center [791, 437] width 128 height 43
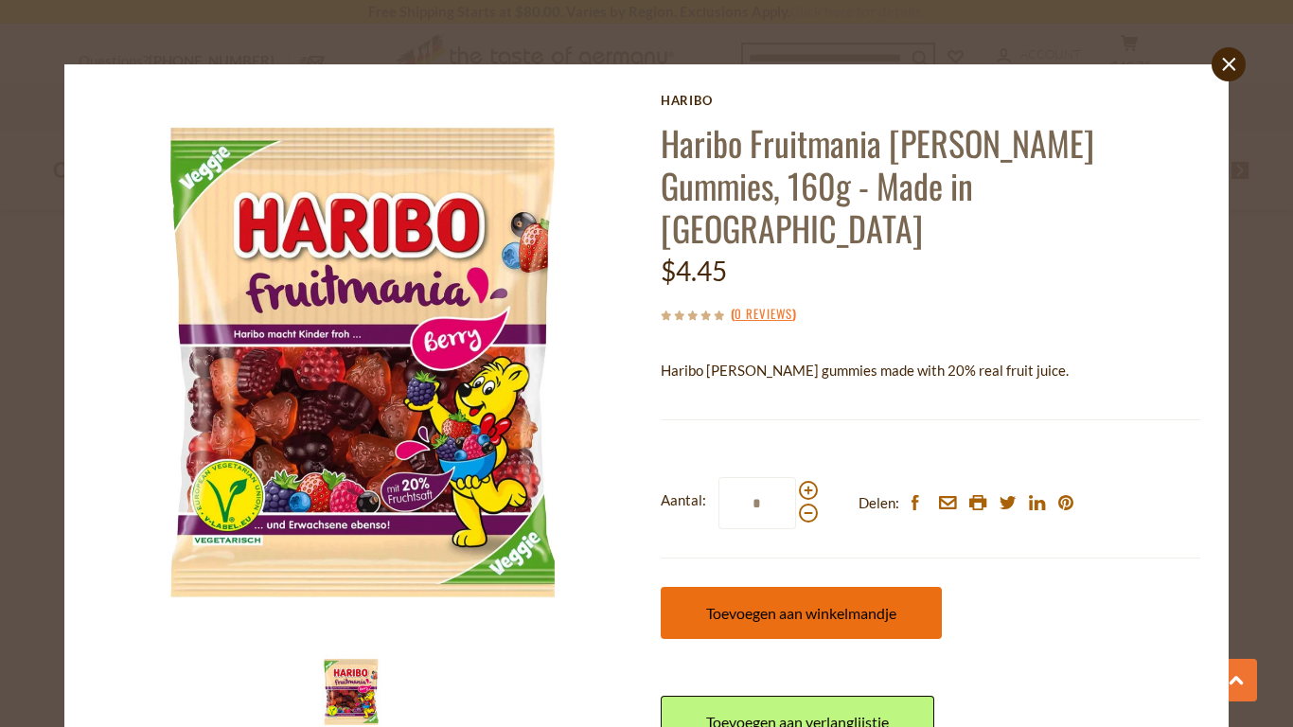
click at [819, 587] on button "Toevoegen aan winkelmandje" at bounding box center [801, 613] width 281 height 52
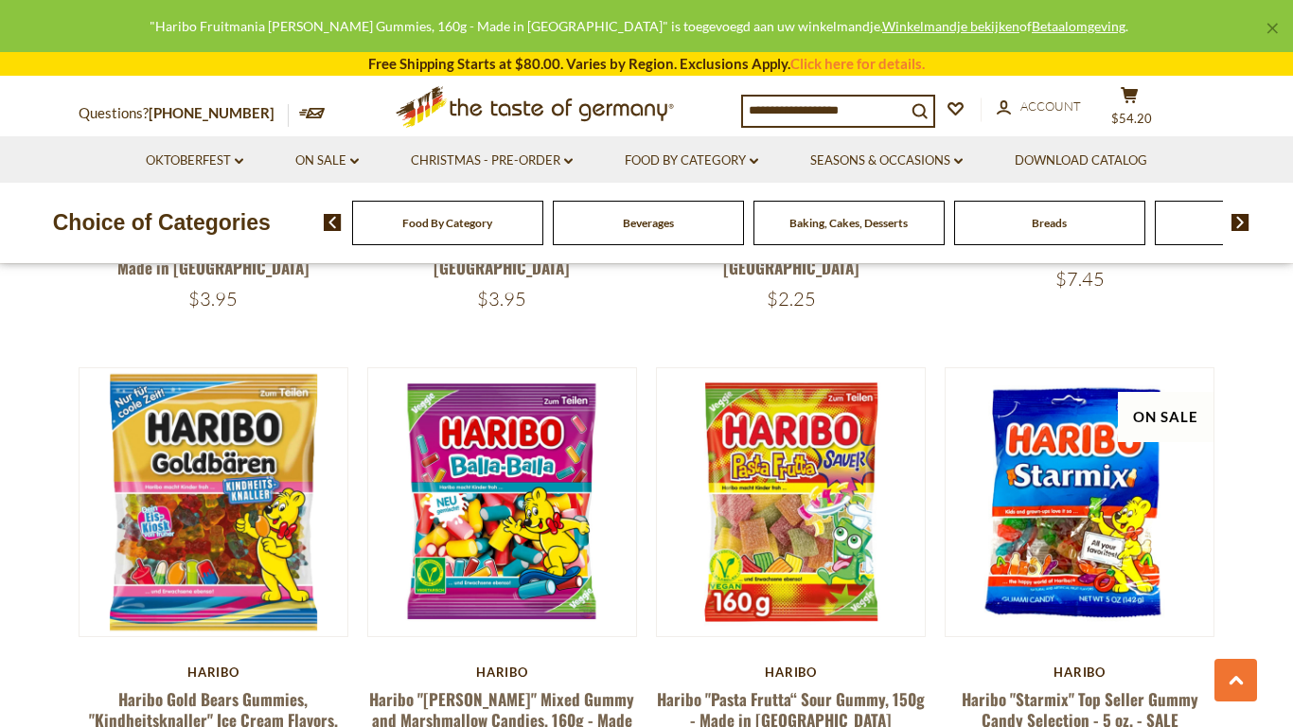
scroll to position [1909, 0]
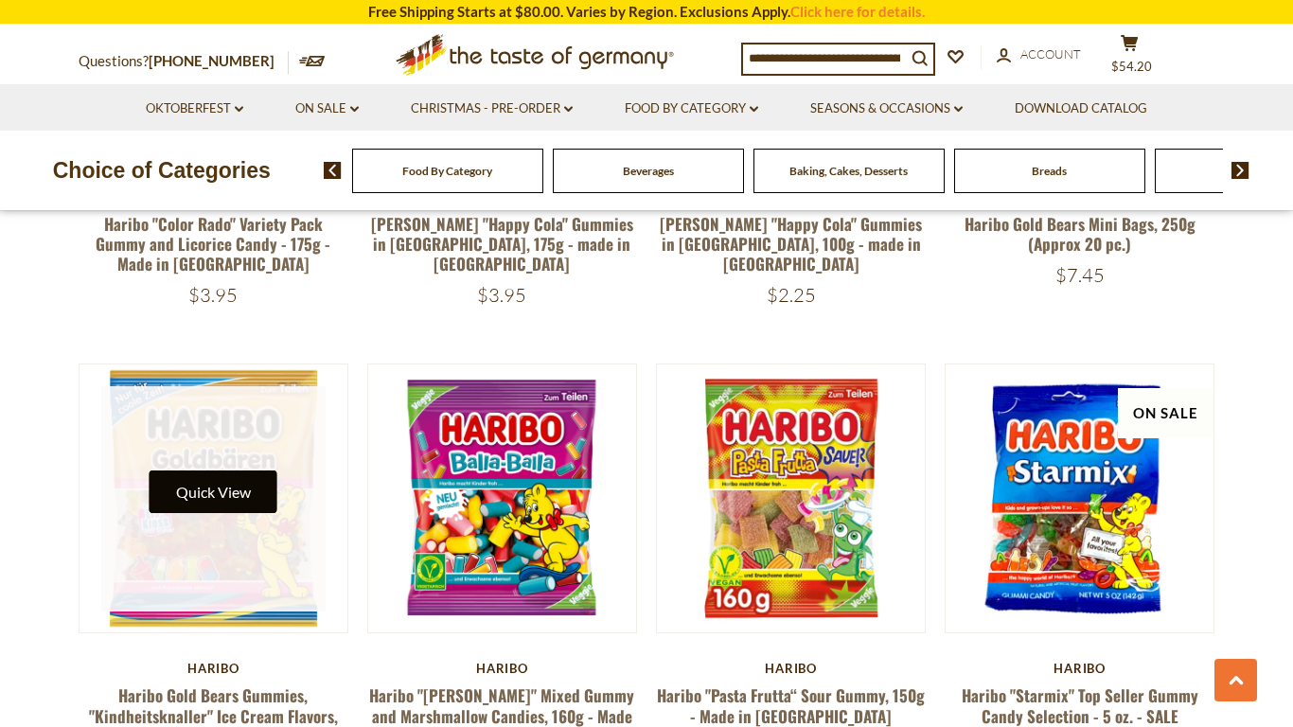
click at [242, 475] on button "Quick View" at bounding box center [214, 491] width 128 height 43
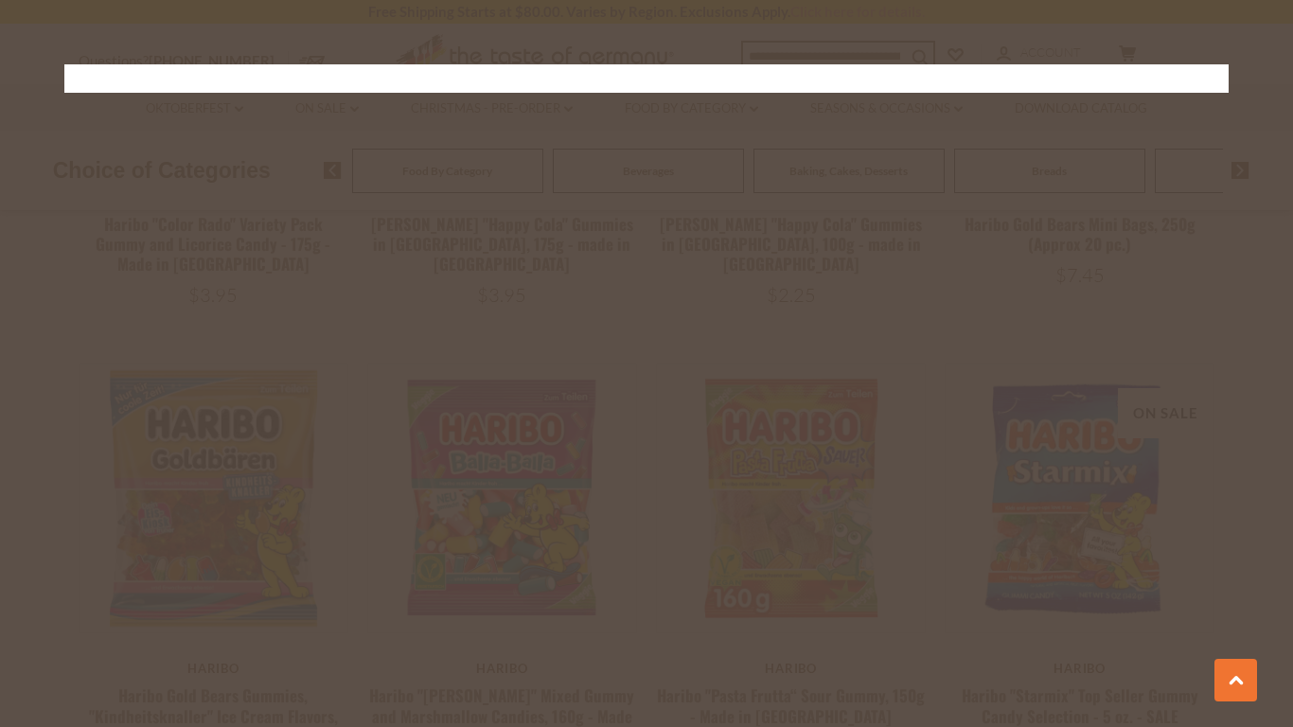
click at [57, 253] on div at bounding box center [646, 363] width 1293 height 727
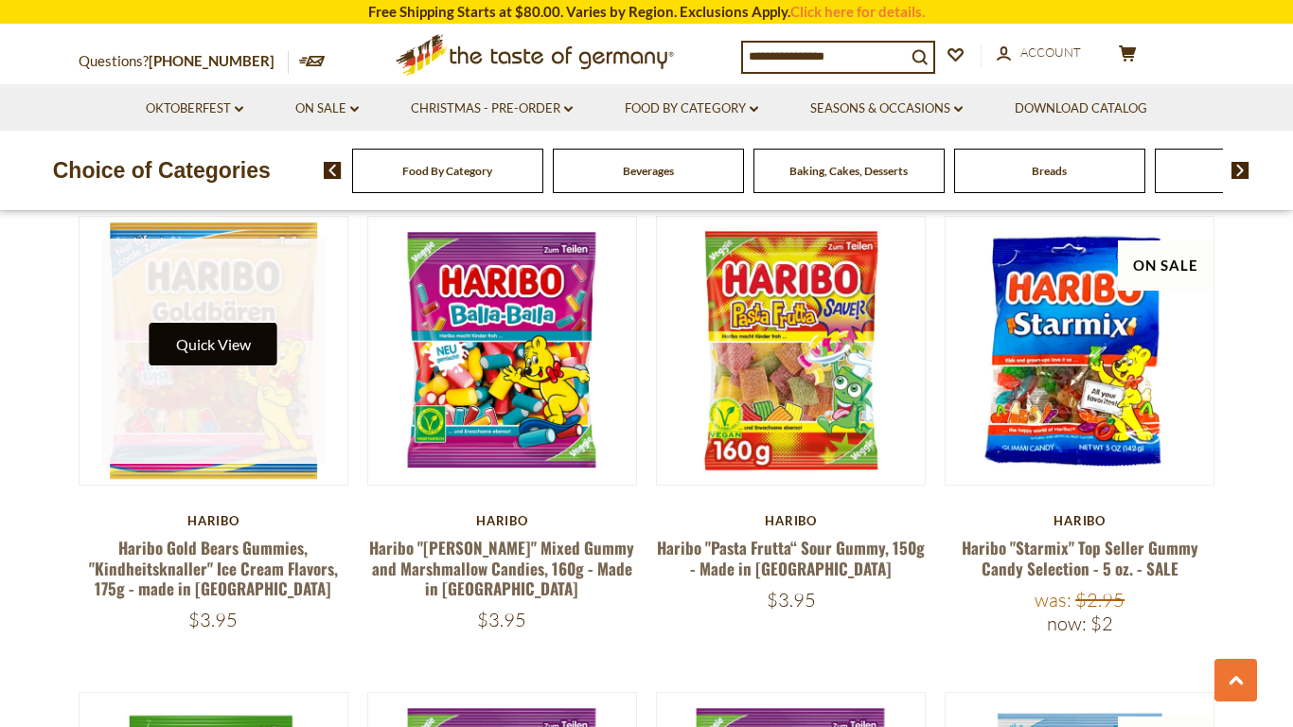
scroll to position [2053, 0]
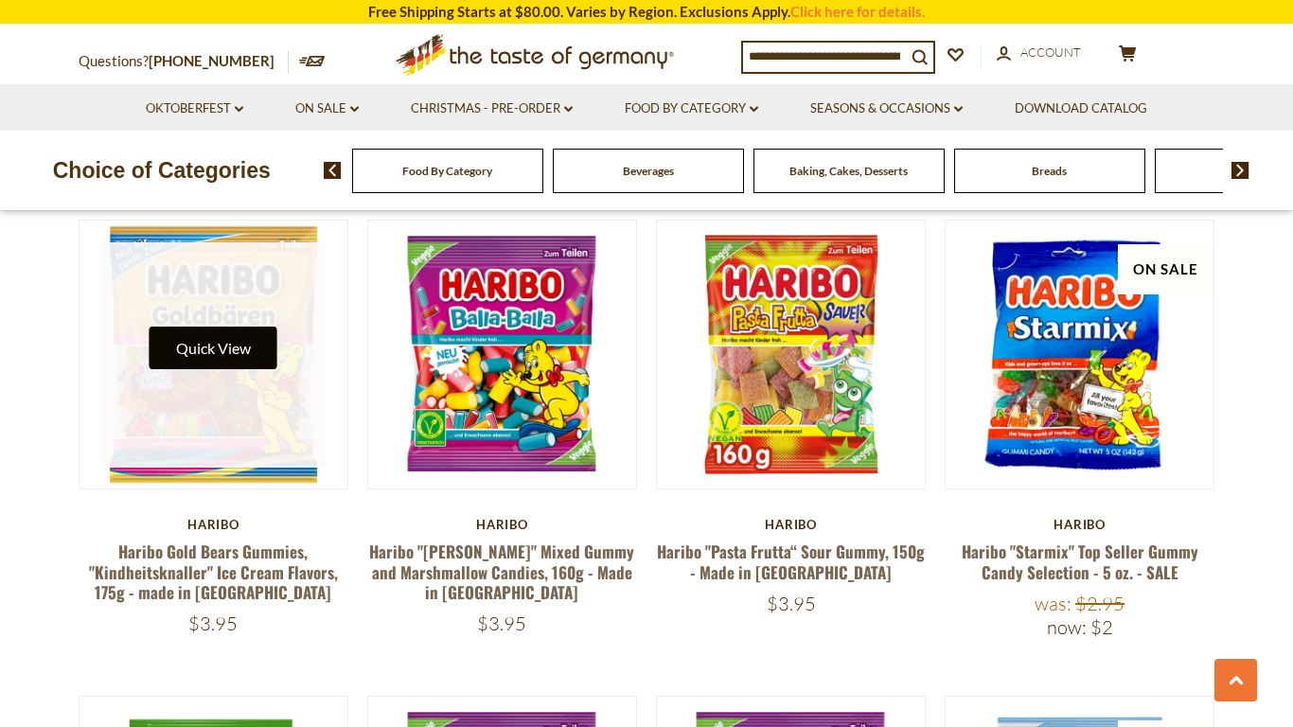
click at [203, 327] on button "Quick View" at bounding box center [214, 348] width 128 height 43
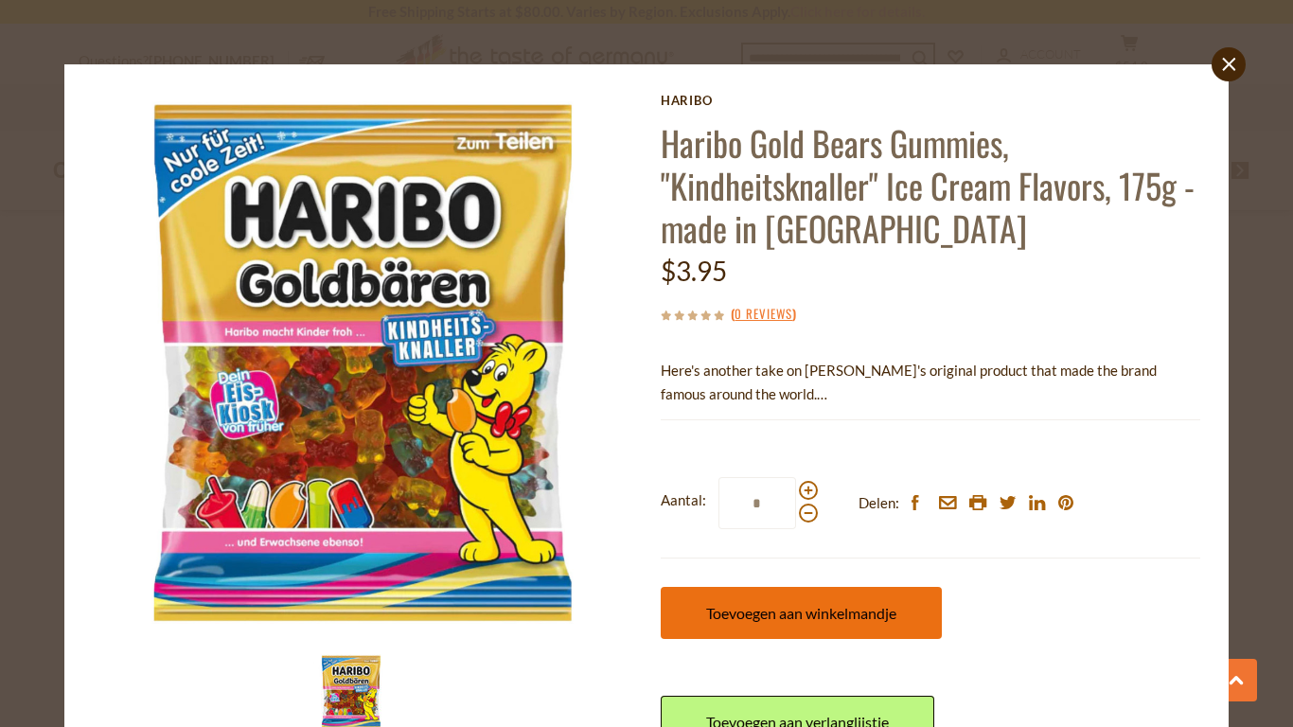
click at [820, 602] on button "Toevoegen aan winkelmandje" at bounding box center [801, 613] width 281 height 52
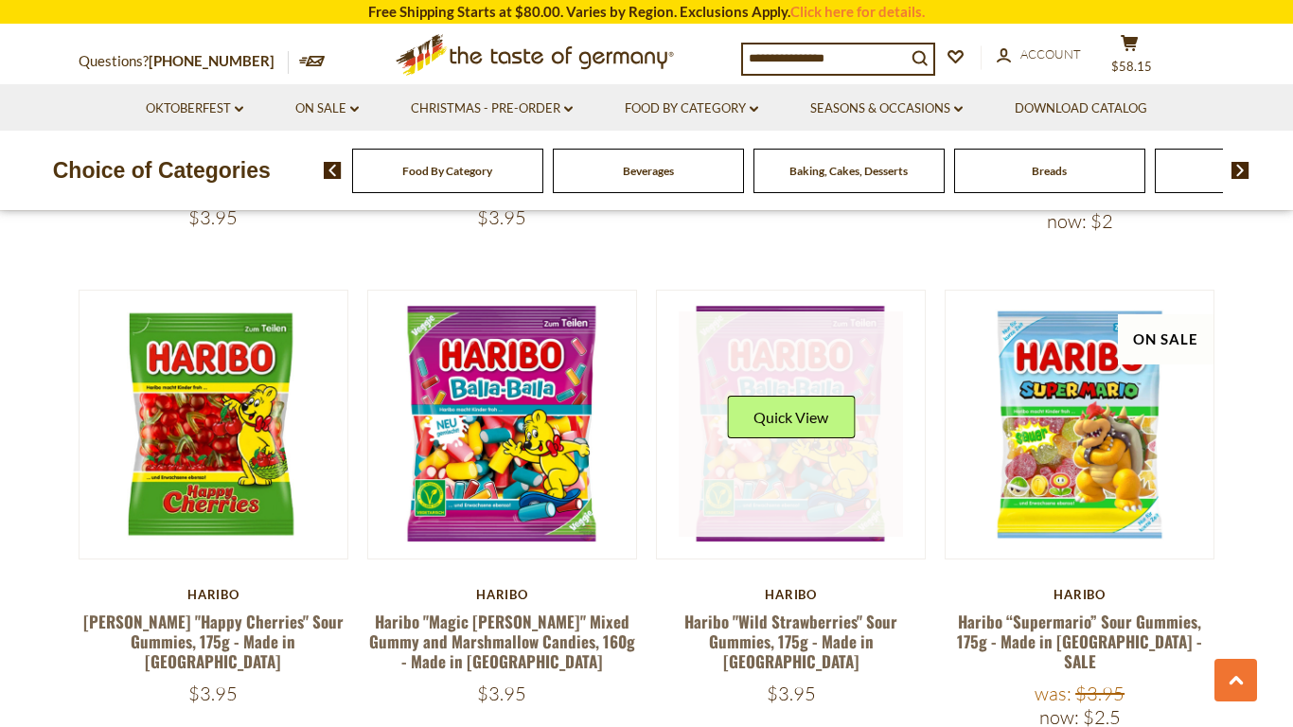
scroll to position [2456, 0]
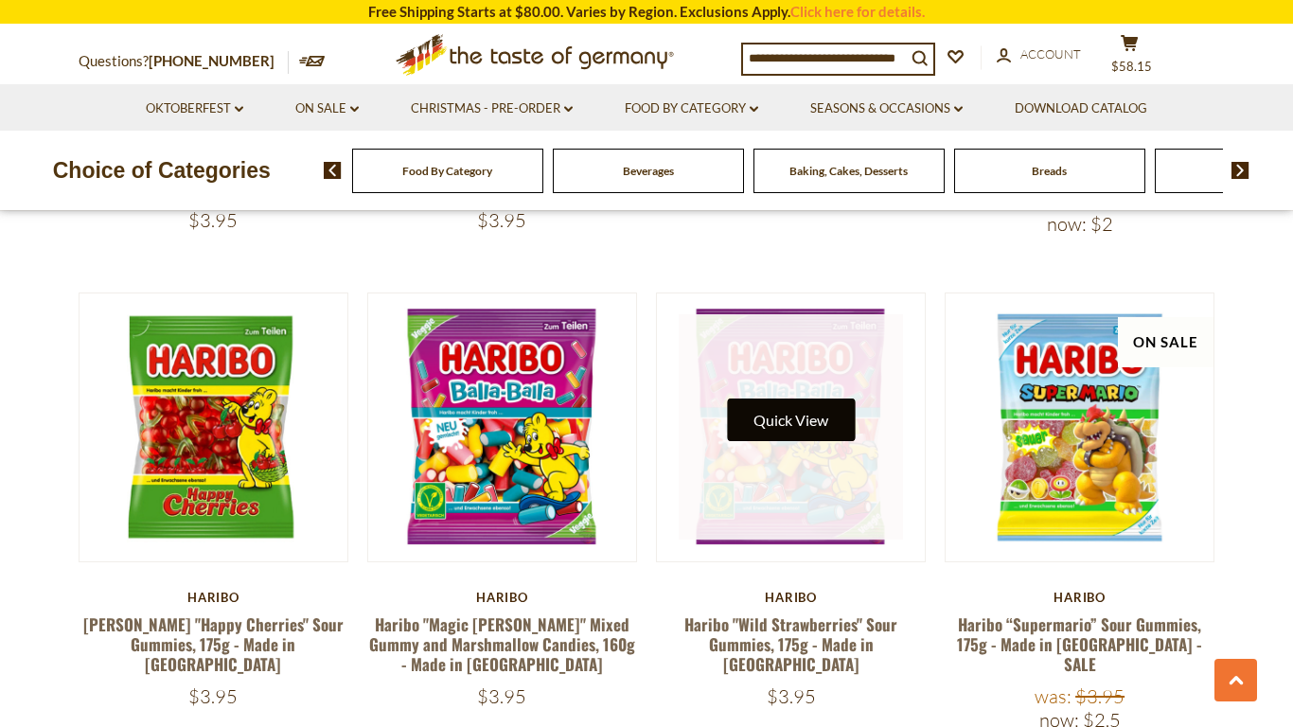
click at [786, 406] on button "Quick View" at bounding box center [791, 419] width 128 height 43
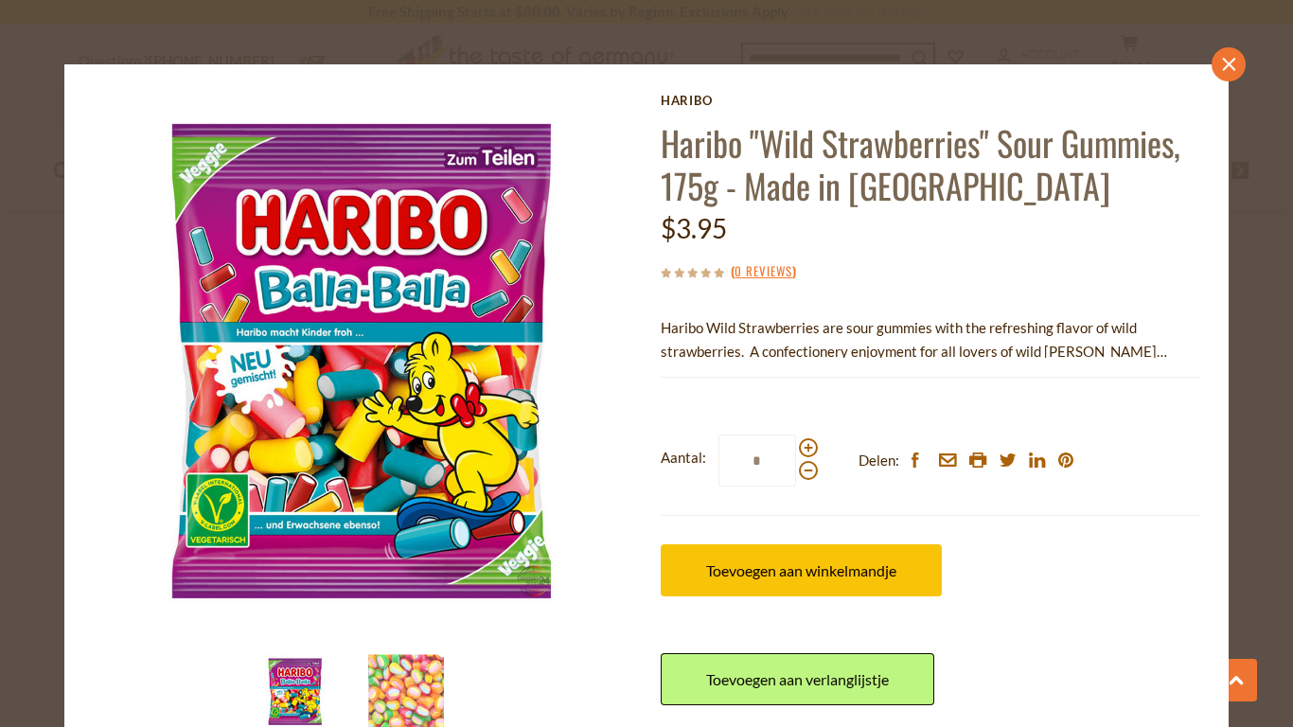
click at [1228, 62] on icon "close" at bounding box center [1228, 65] width 14 height 14
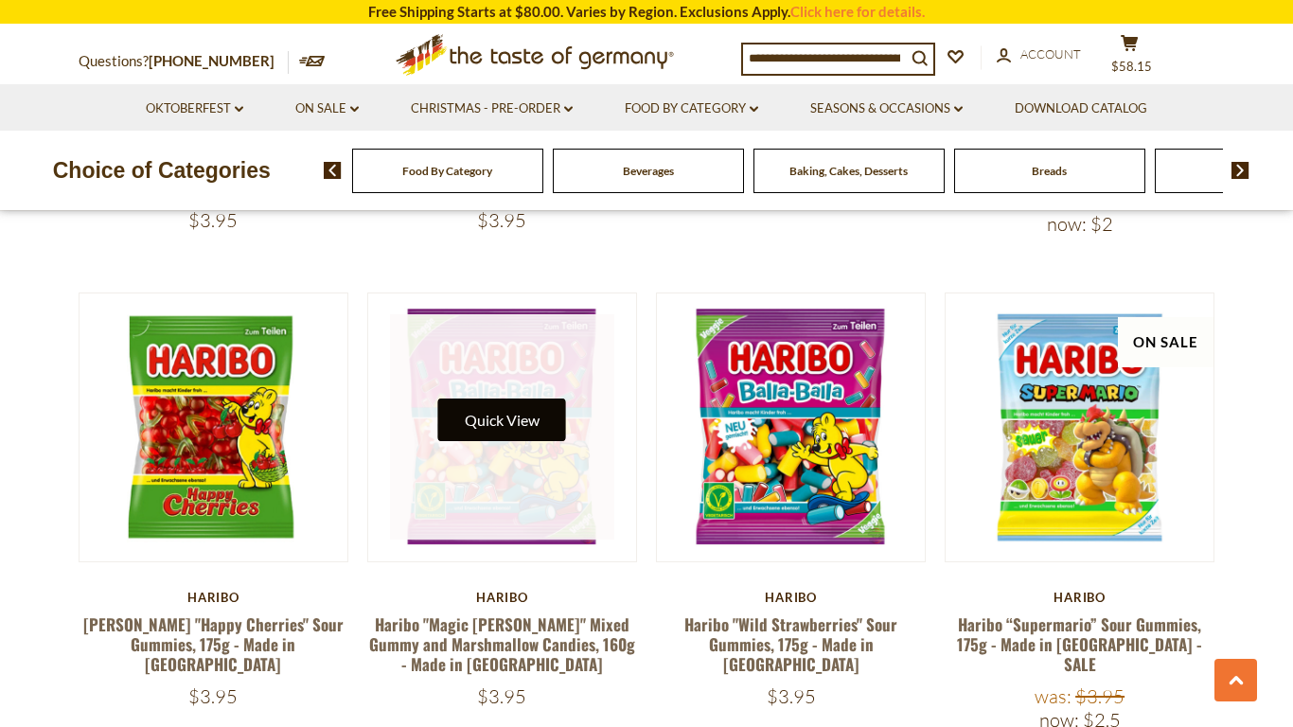
click at [510, 398] on button "Quick View" at bounding box center [502, 419] width 128 height 43
